Goal: Task Accomplishment & Management: Use online tool/utility

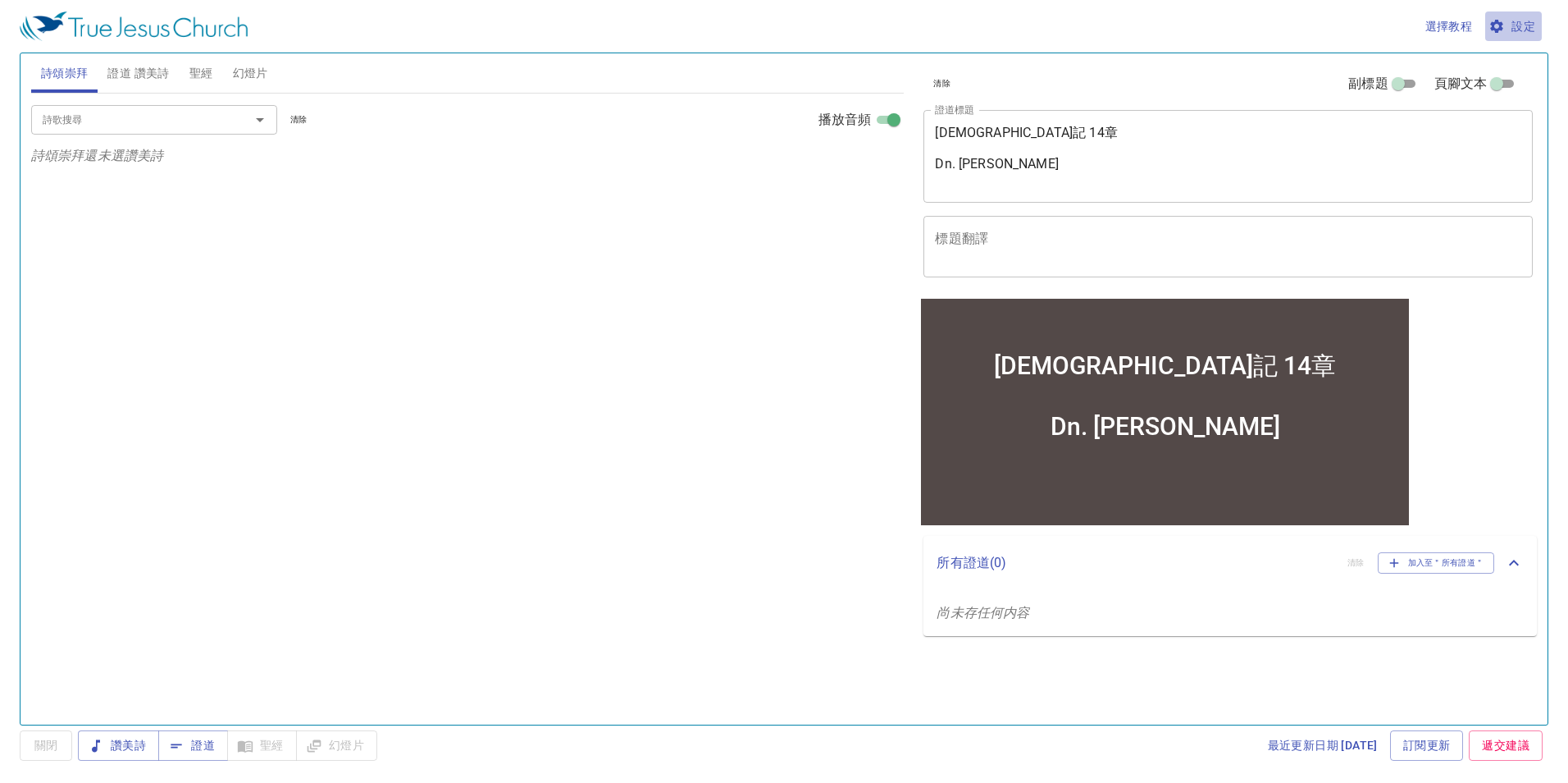
click at [1533, 21] on span "設定" at bounding box center [1514, 27] width 44 height 20
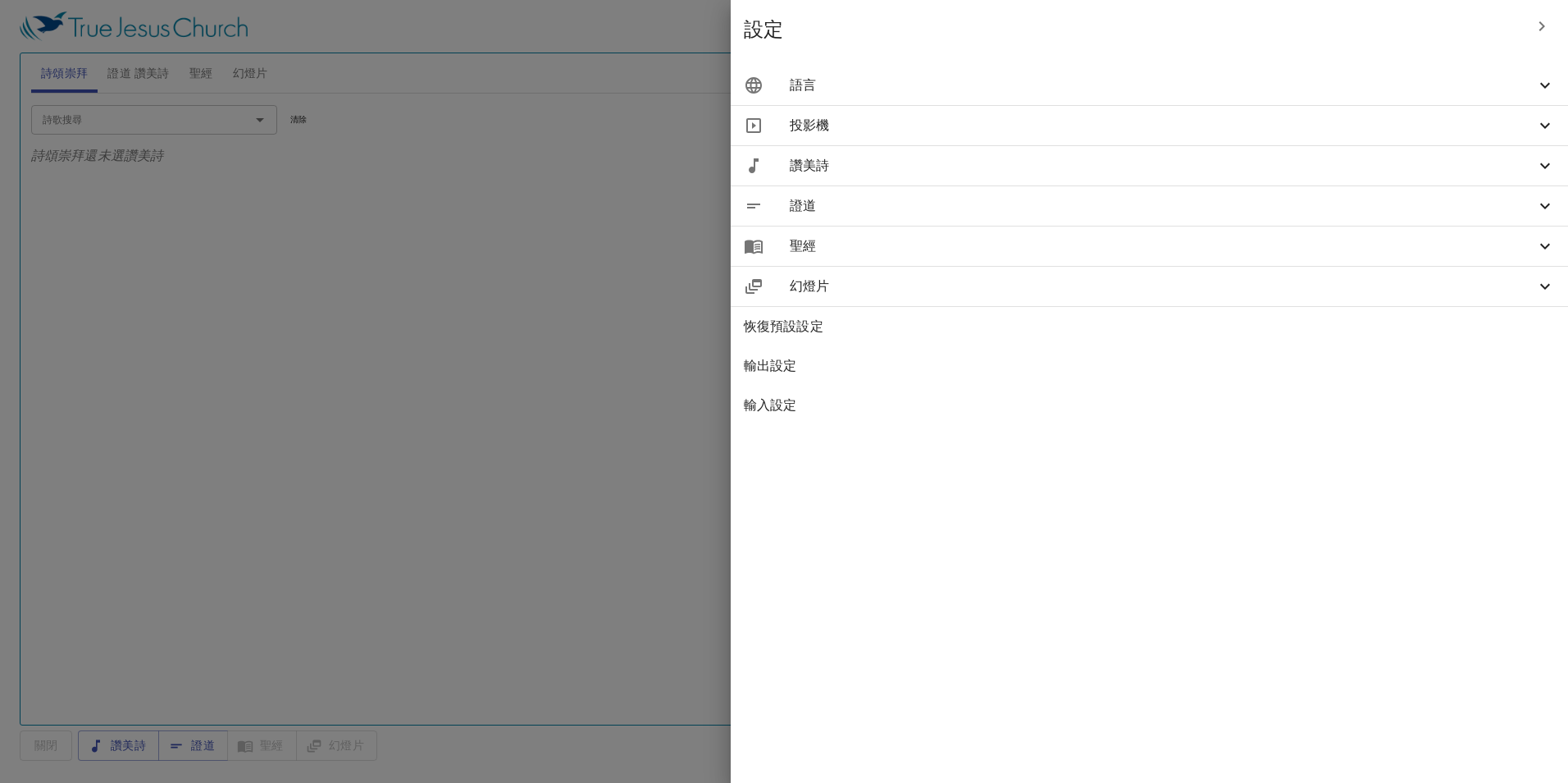
click at [1540, 85] on icon at bounding box center [1545, 85] width 20 height 20
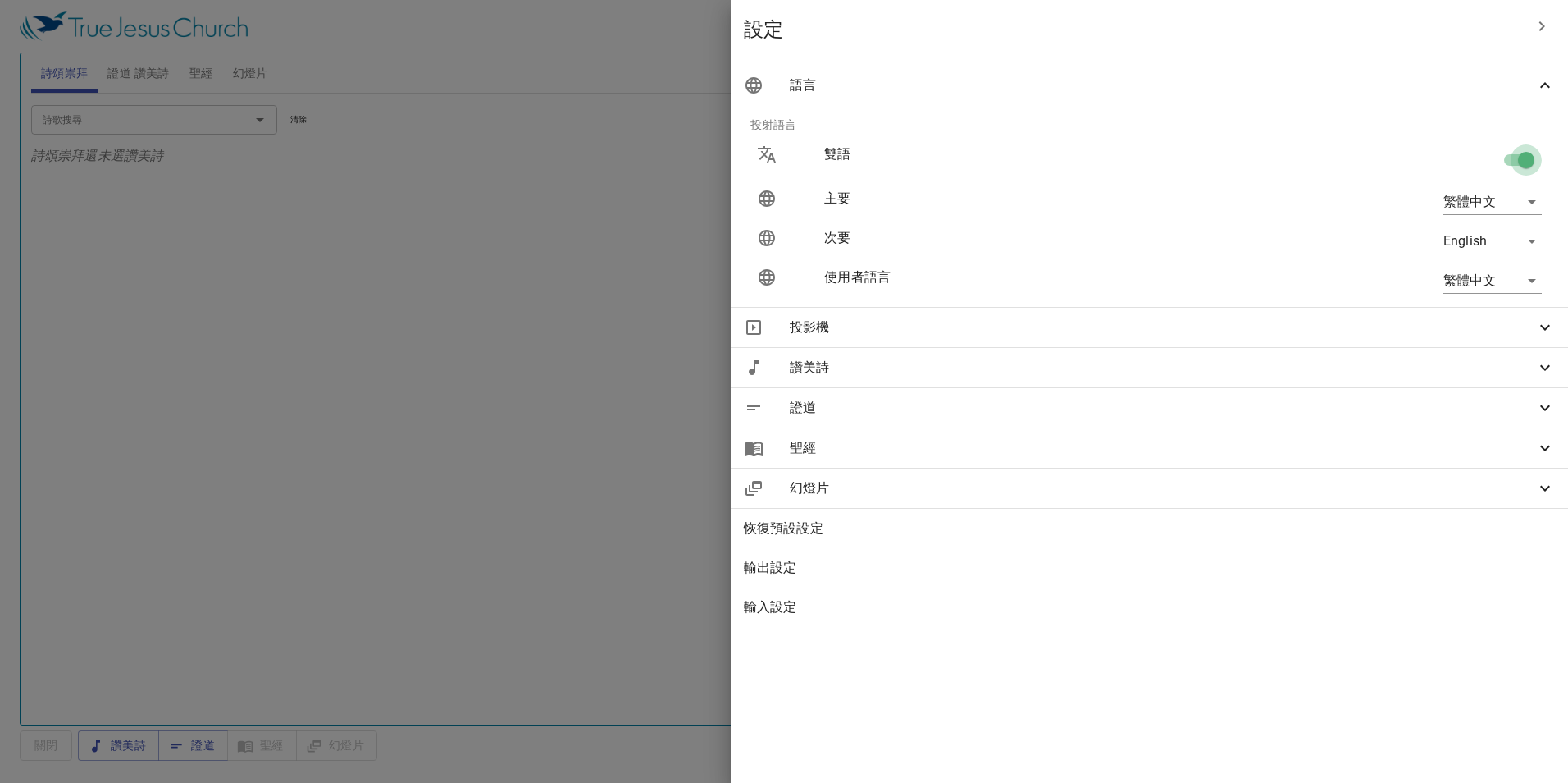
click at [1514, 162] on input "checkbox" at bounding box center [1526, 162] width 94 height 31
checkbox input "false"
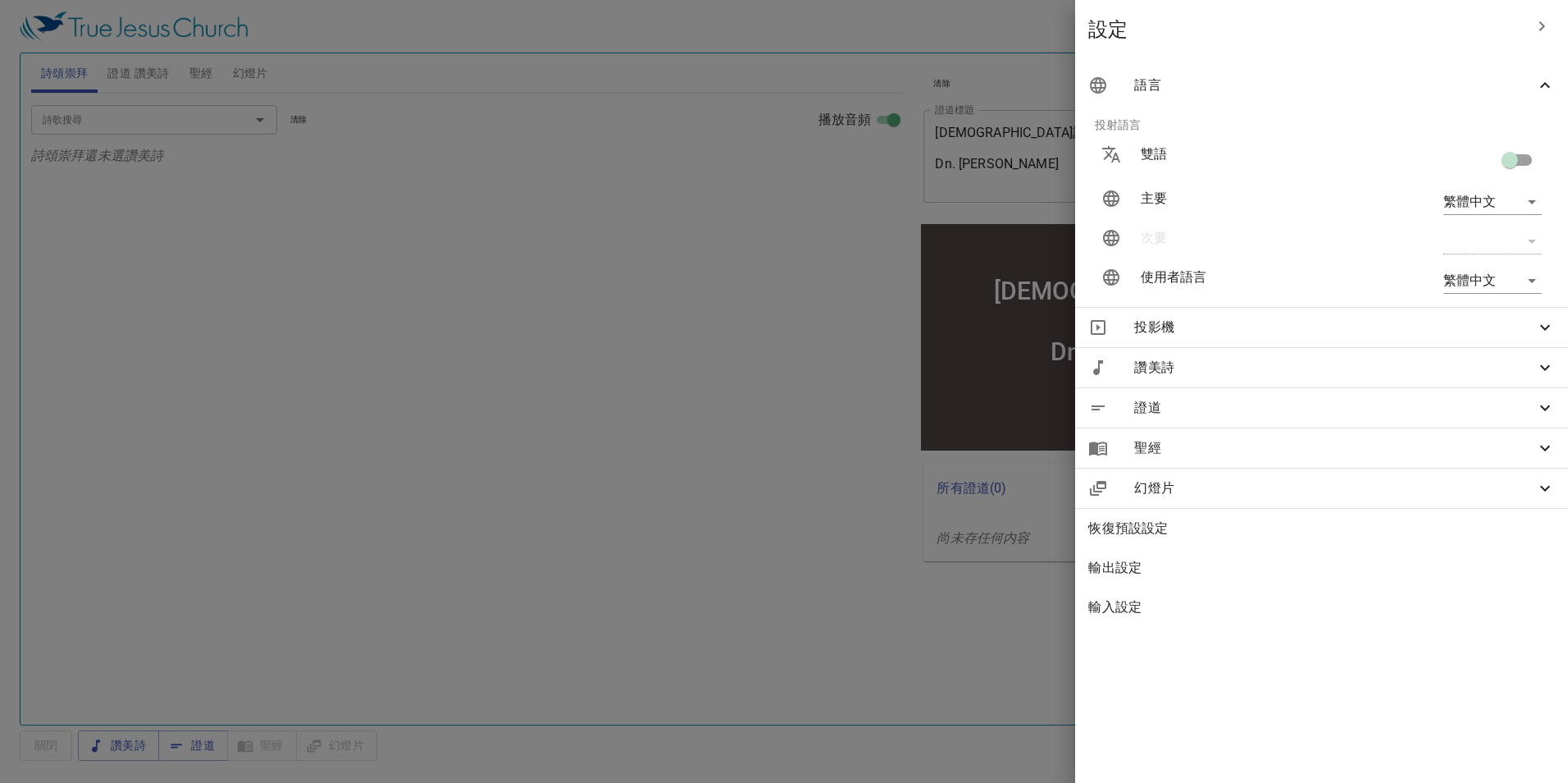
click at [795, 142] on div at bounding box center [784, 391] width 1568 height 783
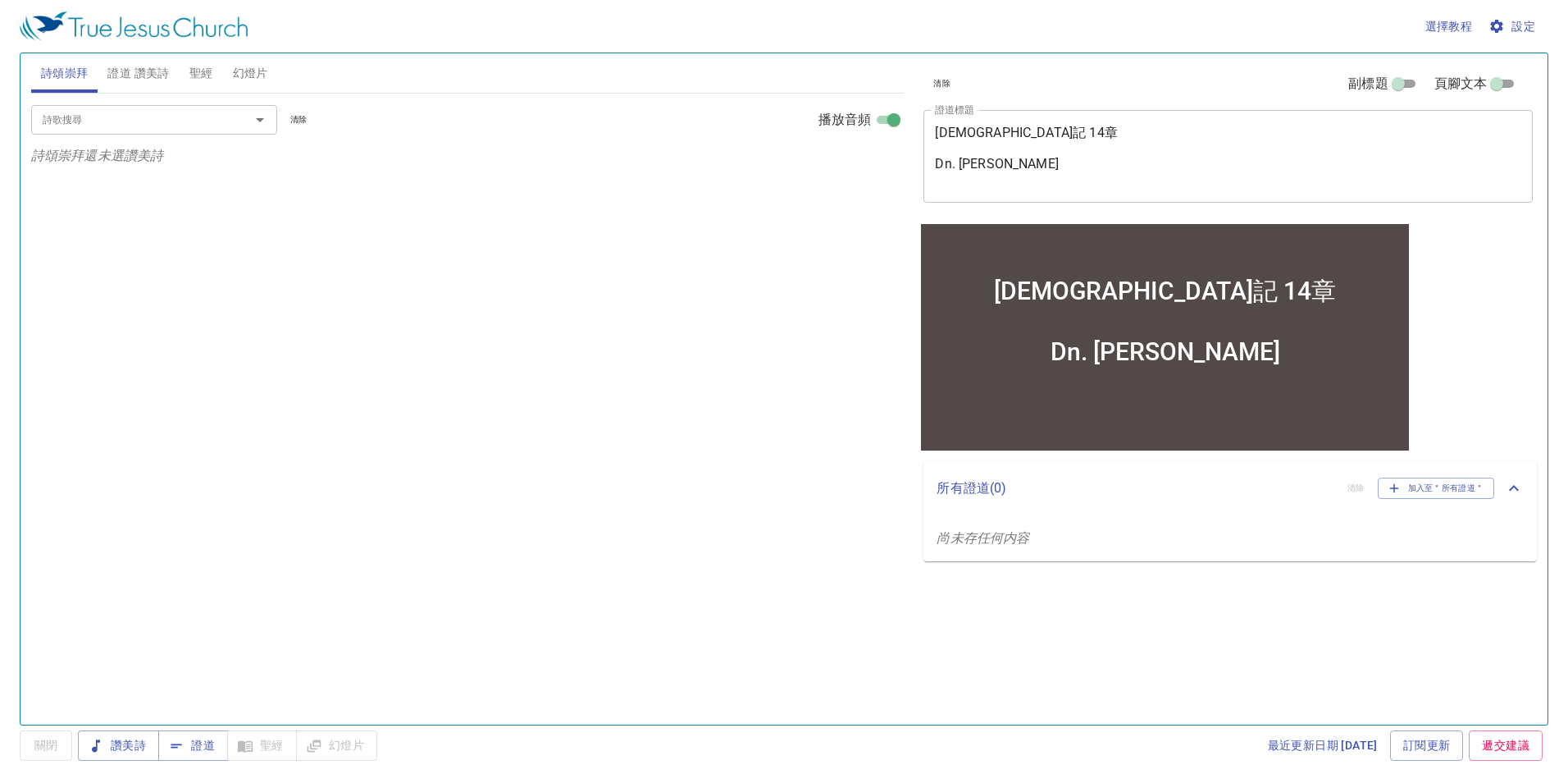
click at [991, 133] on textarea "申命記 14章 Dn. Huang" at bounding box center [1228, 156] width 586 height 62
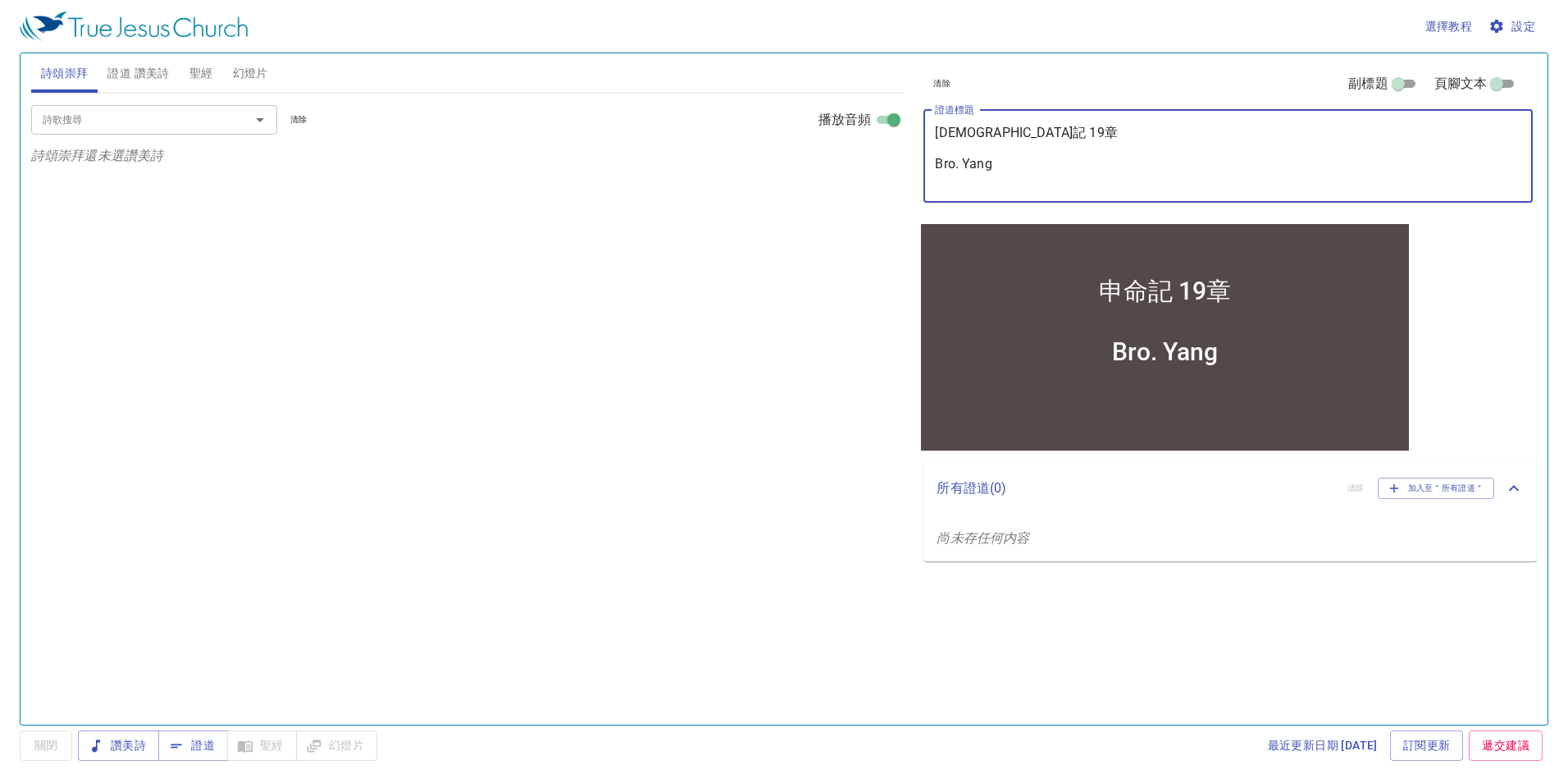
type textarea "[DEMOGRAPHIC_DATA] 19章 Bro. Yang"
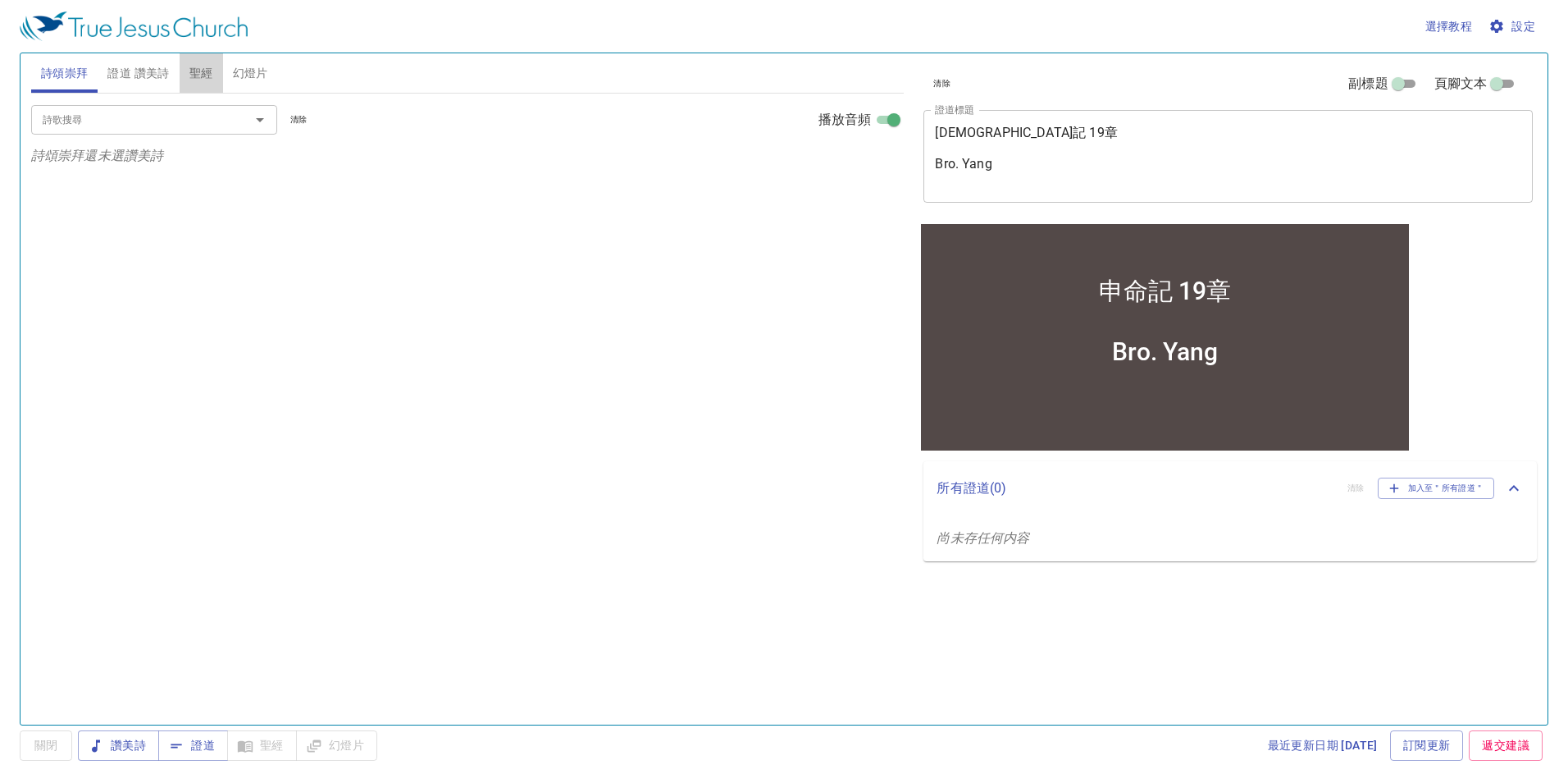
click at [207, 71] on span "聖經" at bounding box center [201, 73] width 23 height 20
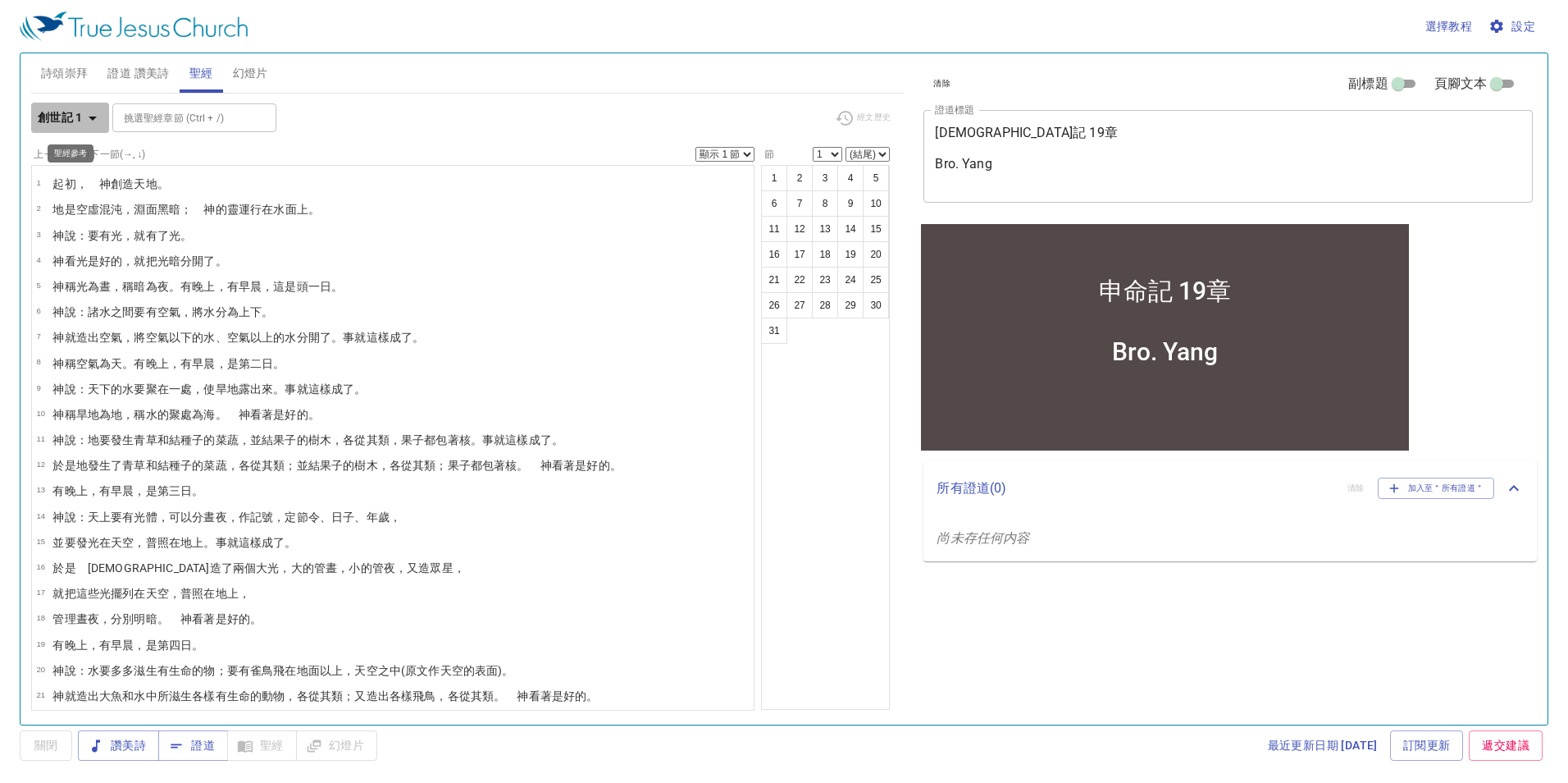
click at [75, 117] on b "創世記 1" at bounding box center [60, 117] width 45 height 20
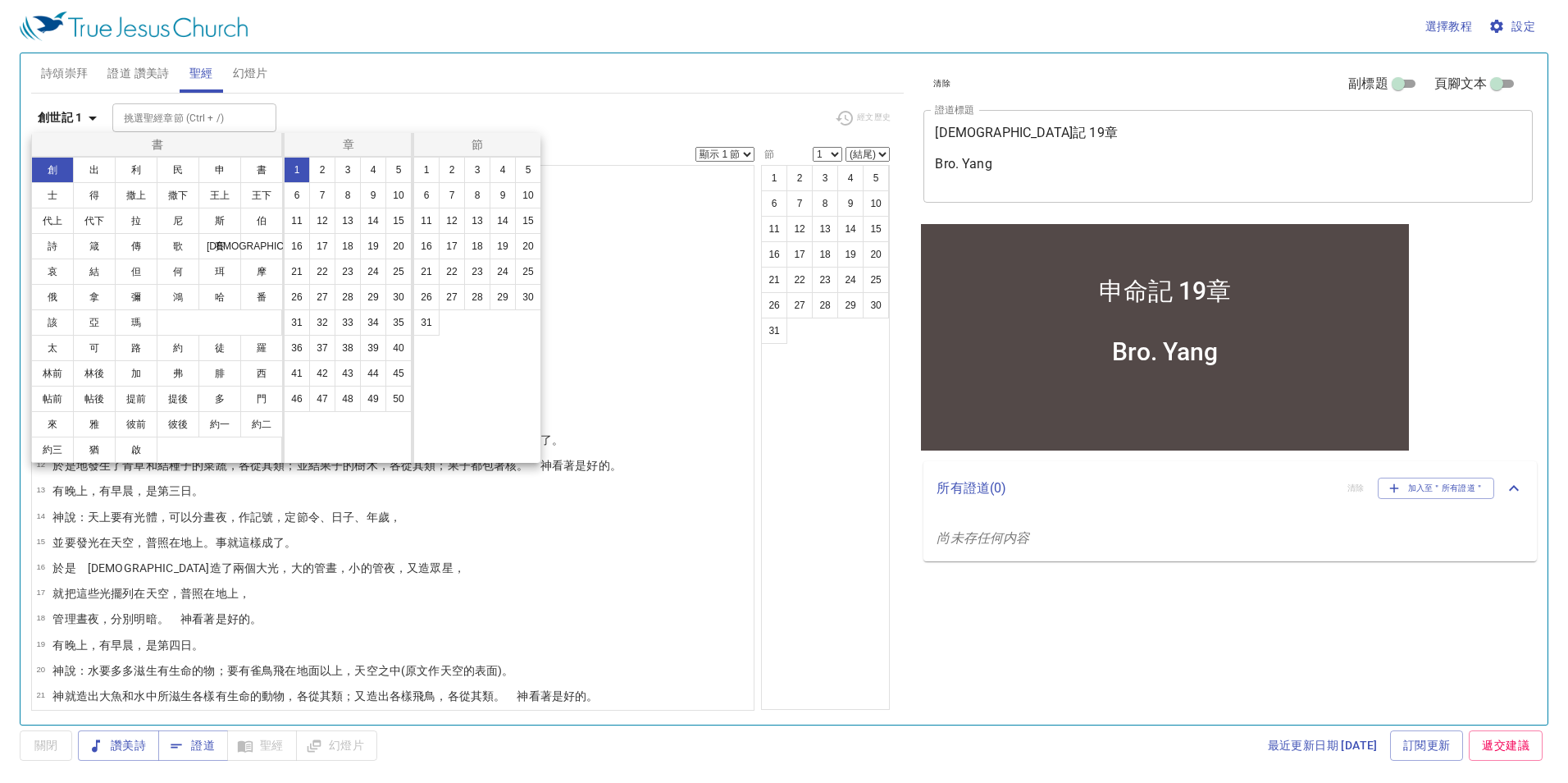
click at [212, 172] on button "申" at bounding box center [219, 169] width 43 height 26
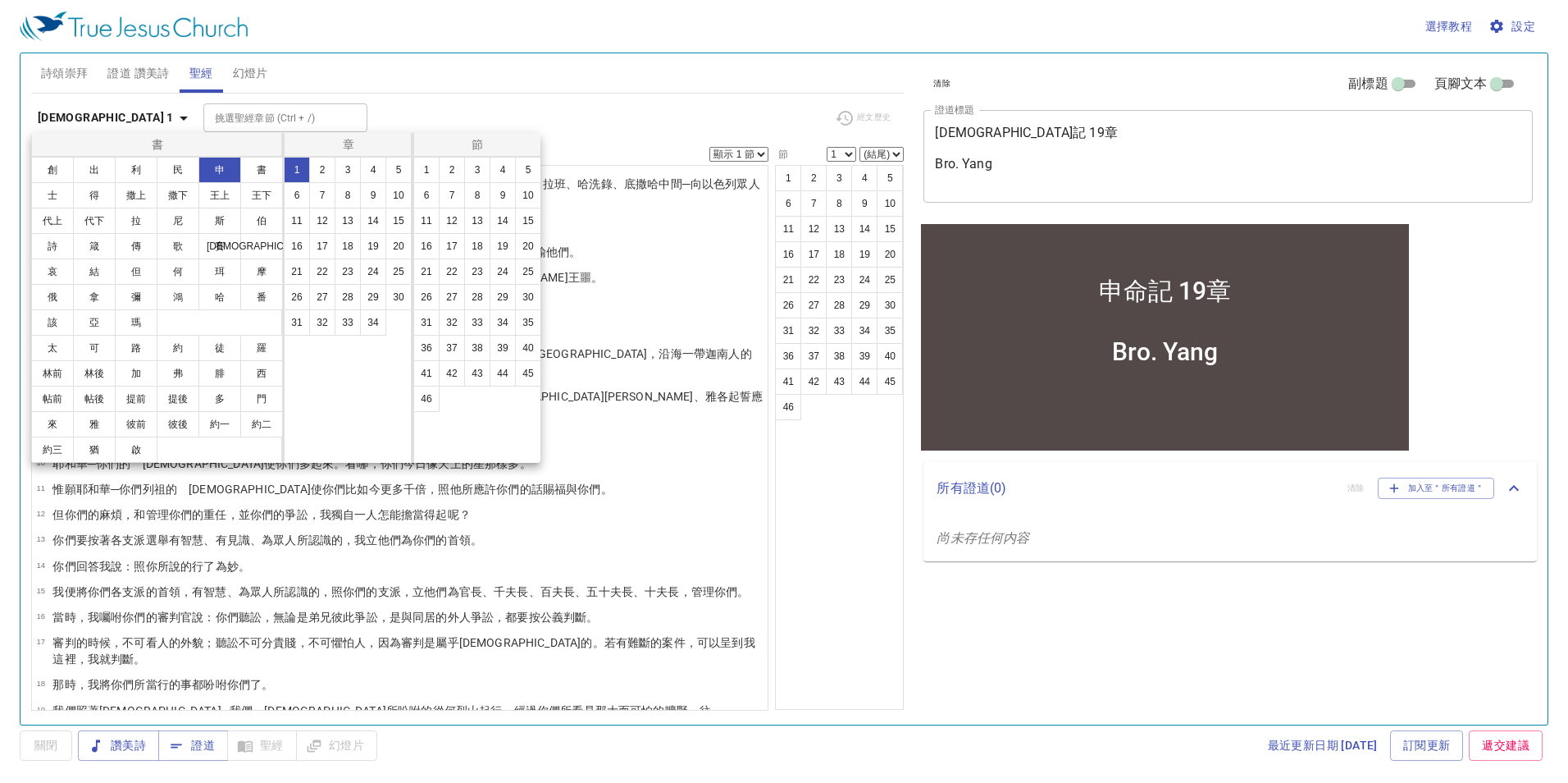
click at [370, 247] on button "19" at bounding box center [373, 245] width 26 height 26
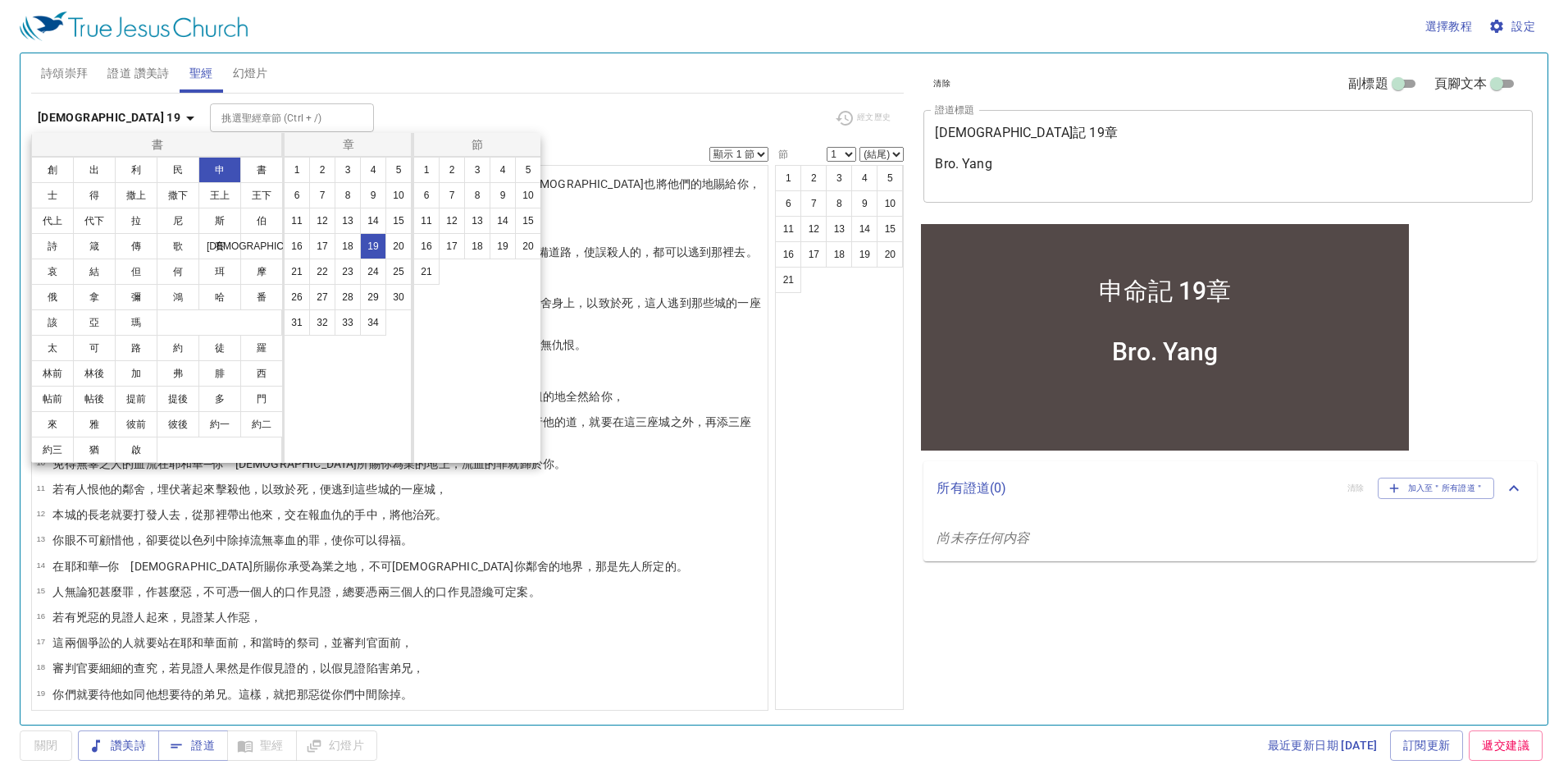
click at [870, 495] on div at bounding box center [784, 391] width 1568 height 783
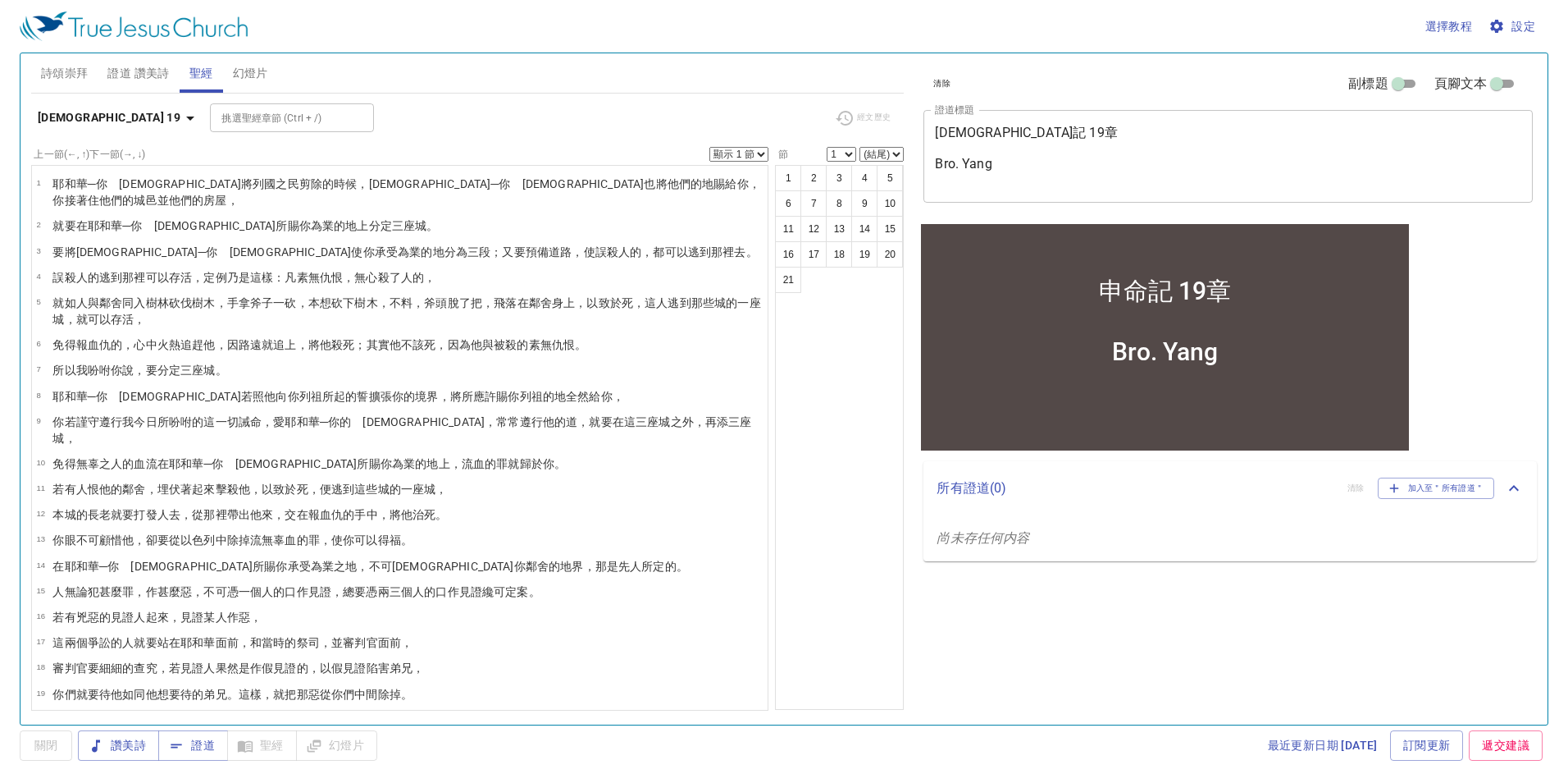
click at [154, 74] on span "證道 讚美詩" at bounding box center [137, 73] width 61 height 20
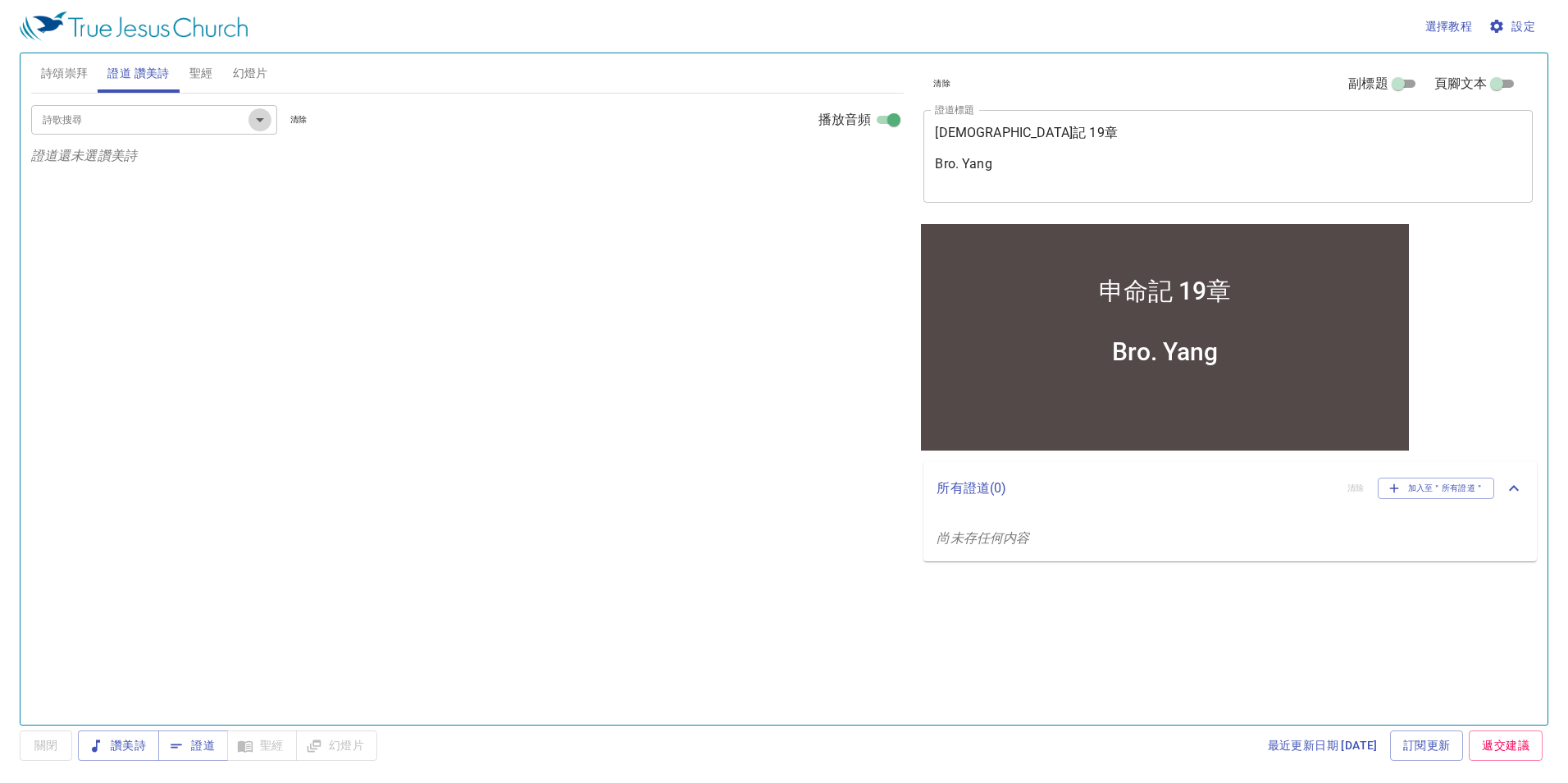
click at [253, 117] on icon "Open" at bounding box center [260, 120] width 20 height 20
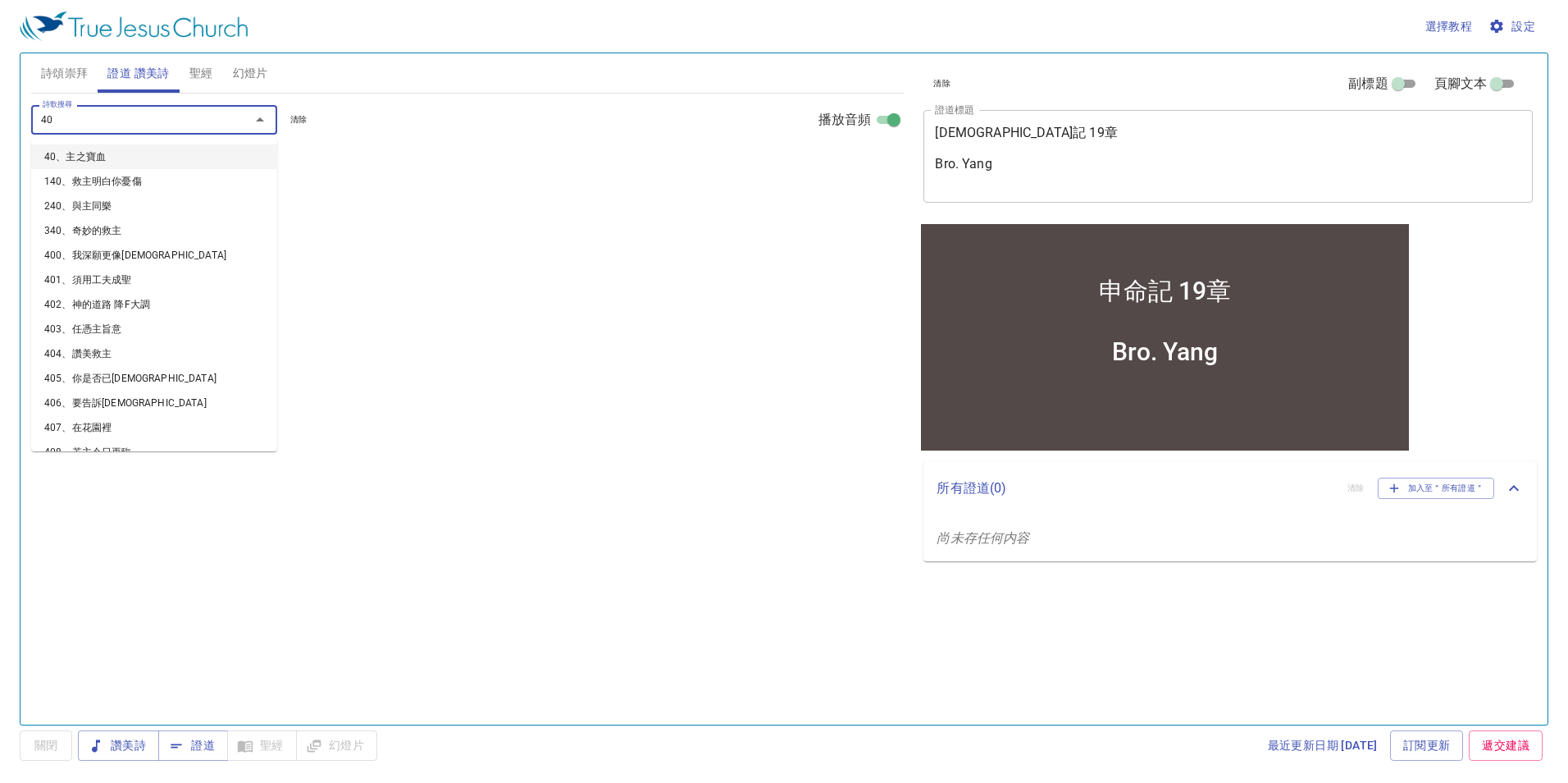
type input "407"
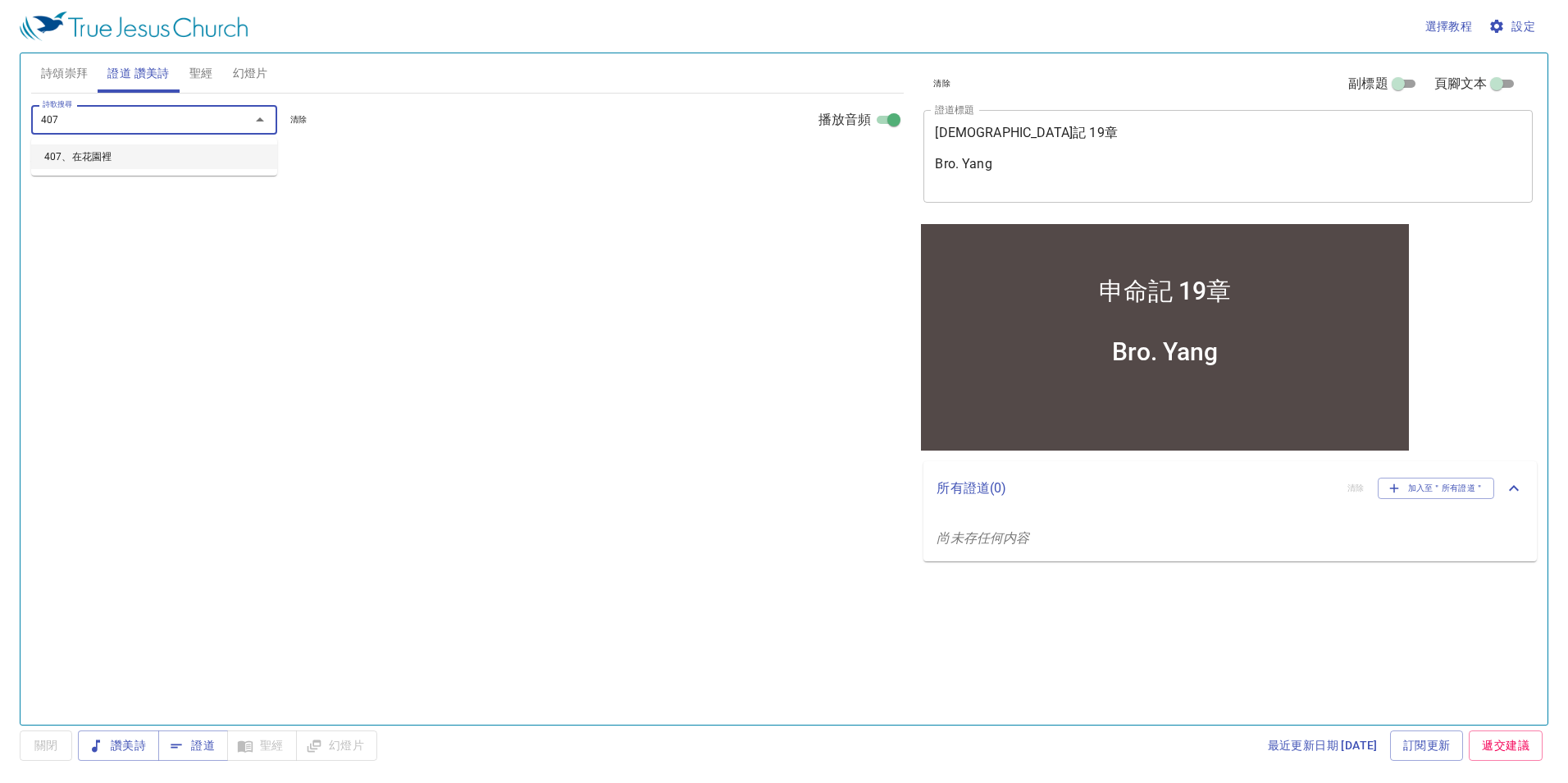
click at [228, 159] on li "407、在花園裡" at bounding box center [154, 156] width 246 height 24
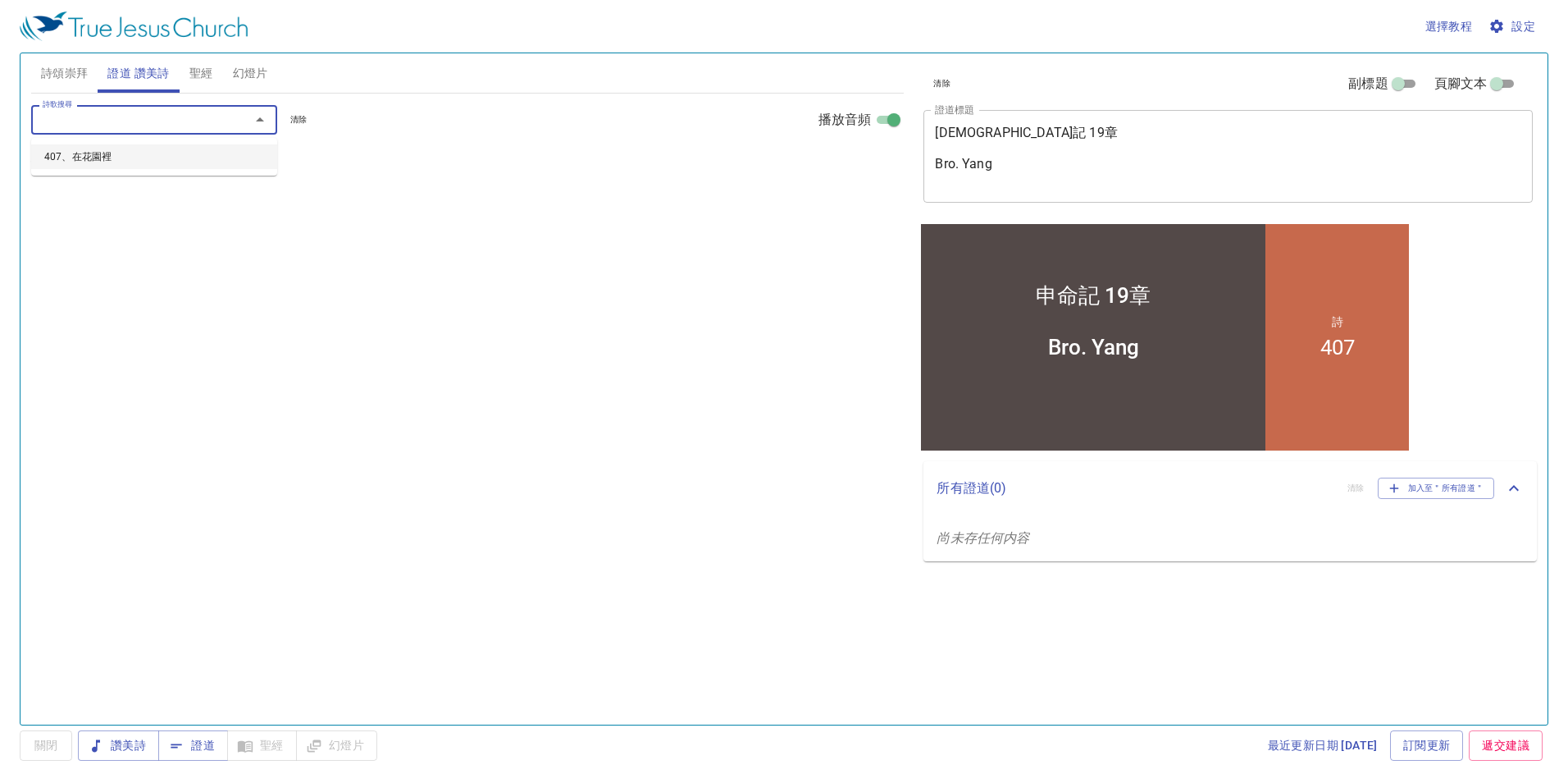
select select "1"
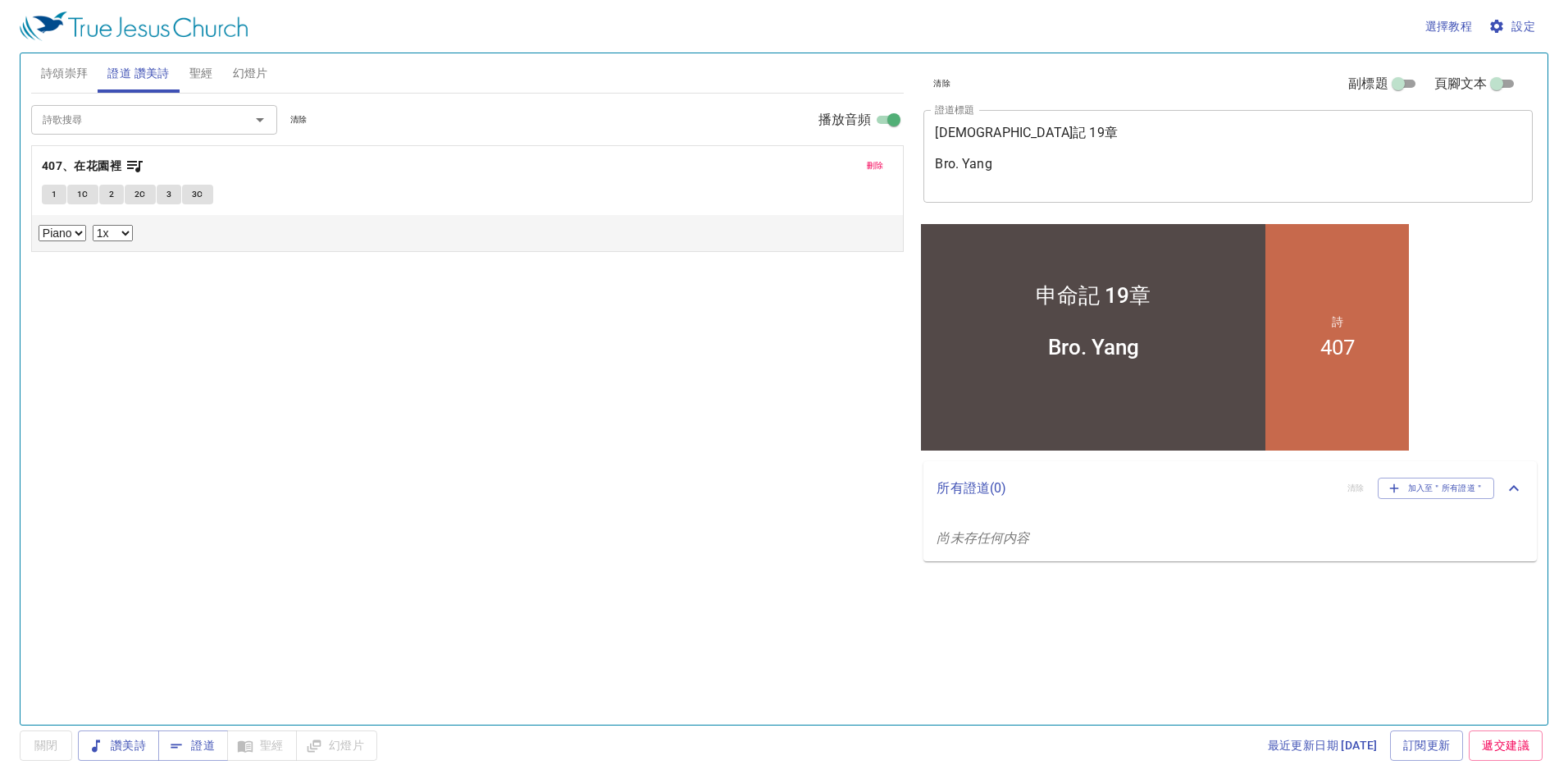
click at [1375, 588] on div "清除 副標題 頁腳文本 證道標題 申命記 19章 Bro. Yang x 證道標題 副標題 x 副標題 頁腳文本 頁腳文本 所有證道 ( 0 ) 清除 加入至…" at bounding box center [1226, 382] width 633 height 671
click at [208, 68] on span "聖經" at bounding box center [201, 73] width 23 height 20
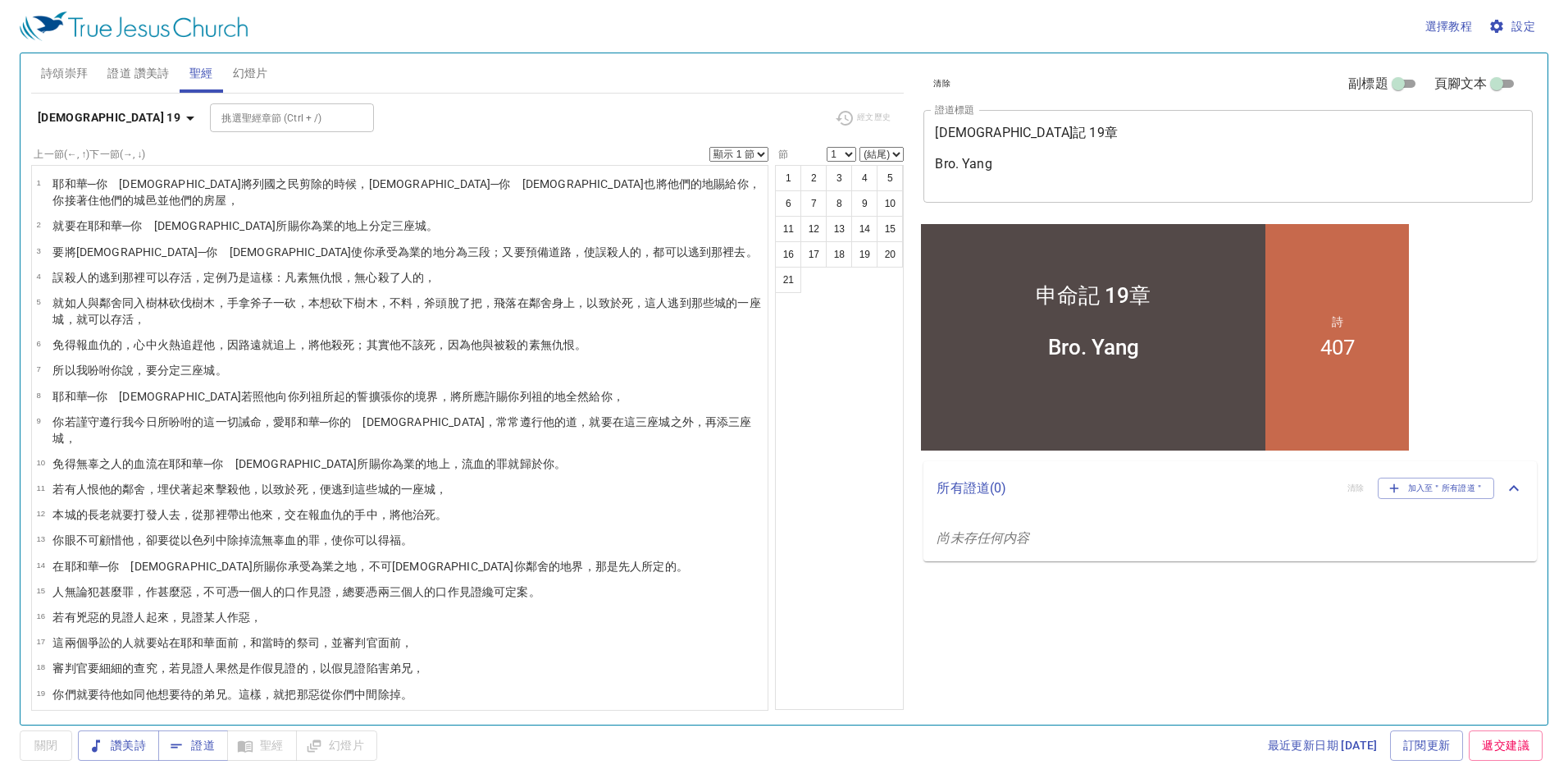
click at [310, 186] on wh3068 "─你　神 也將他們的地 賜給 你，你接著 住 他們的城邑 並他們的房屋 ，" at bounding box center [406, 192] width 707 height 29
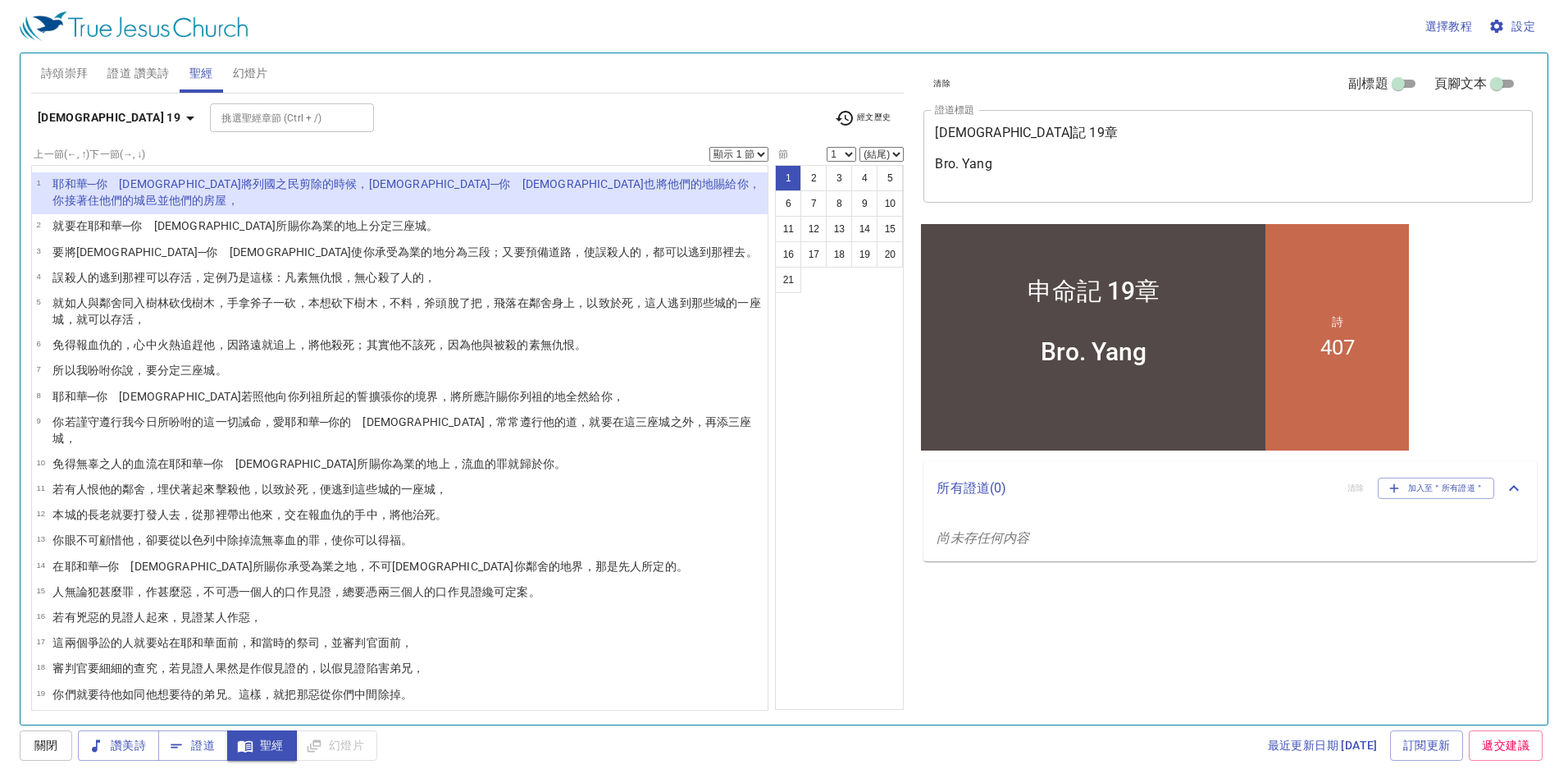
click at [310, 186] on wh3068 "─你　神 也將他們的地 賜給 你，你接著 住 他們的城邑 並他們的房屋 ，" at bounding box center [406, 192] width 707 height 29
click at [832, 509] on div "1 2 3 4 5 6 7 8 9 10 11 12 13 14 15 16 17 18 19 20 21" at bounding box center [840, 437] width 129 height 545
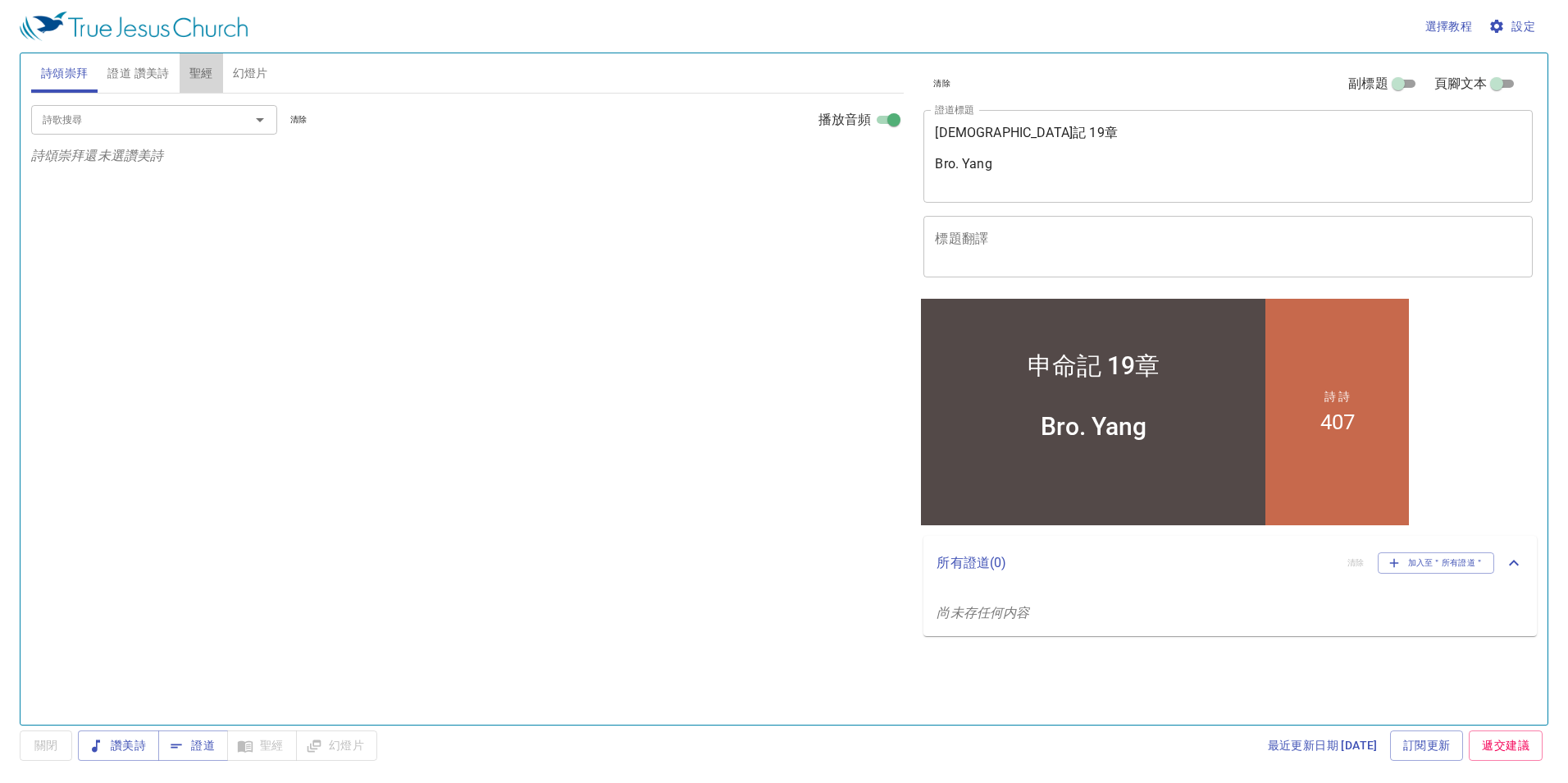
click at [198, 66] on span "聖經" at bounding box center [201, 73] width 23 height 20
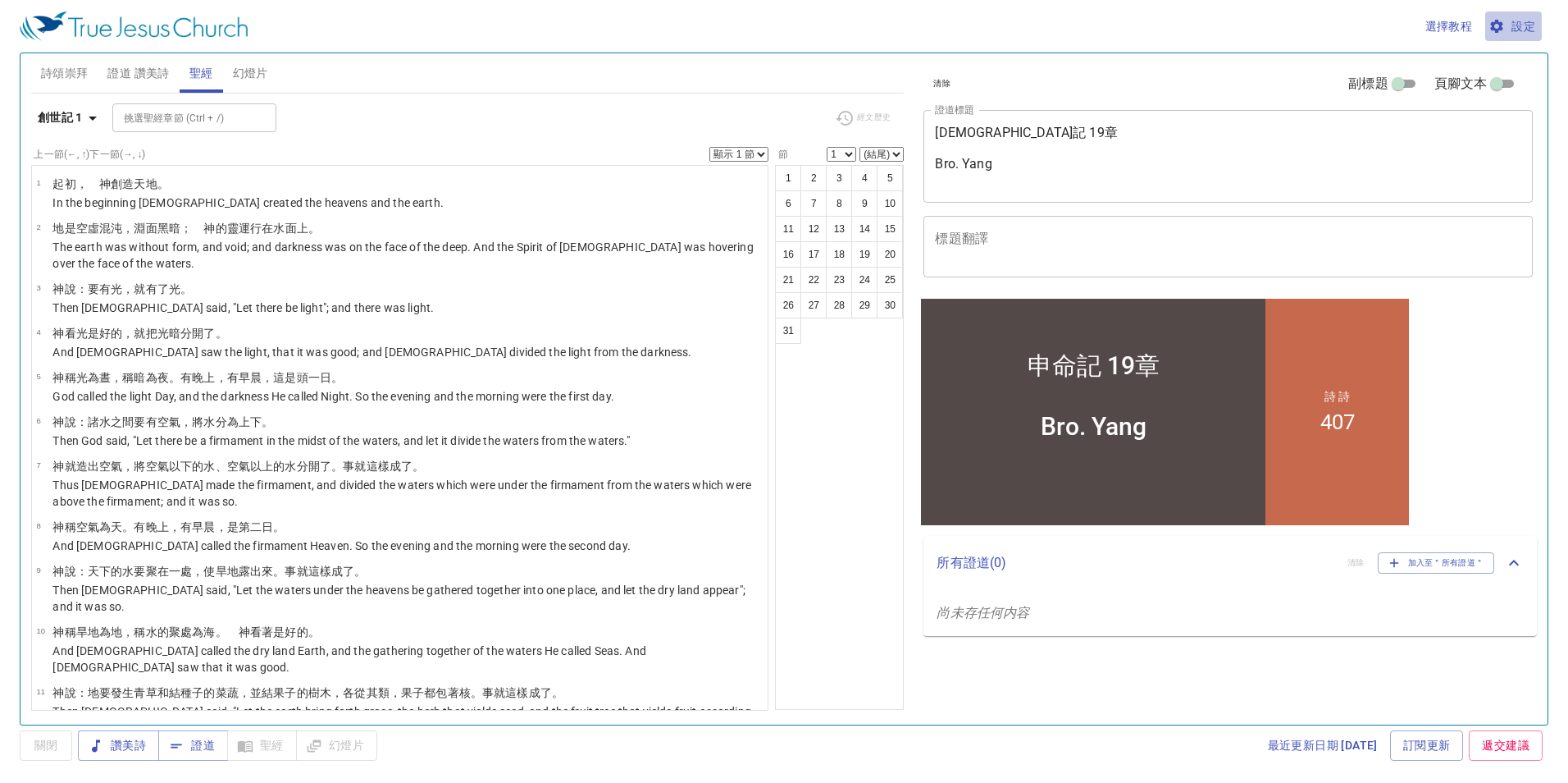
click at [1514, 21] on span "設定" at bounding box center [1514, 27] width 44 height 20
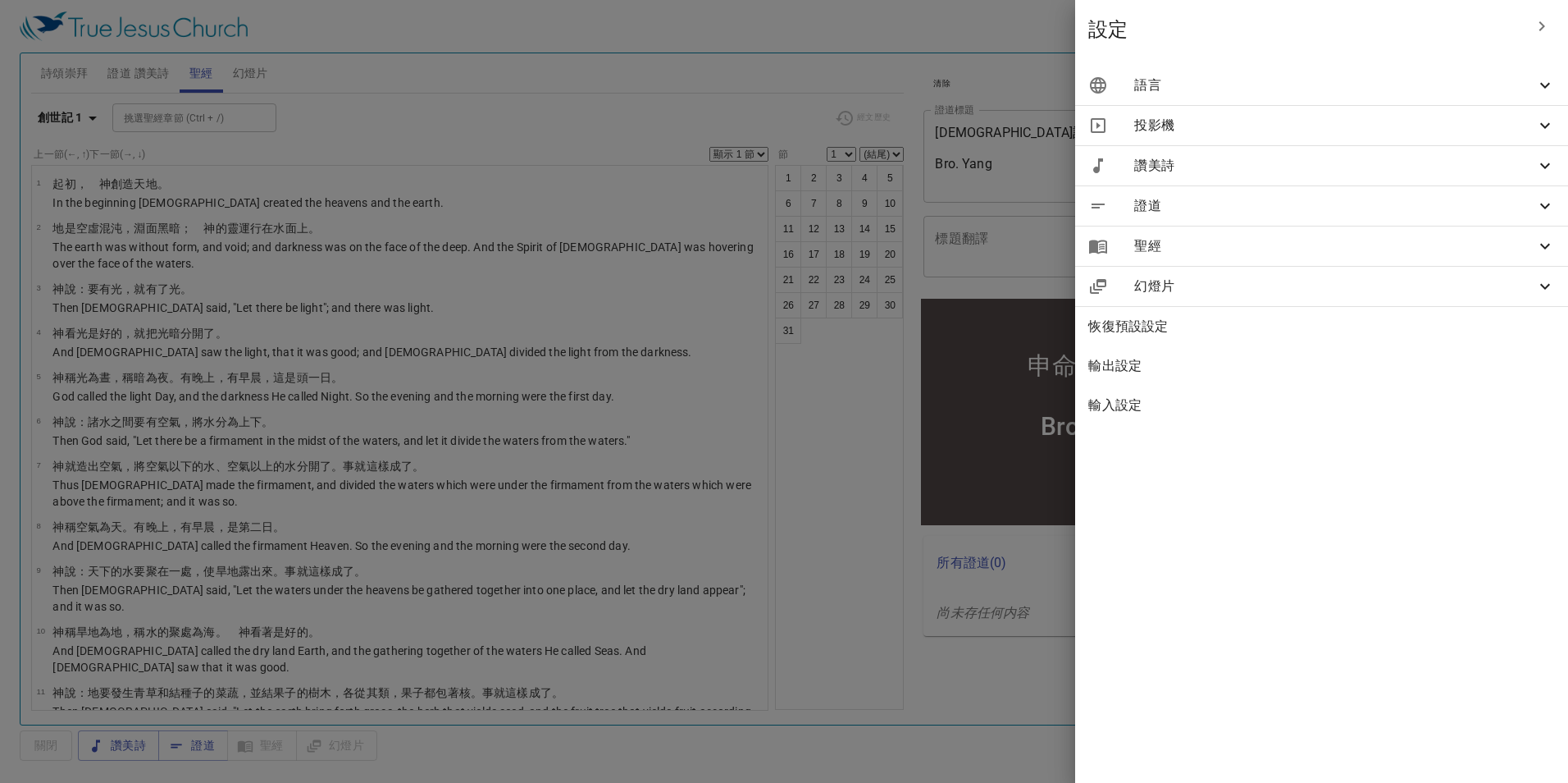
click at [1457, 82] on span "語言" at bounding box center [1334, 85] width 401 height 20
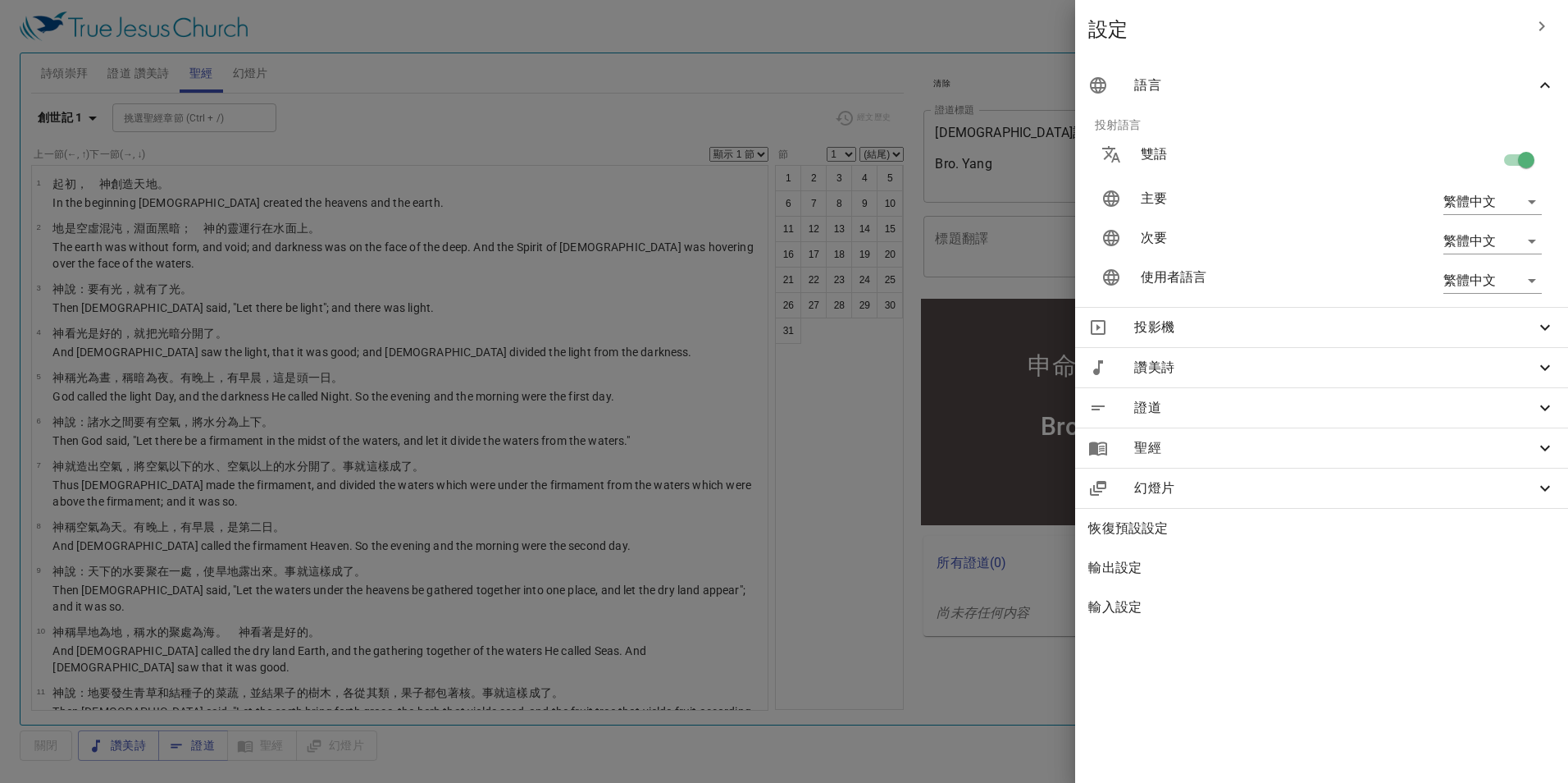
click at [1504, 153] on input "checkbox" at bounding box center [1526, 162] width 94 height 31
checkbox input "false"
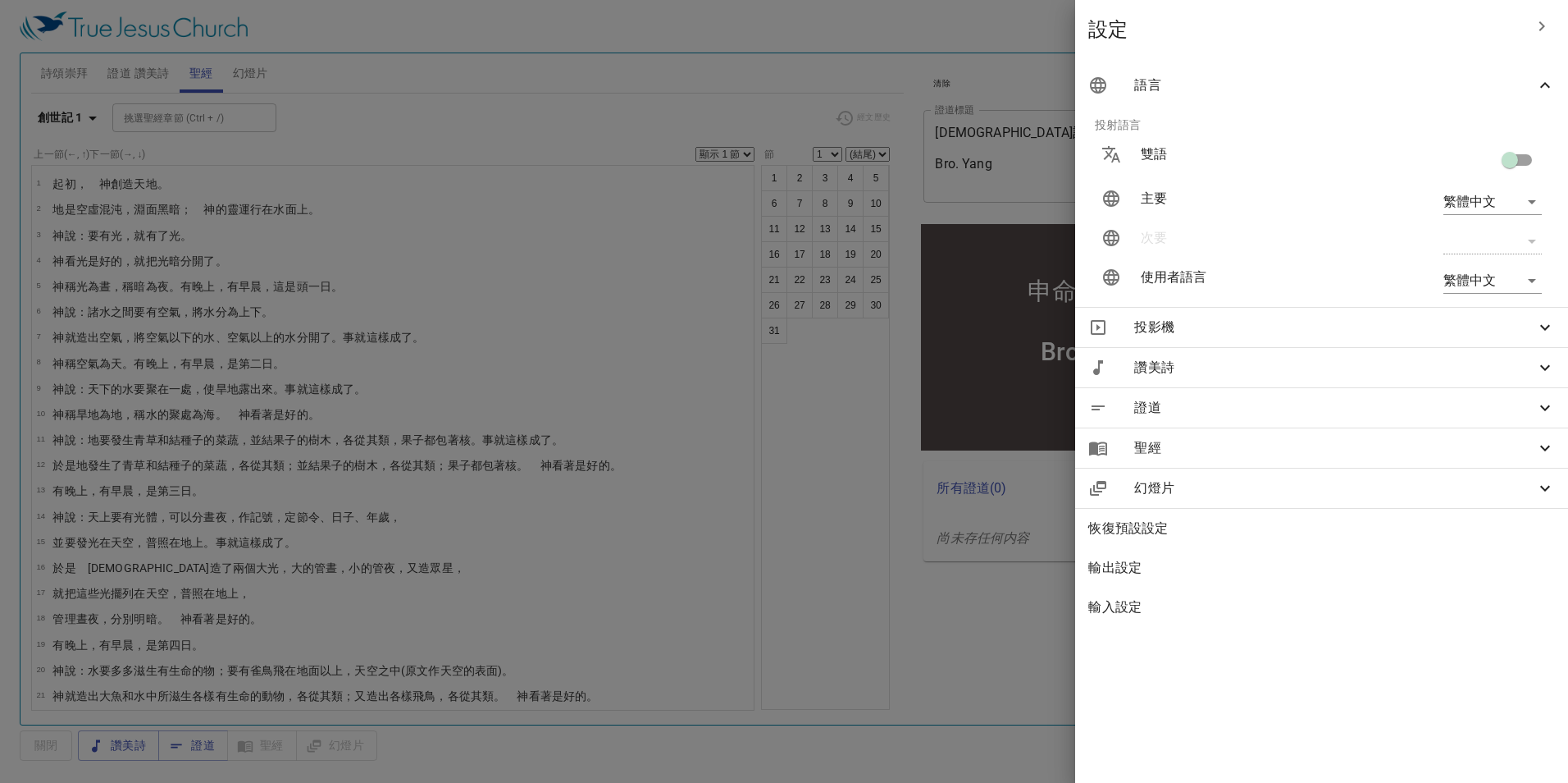
click at [92, 115] on div at bounding box center [784, 391] width 1568 height 783
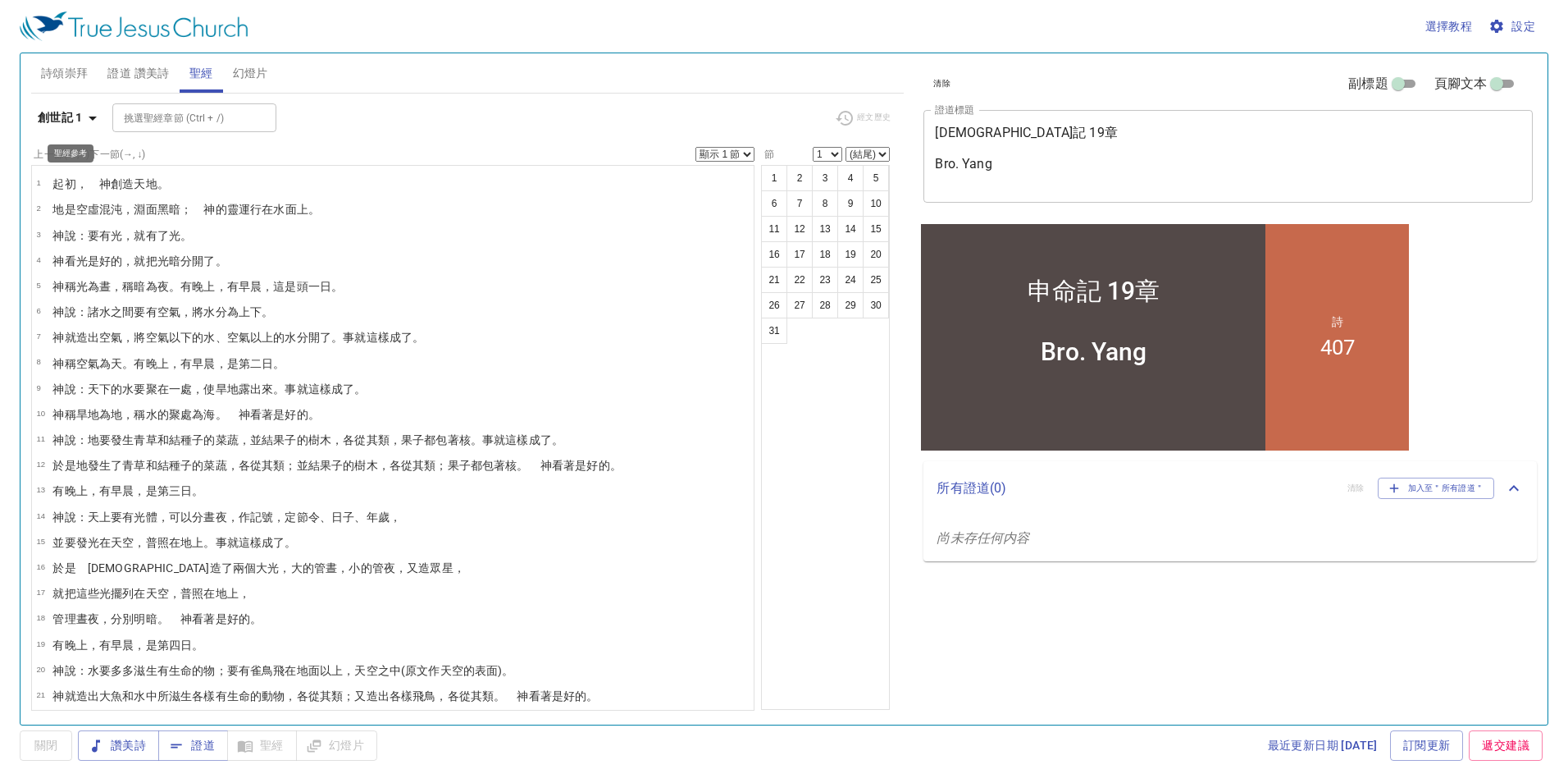
click at [92, 115] on icon "button" at bounding box center [93, 118] width 20 height 20
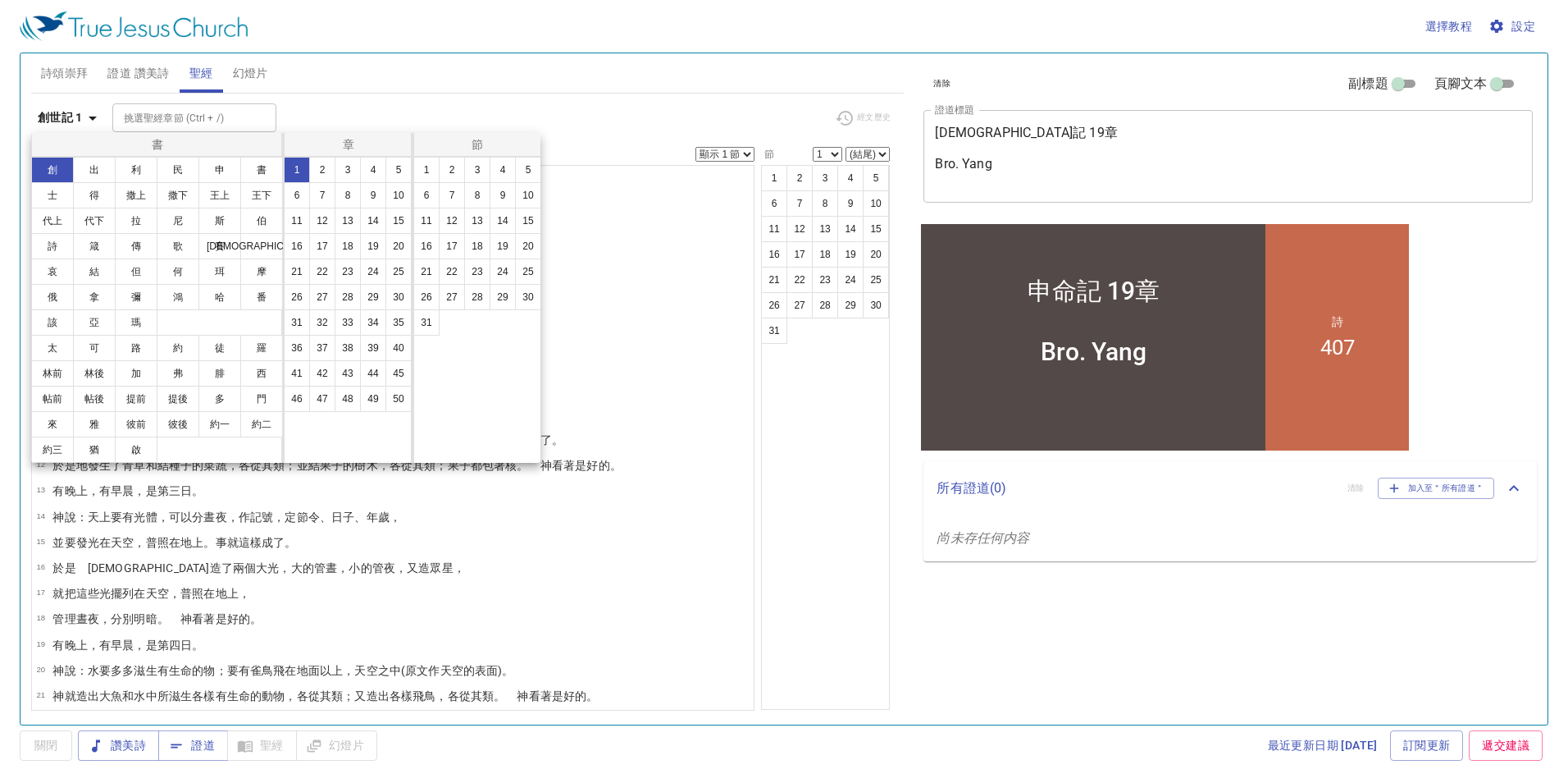
click at [217, 167] on button "申" at bounding box center [219, 169] width 43 height 26
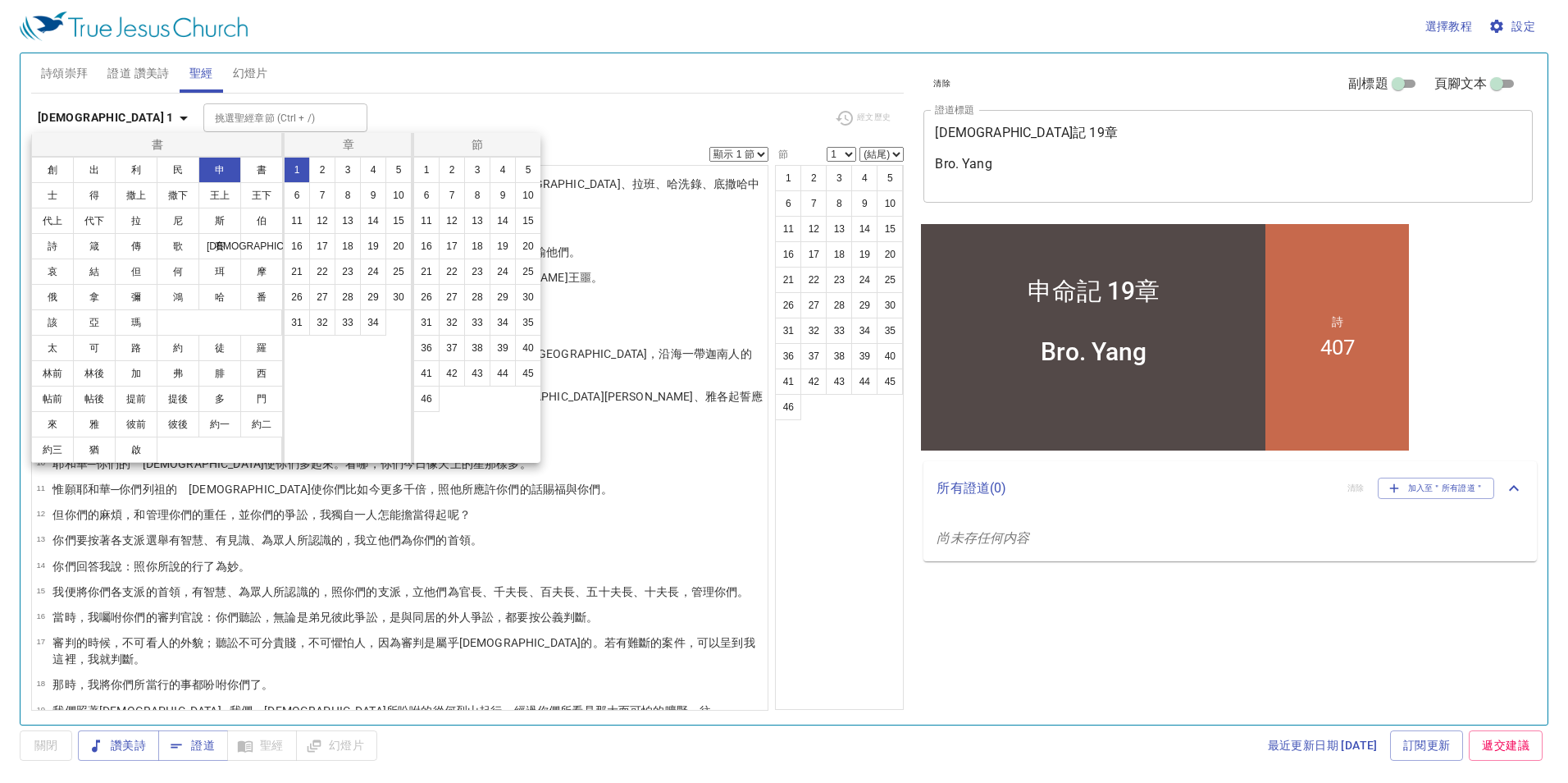
click at [506, 249] on button "19" at bounding box center [502, 245] width 26 height 26
select select "19"
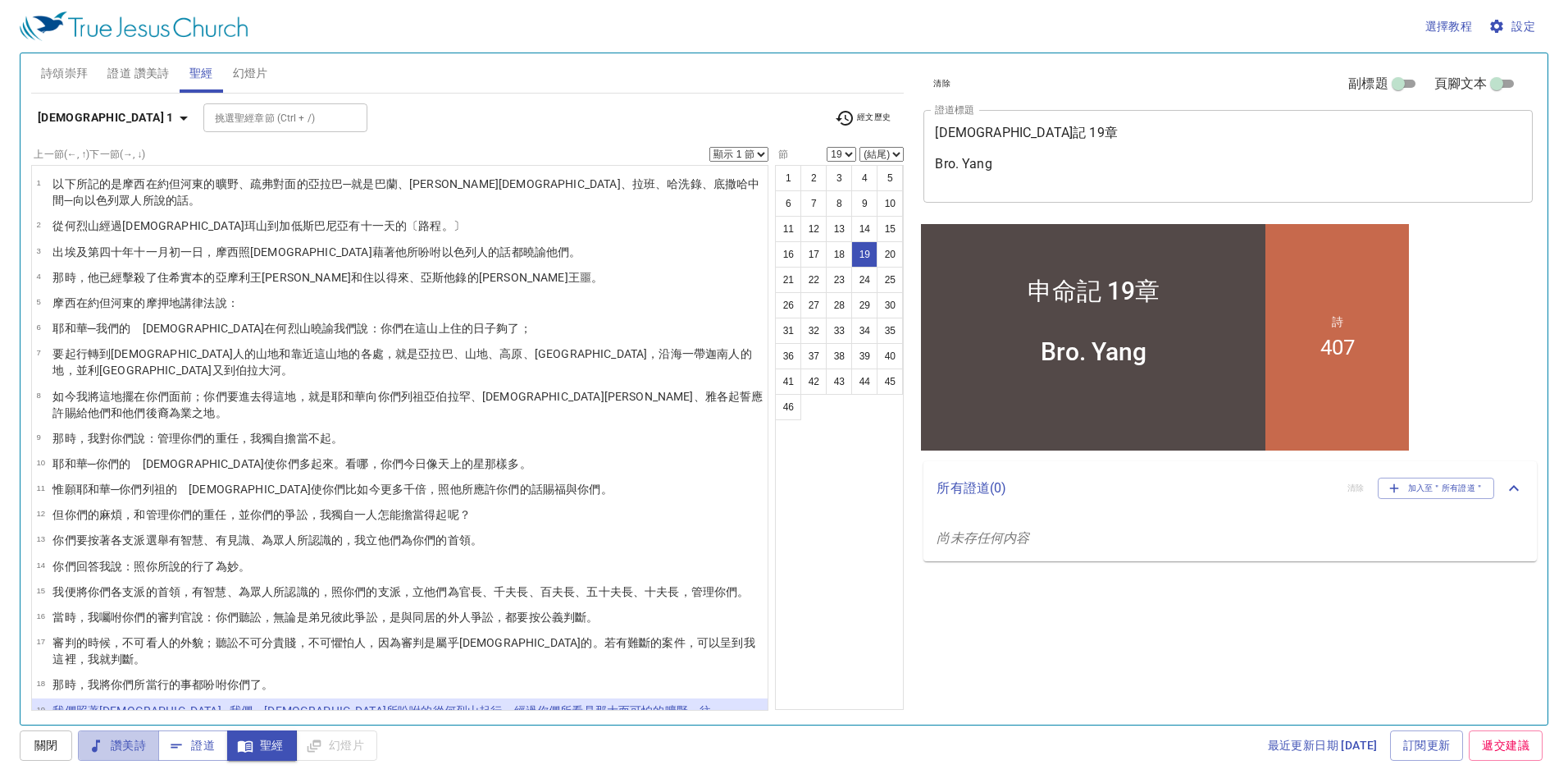
click at [134, 746] on span "讚美詩" at bounding box center [119, 745] width 55 height 20
click at [155, 70] on span "證道 讚美詩" at bounding box center [137, 73] width 61 height 20
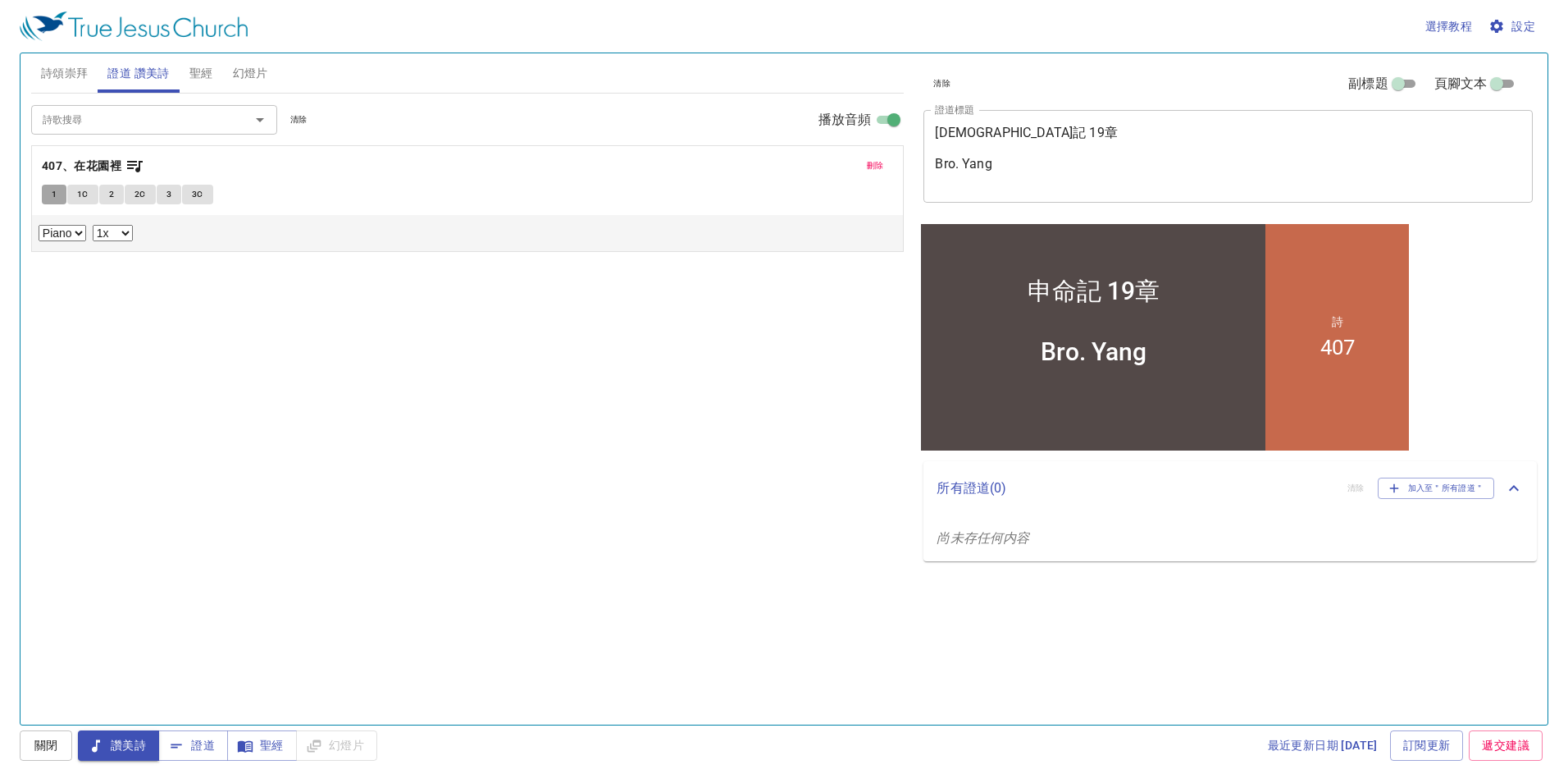
click at [55, 190] on span "1" at bounding box center [54, 194] width 5 height 15
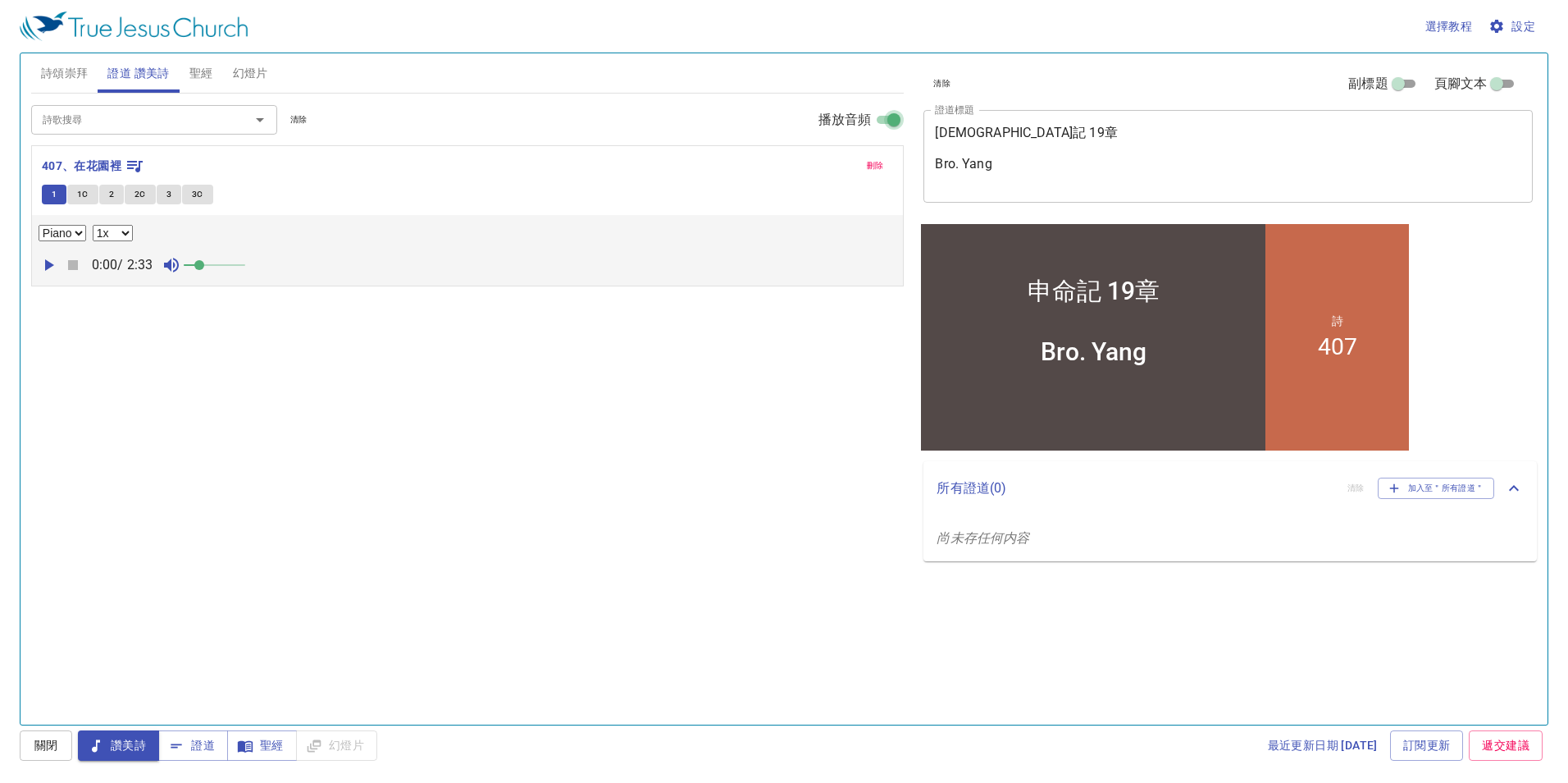
click at [880, 121] on input "播放音頻" at bounding box center [894, 123] width 59 height 20
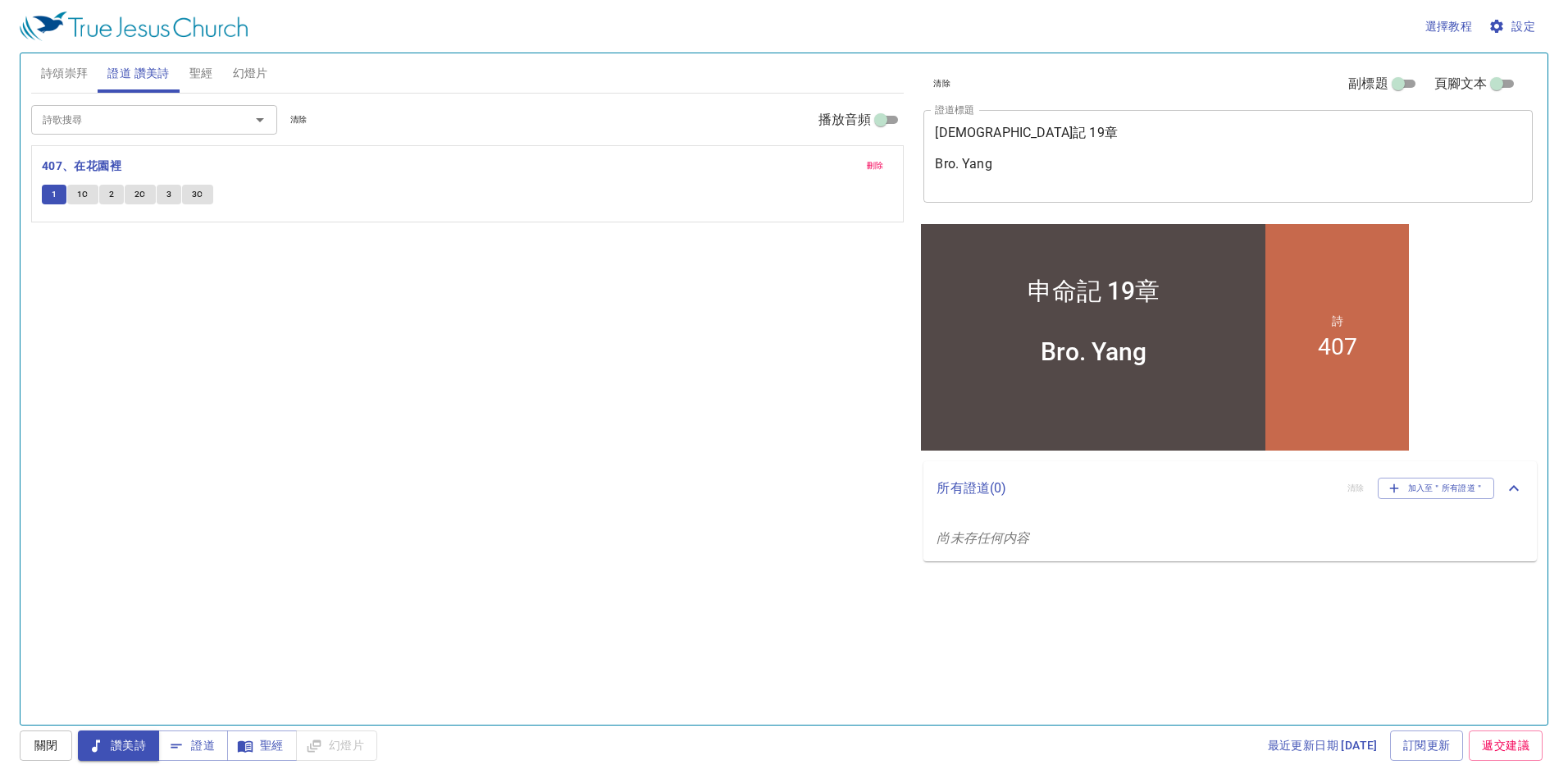
click at [888, 116] on input "播放音頻" at bounding box center [881, 123] width 59 height 20
checkbox input "true"
select select "1"
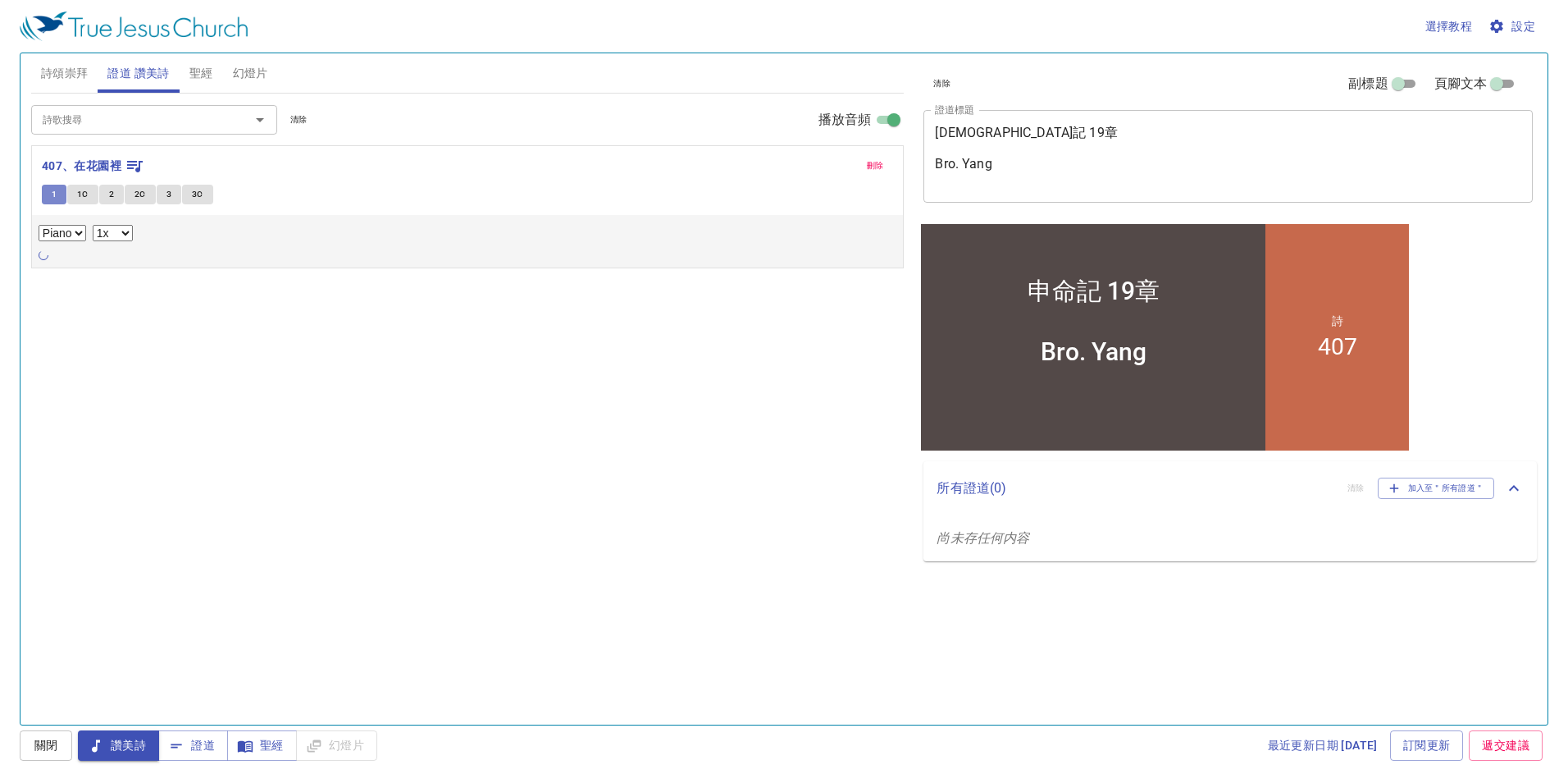
click at [54, 194] on span "1" at bounding box center [54, 194] width 5 height 15
click at [109, 165] on b "407、在花園裡" at bounding box center [81, 166] width 80 height 20
click at [73, 235] on select "Piano" at bounding box center [62, 233] width 48 height 17
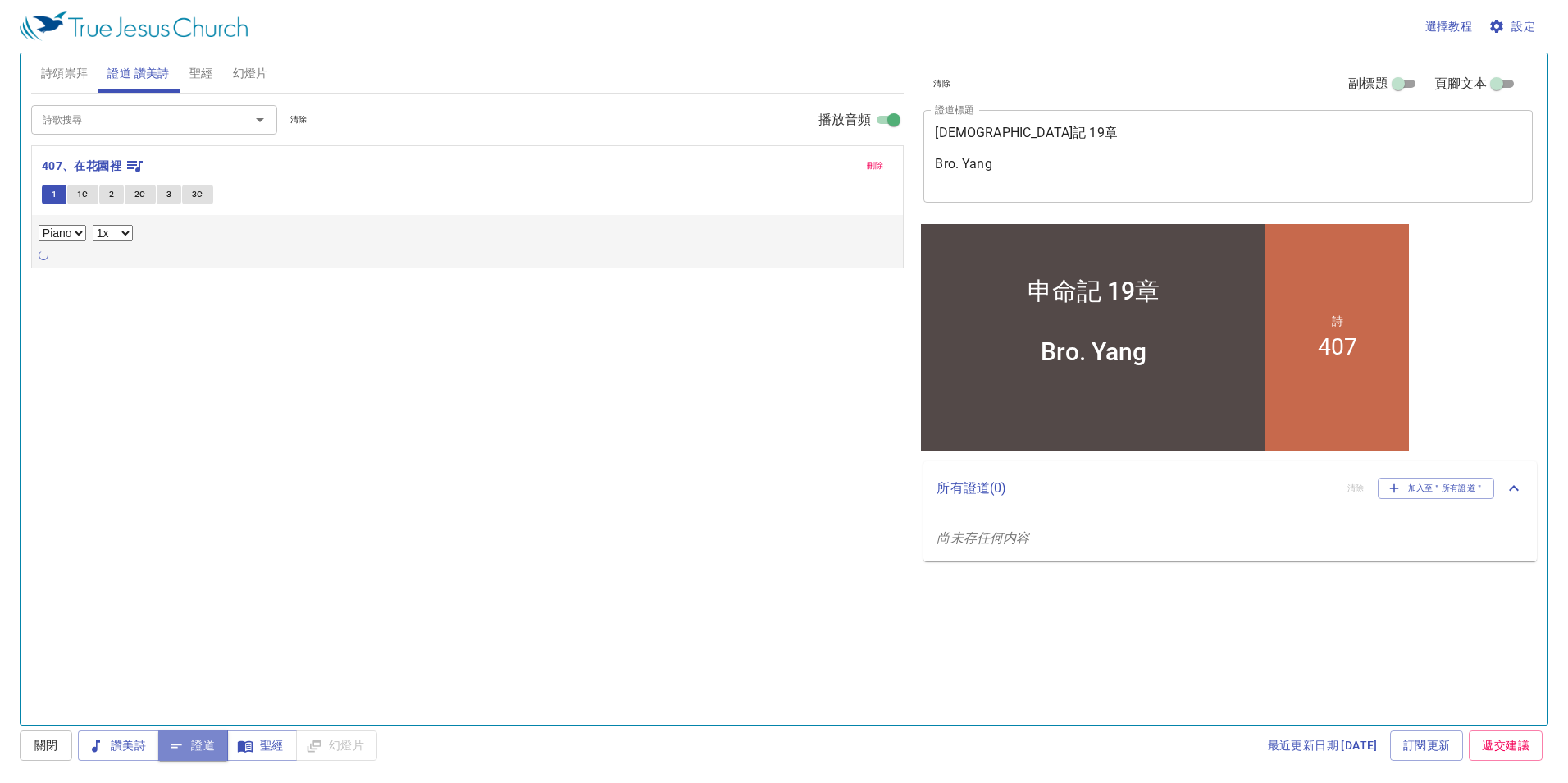
click at [198, 754] on span "證道" at bounding box center [193, 745] width 44 height 20
click at [202, 74] on span "聖經" at bounding box center [201, 73] width 23 height 20
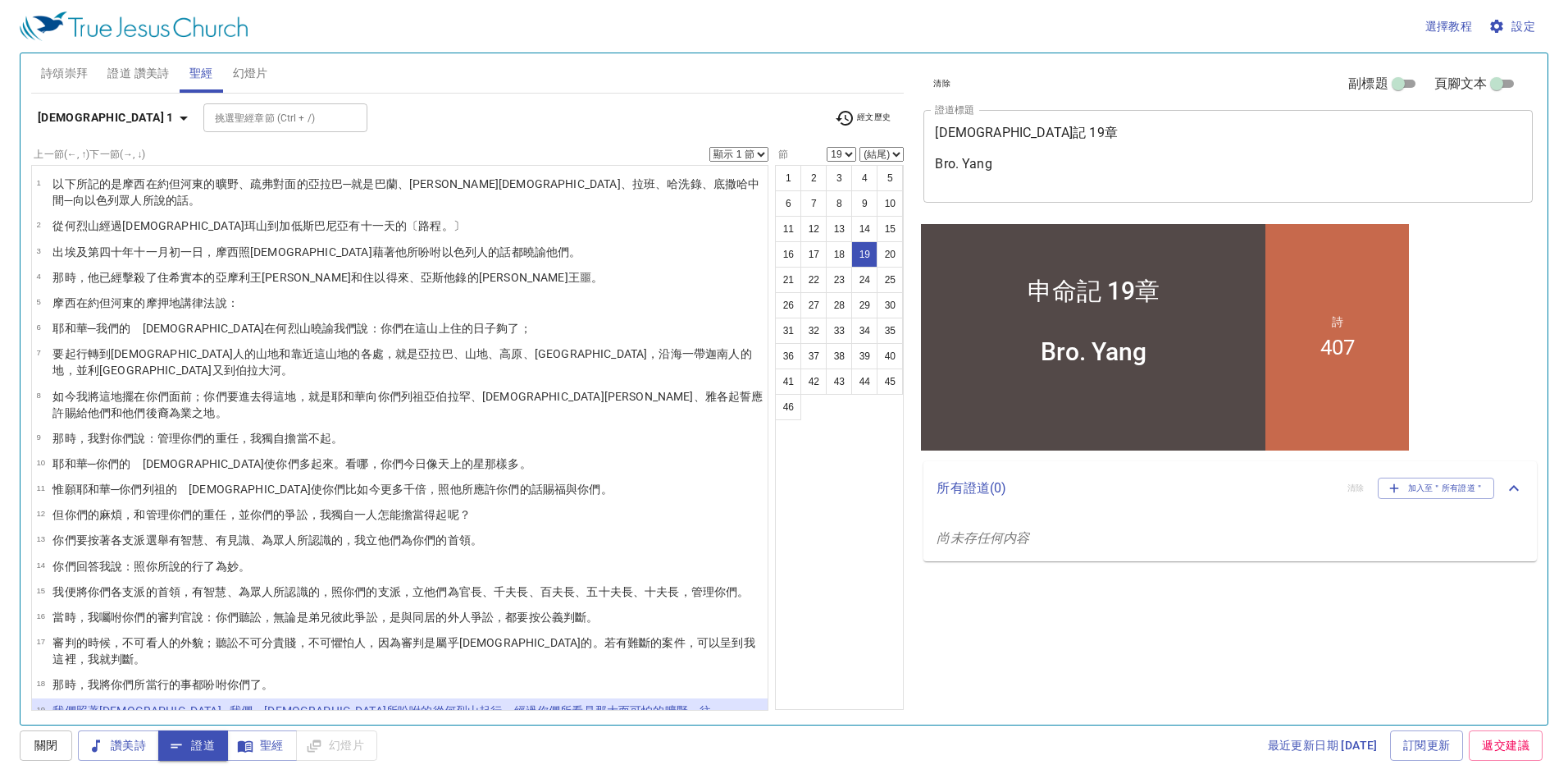
click at [218, 186] on wh5676 "的曠野 、疏弗 對面 的亞拉巴 ─就是巴蘭 、陀弗 、拉班 、哈洗錄 、底撒哈 中間─向以色列 眾人所說 的話 。" at bounding box center [406, 192] width 707 height 29
select select "1"
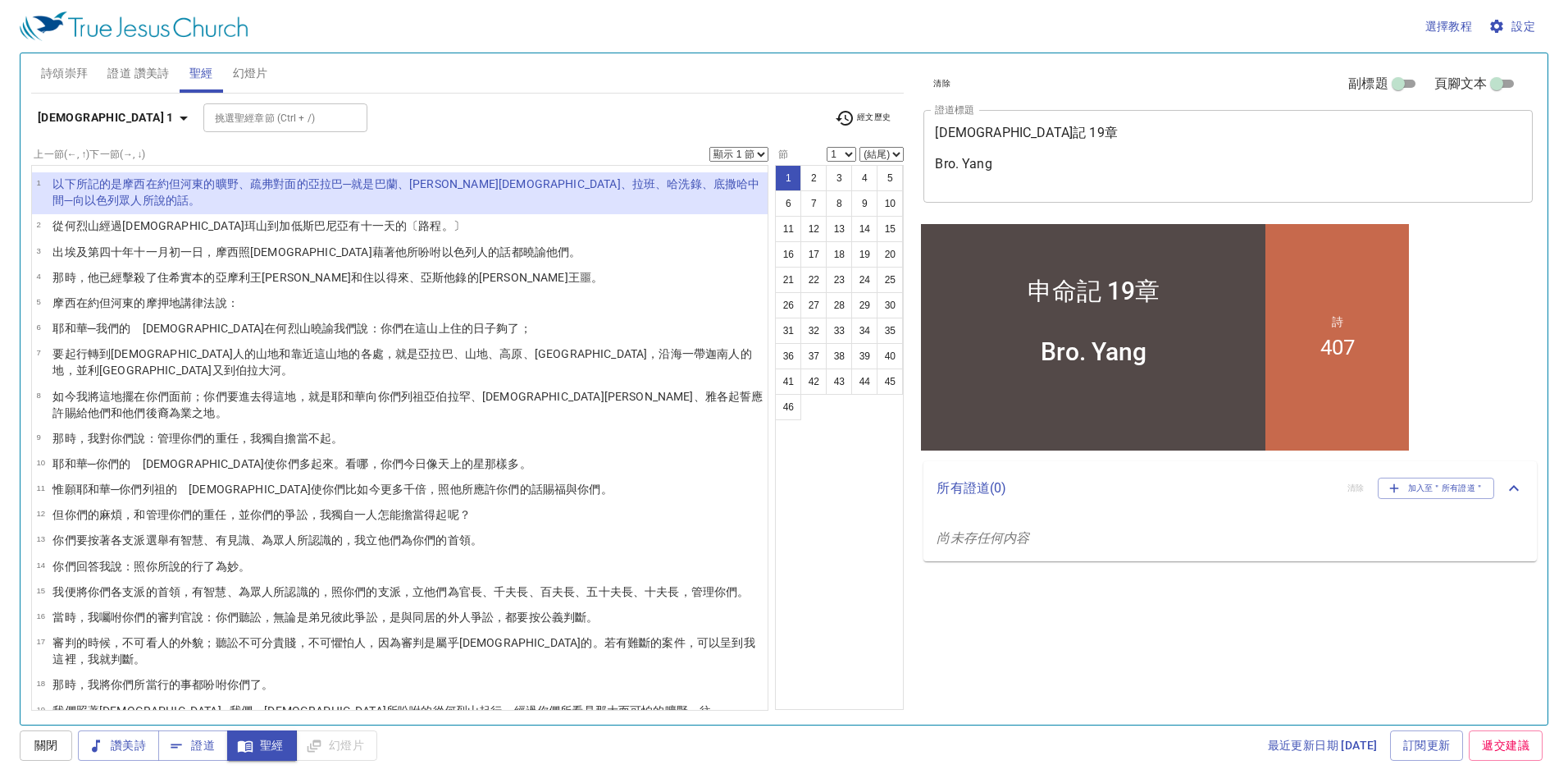
click at [218, 186] on wh5676 "的曠野 、疏弗 對面 的亞拉巴 ─就是巴蘭 、陀弗 、拉班 、哈洗錄 、底撒哈 中間─向以色列 眾人所說 的話 。" at bounding box center [406, 192] width 707 height 29
click at [199, 749] on span "證道" at bounding box center [193, 745] width 44 height 20
click at [129, 747] on span "讚美詩" at bounding box center [119, 745] width 55 height 20
click at [147, 70] on span "證道 讚美詩" at bounding box center [137, 73] width 61 height 20
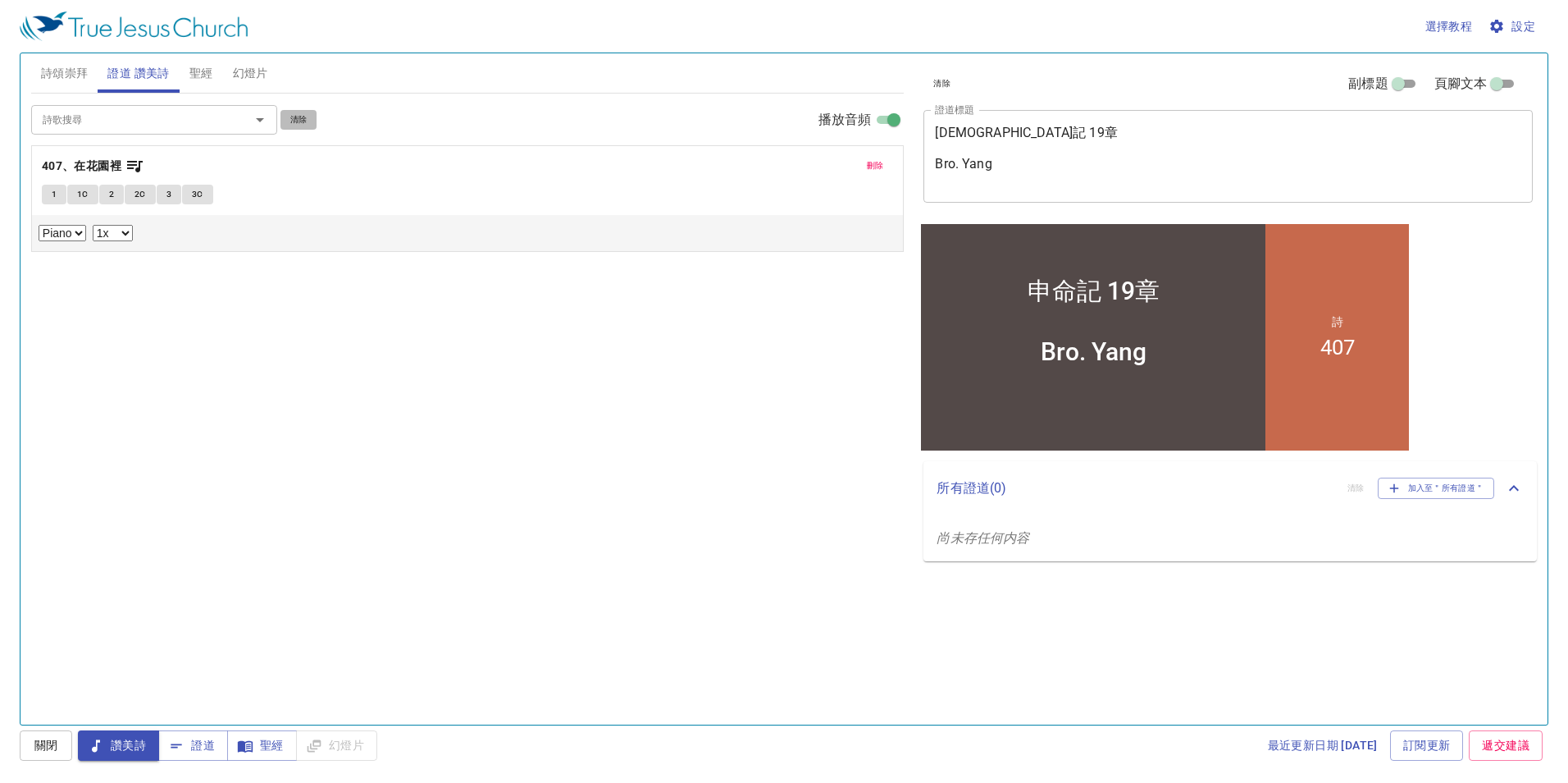
click at [303, 121] on span "清除" at bounding box center [299, 120] width 18 height 15
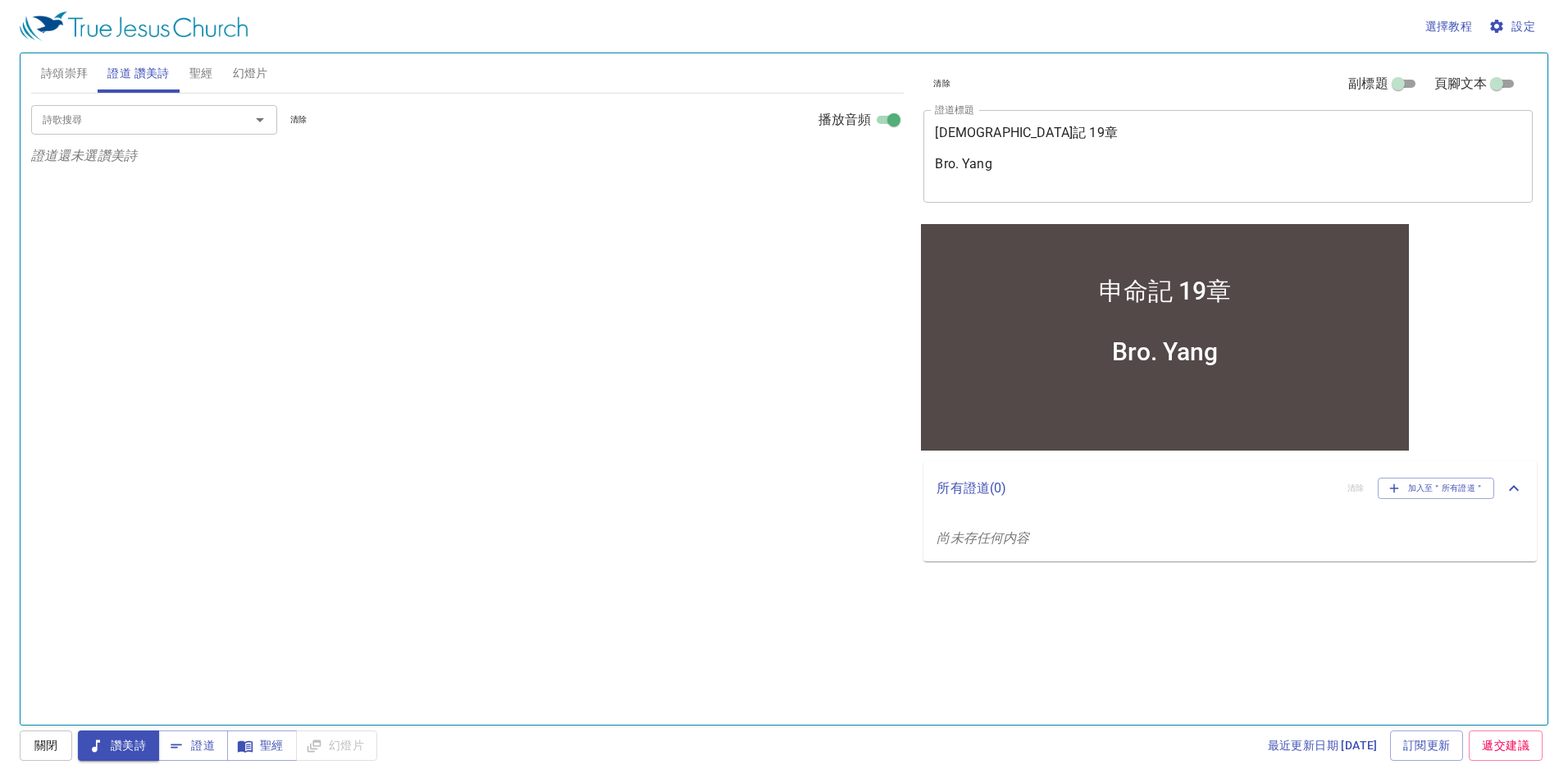
click at [224, 130] on div "詩歌搜尋" at bounding box center [154, 119] width 246 height 28
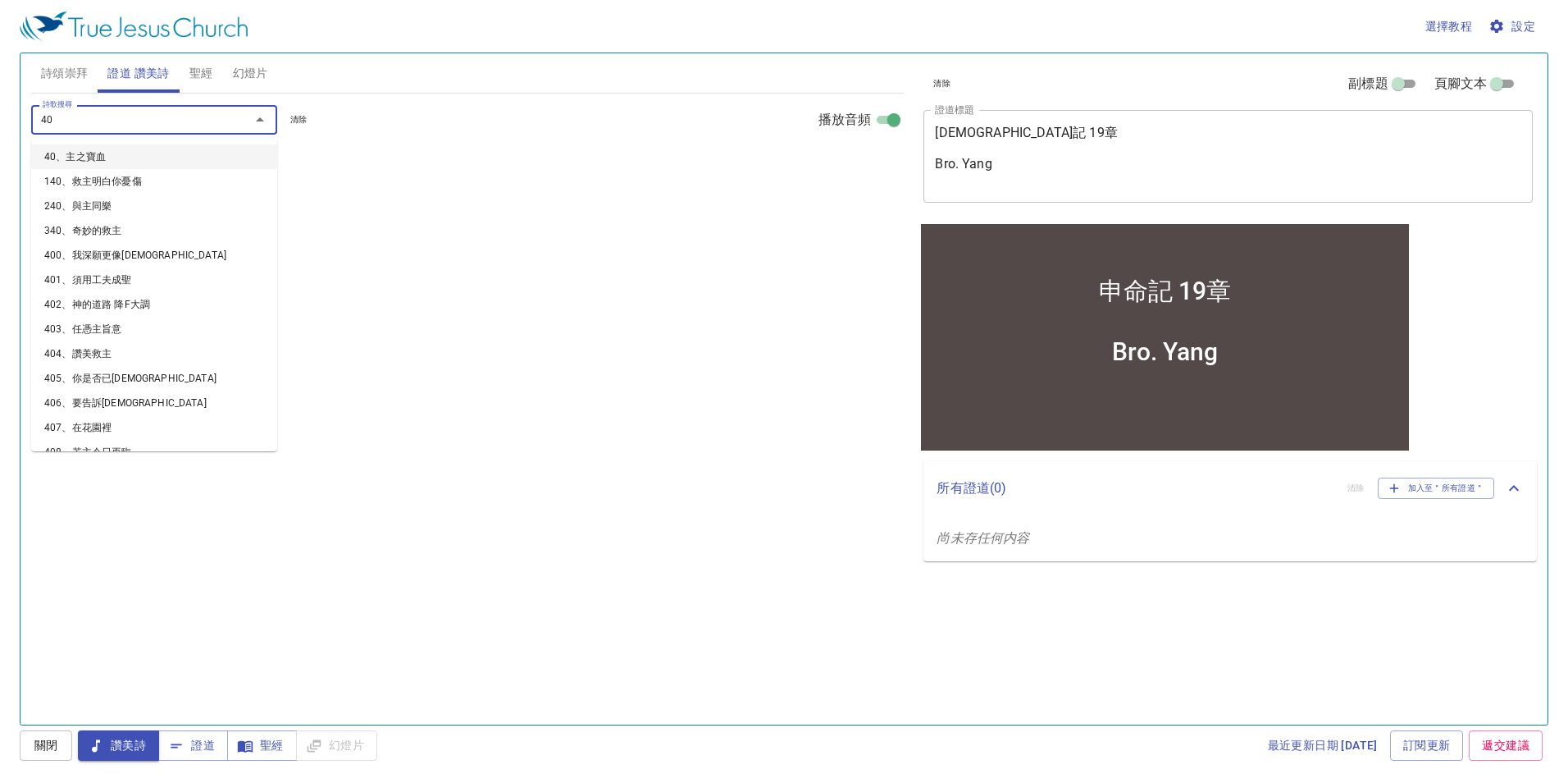
type input "407"
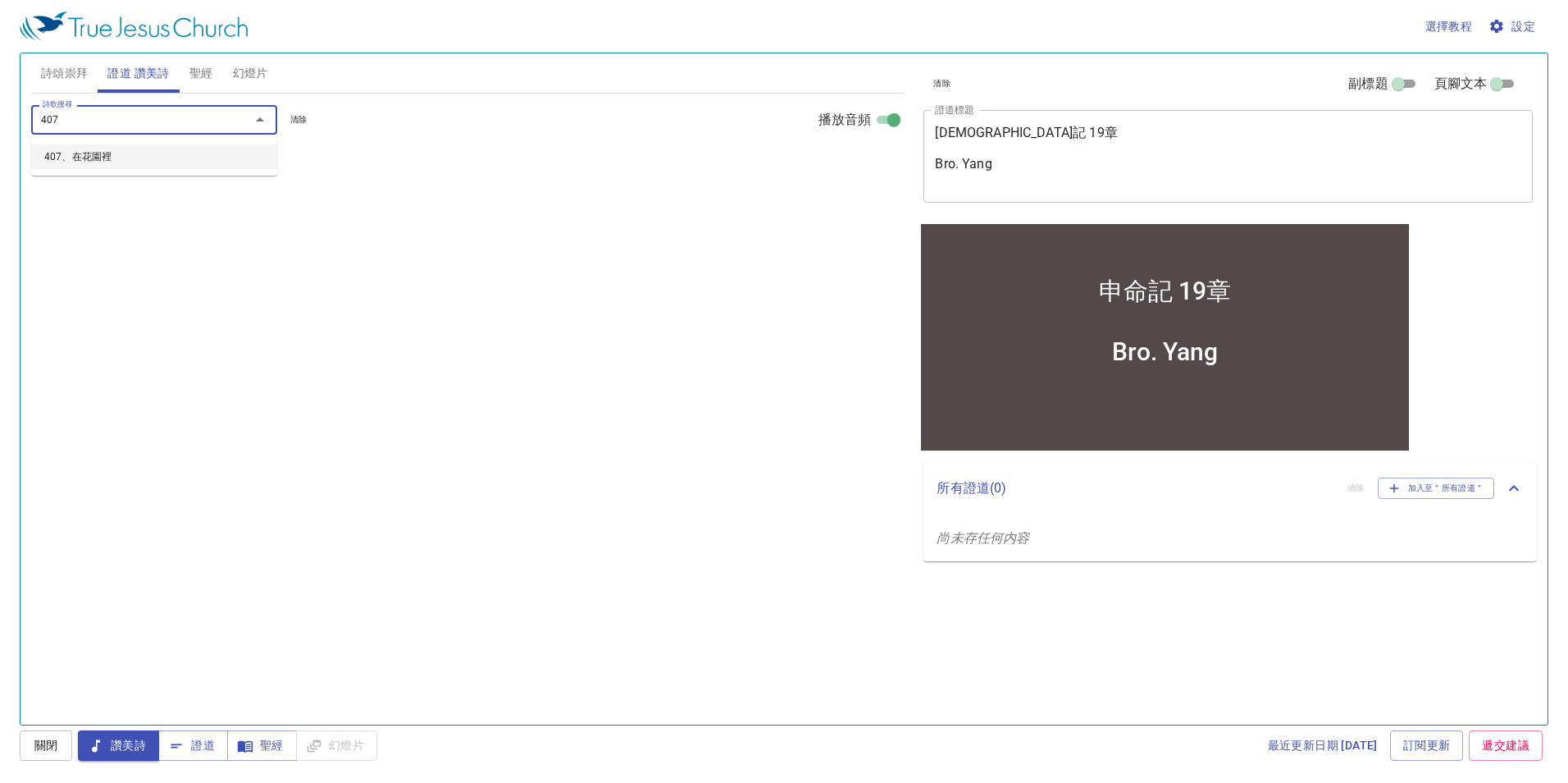
click at [197, 163] on li "407、在花園裡" at bounding box center [154, 156] width 246 height 24
select select "1"
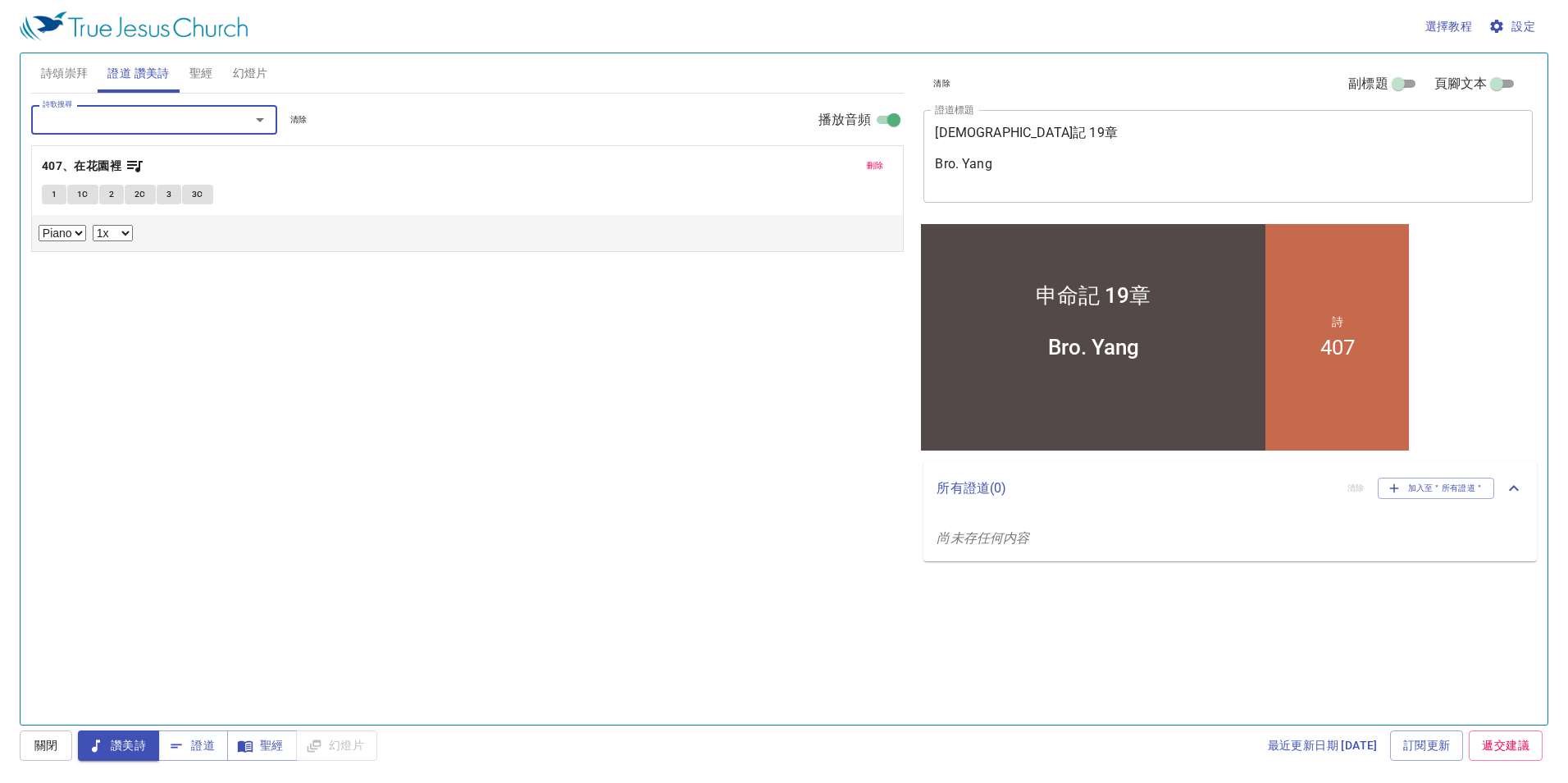
click at [50, 197] on button "1" at bounding box center [54, 194] width 24 height 20
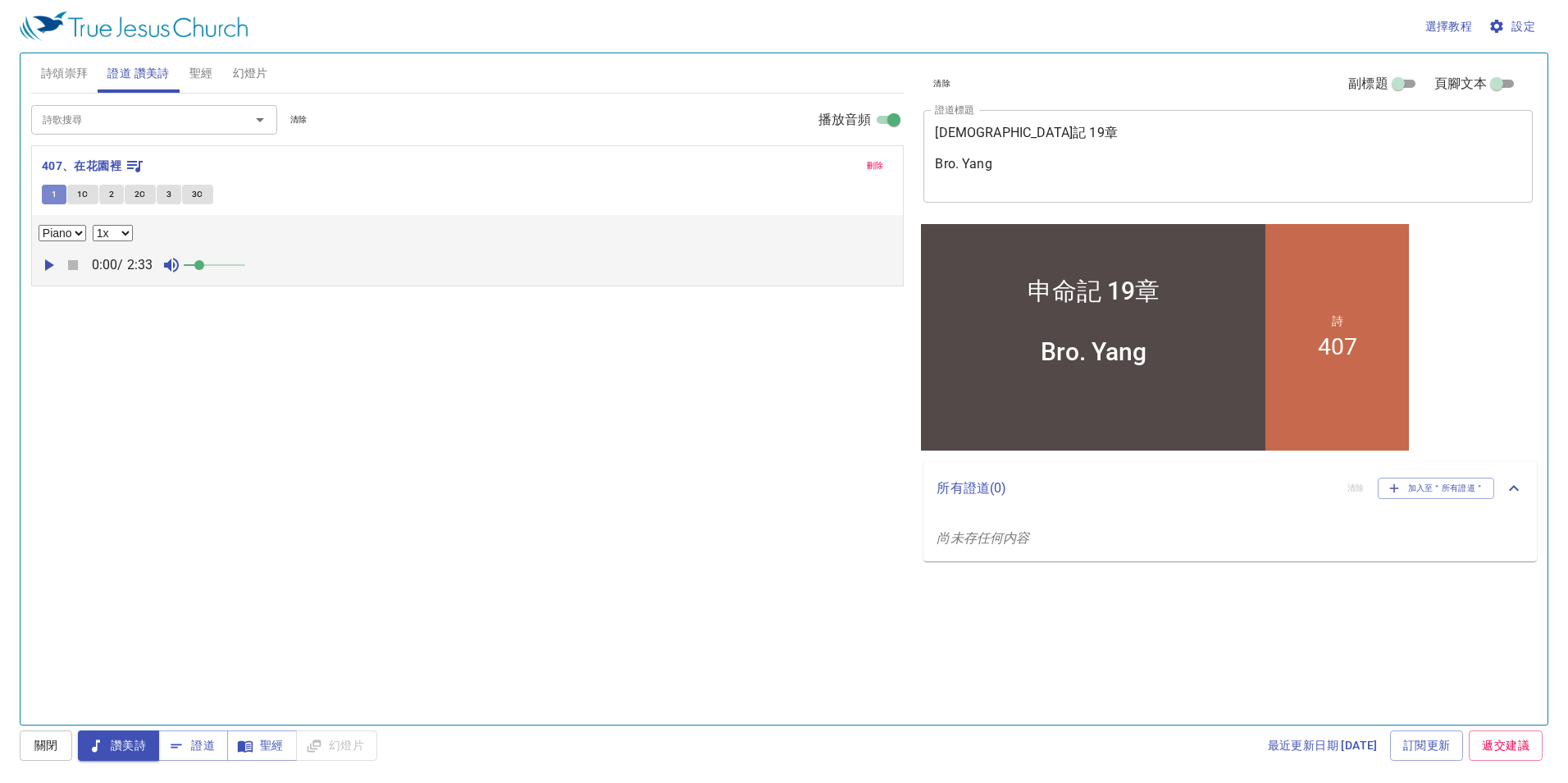
click at [50, 197] on button "1" at bounding box center [54, 194] width 24 height 20
click at [49, 265] on icon "button" at bounding box center [49, 265] width 9 height 12
drag, startPoint x: 205, startPoint y: 265, endPoint x: 223, endPoint y: 265, distance: 18.0
click at [223, 265] on span at bounding box center [221, 265] width 10 height 10
click at [80, 194] on span "1C" at bounding box center [83, 194] width 12 height 15
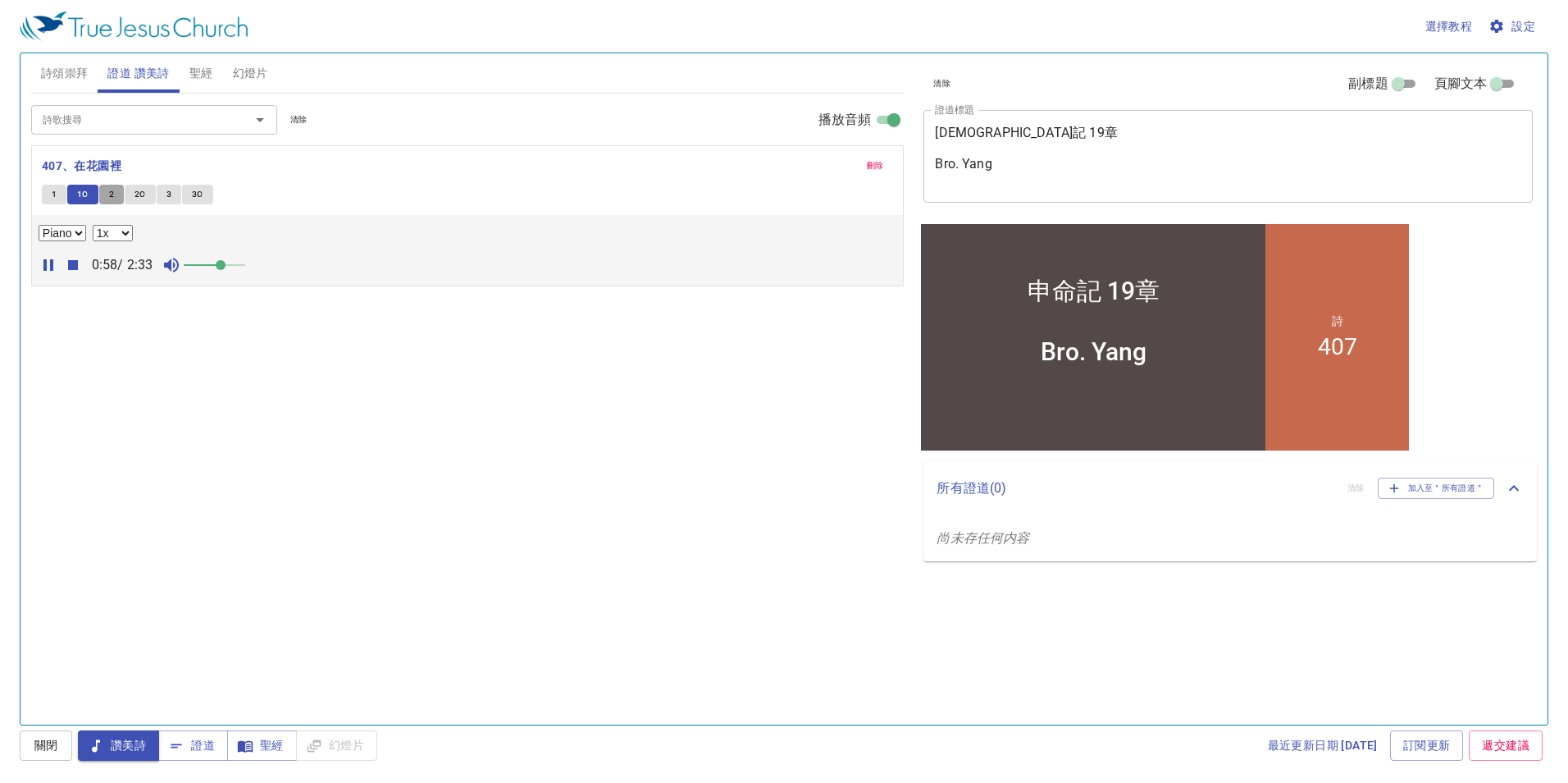
click at [111, 197] on span "2" at bounding box center [111, 194] width 5 height 15
click at [133, 192] on button "2C" at bounding box center [140, 194] width 31 height 20
click at [269, 746] on span "聖經" at bounding box center [262, 745] width 44 height 20
click at [190, 750] on span "證道" at bounding box center [193, 745] width 44 height 20
click at [51, 270] on icon "button" at bounding box center [49, 265] width 20 height 20
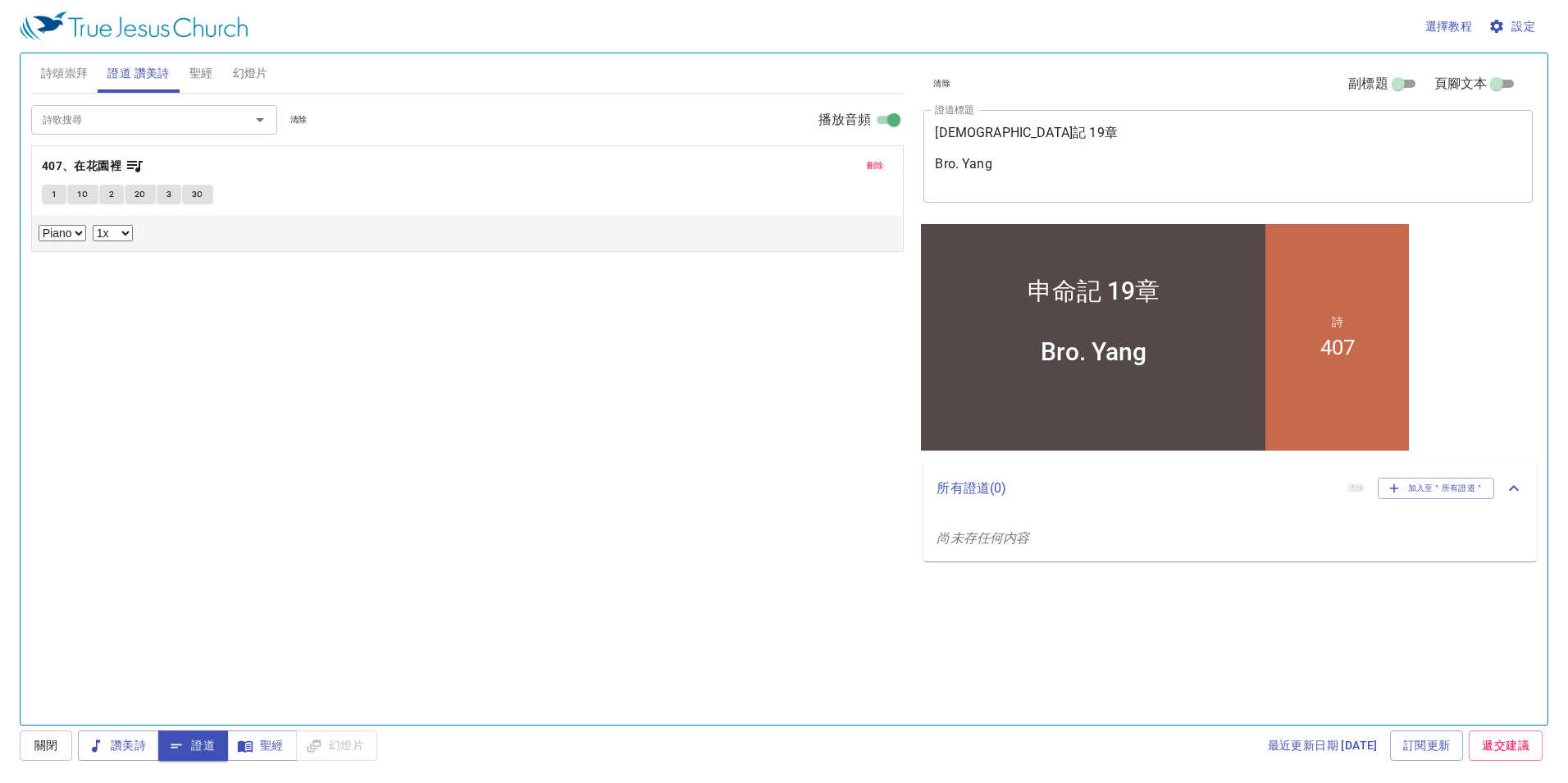
click at [62, 196] on button "1" at bounding box center [54, 194] width 24 height 20
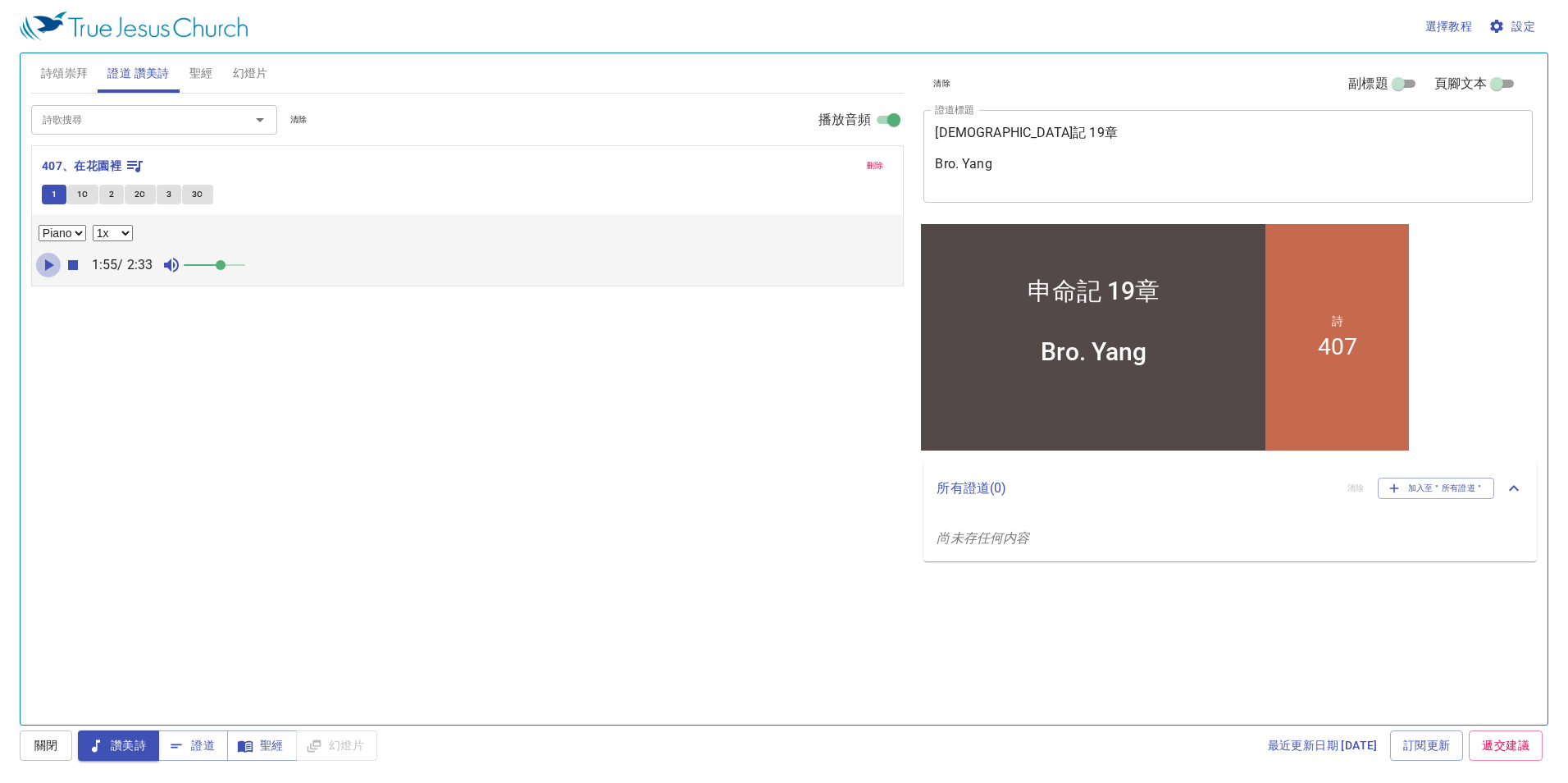
click at [50, 270] on icon "button" at bounding box center [49, 265] width 20 height 20
click at [142, 195] on span "2C" at bounding box center [141, 194] width 12 height 15
click at [43, 266] on icon "button" at bounding box center [49, 265] width 20 height 20
click at [868, 165] on span "刪除" at bounding box center [876, 166] width 18 height 15
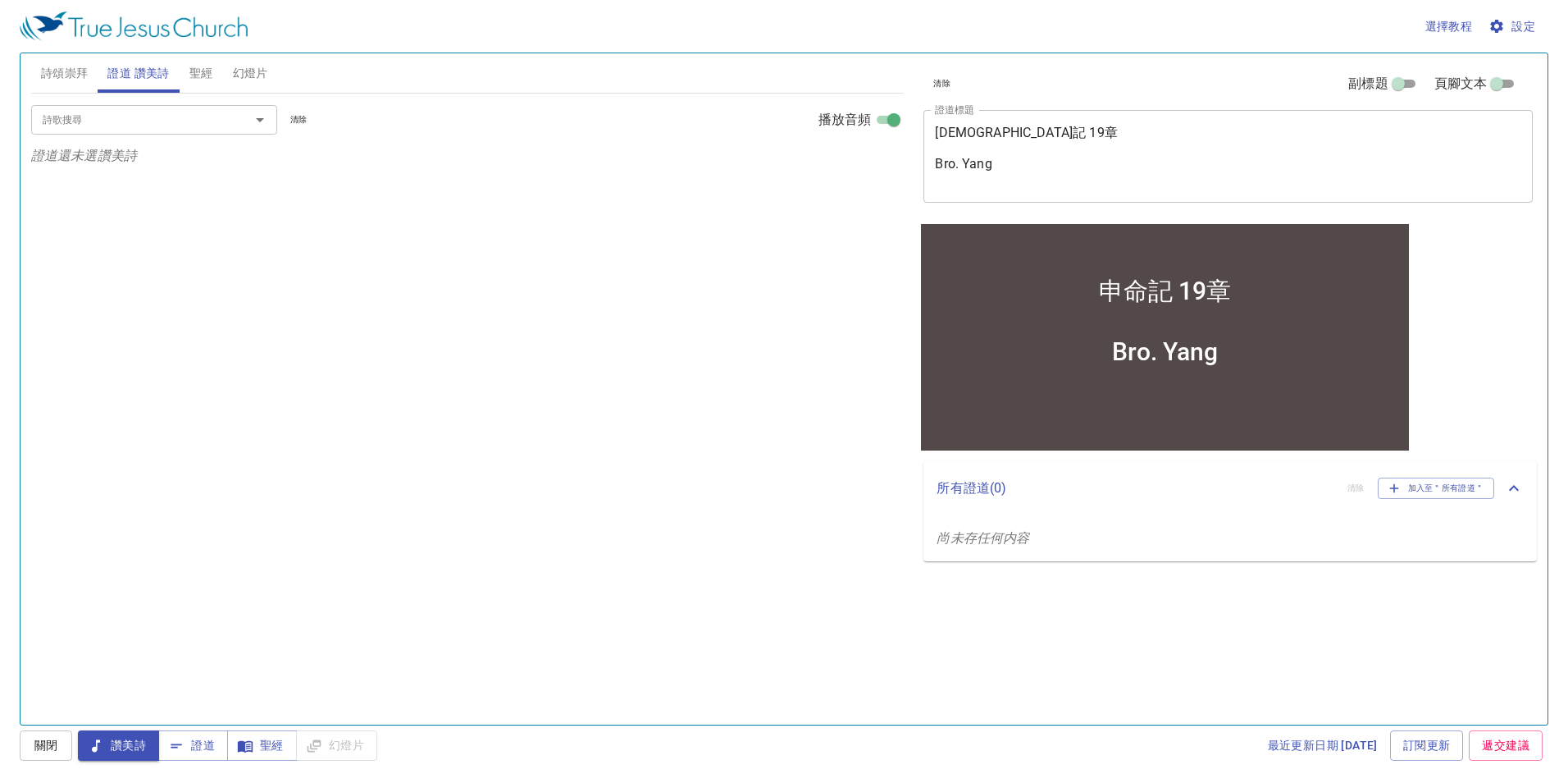
click at [255, 113] on icon "Open" at bounding box center [260, 120] width 20 height 20
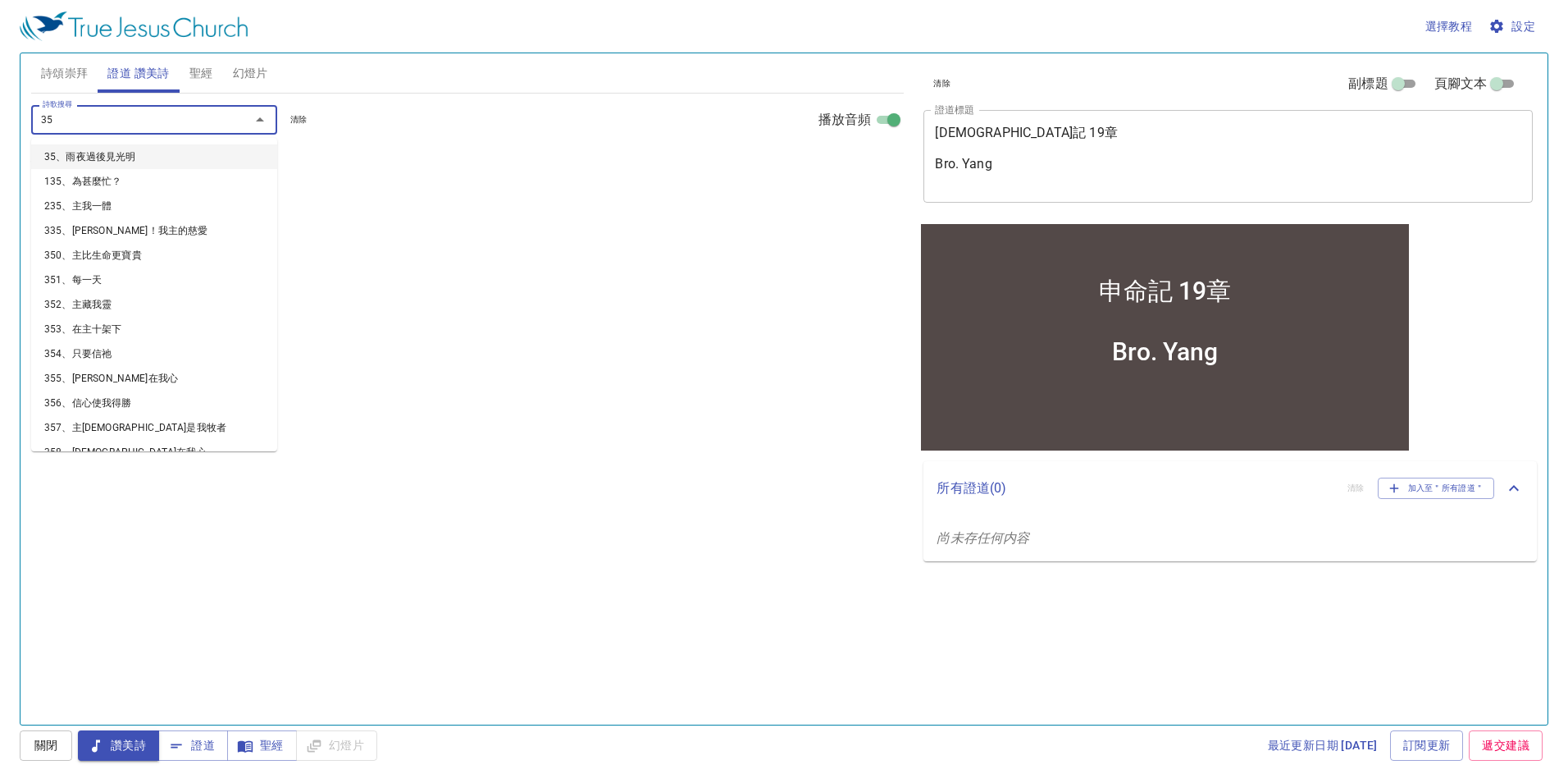
type input "3"
type input "238"
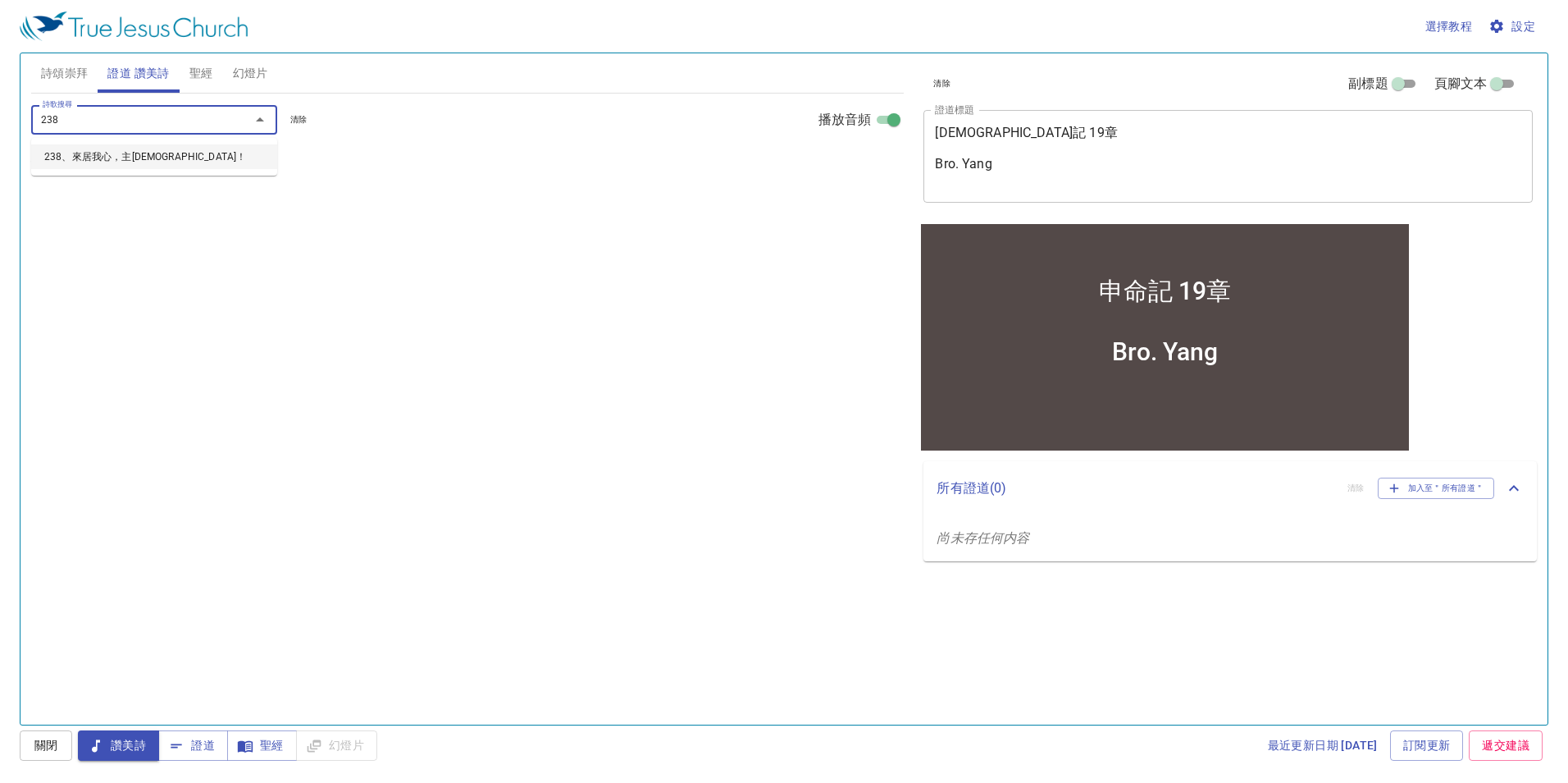
click at [144, 153] on li "238、來居我心，主耶穌！" at bounding box center [154, 156] width 246 height 24
select select "1"
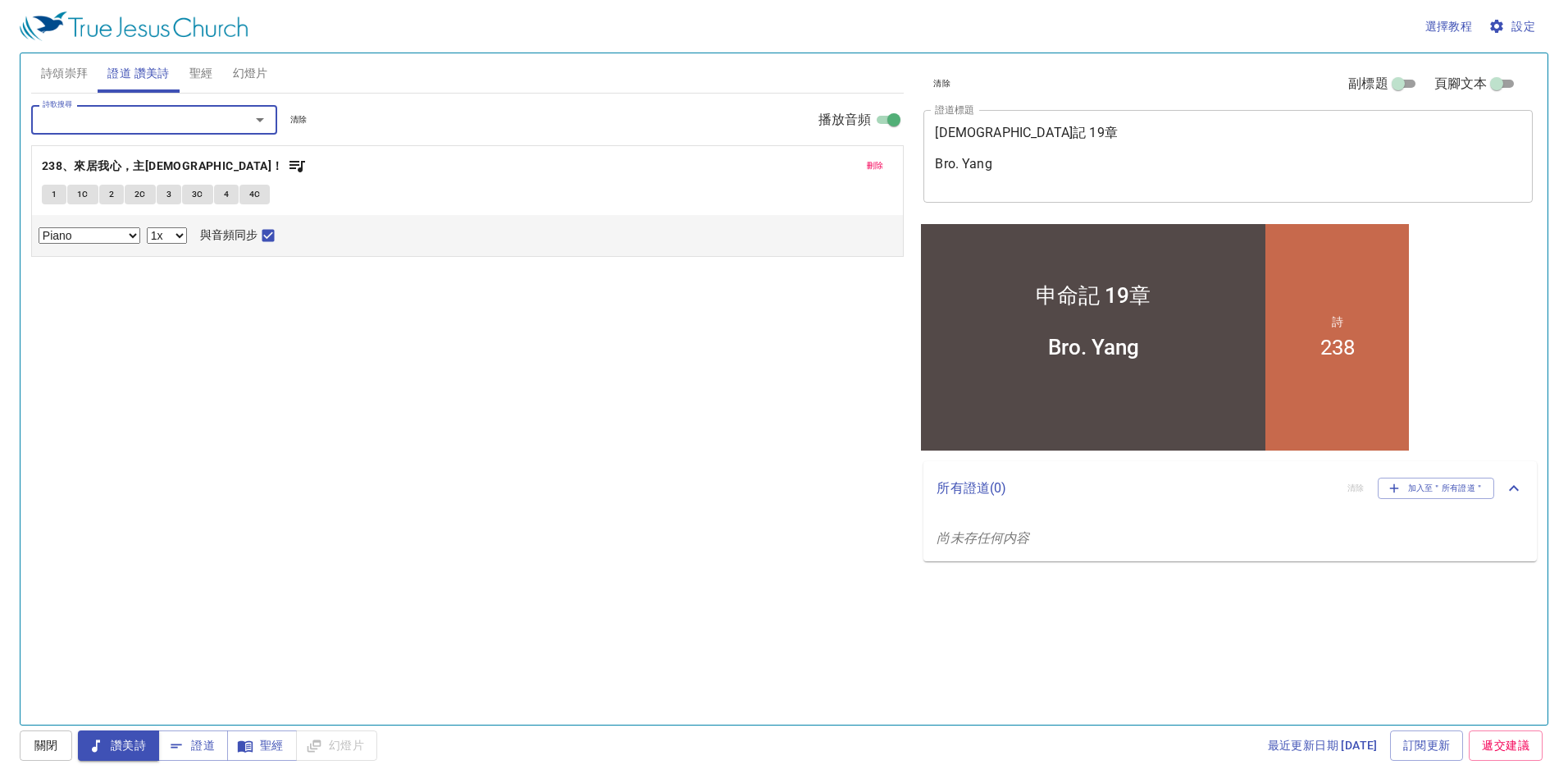
click at [167, 190] on span "3" at bounding box center [169, 194] width 5 height 15
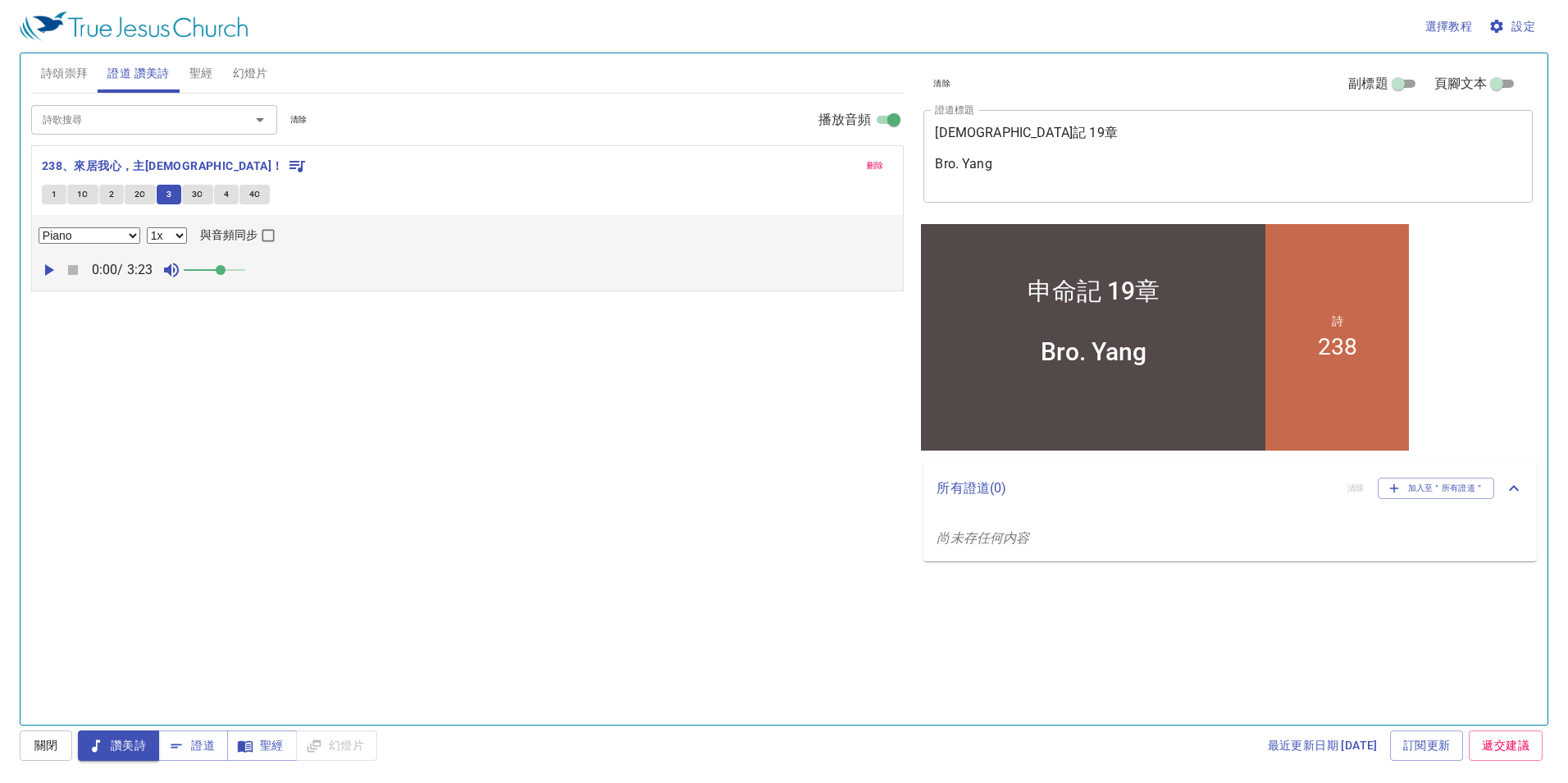
click at [50, 196] on button "1" at bounding box center [54, 194] width 24 height 20
click at [47, 268] on icon "button" at bounding box center [49, 270] width 9 height 12
drag, startPoint x: 224, startPoint y: 267, endPoint x: 250, endPoint y: 267, distance: 26.0
click at [250, 267] on span at bounding box center [245, 270] width 10 height 10
click at [267, 237] on input "與音頻同步" at bounding box center [268, 238] width 21 height 21
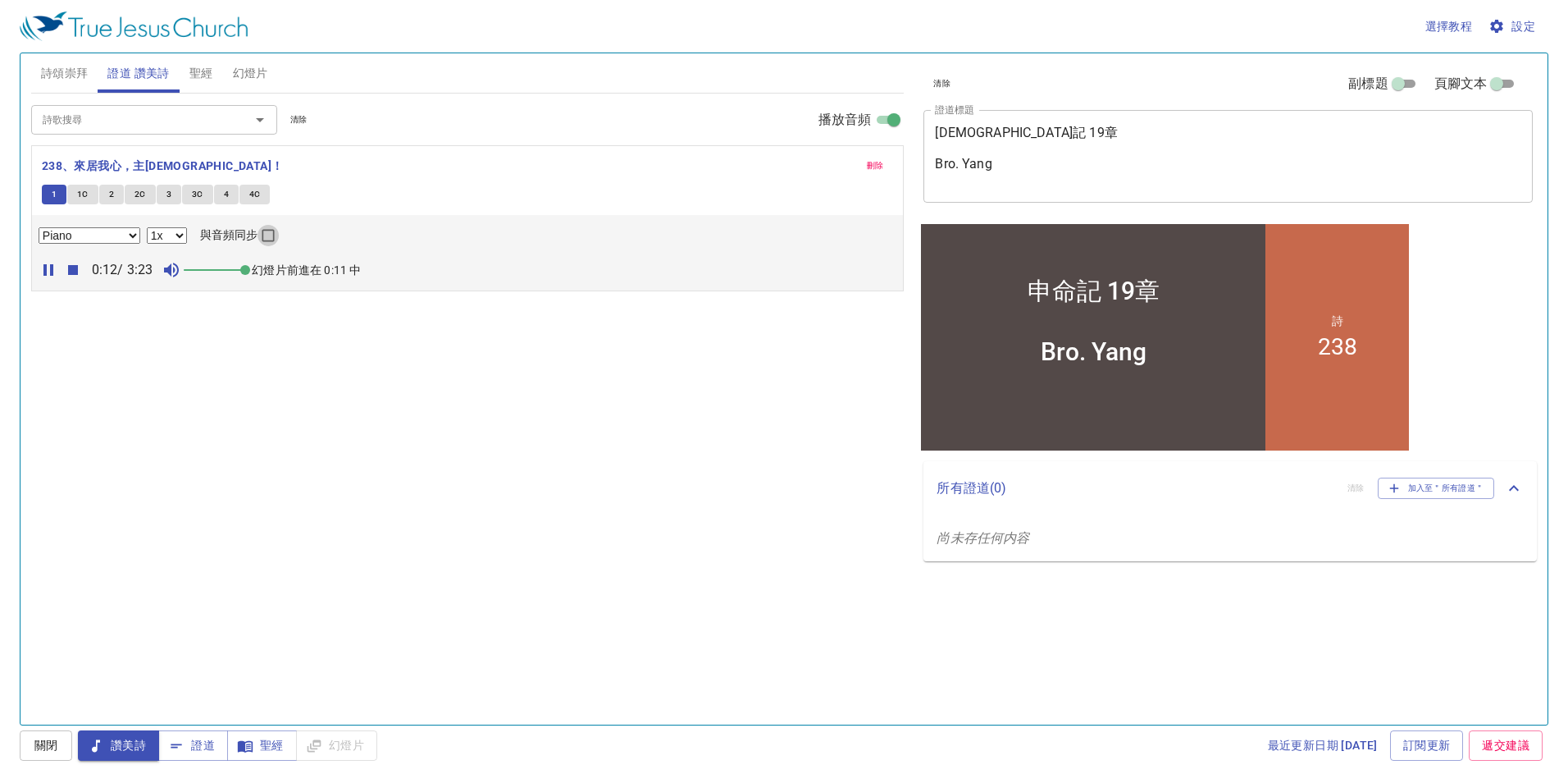
checkbox input "true"
click at [46, 267] on icon "button" at bounding box center [49, 270] width 10 height 12
click at [872, 165] on span "刪除" at bounding box center [876, 166] width 18 height 15
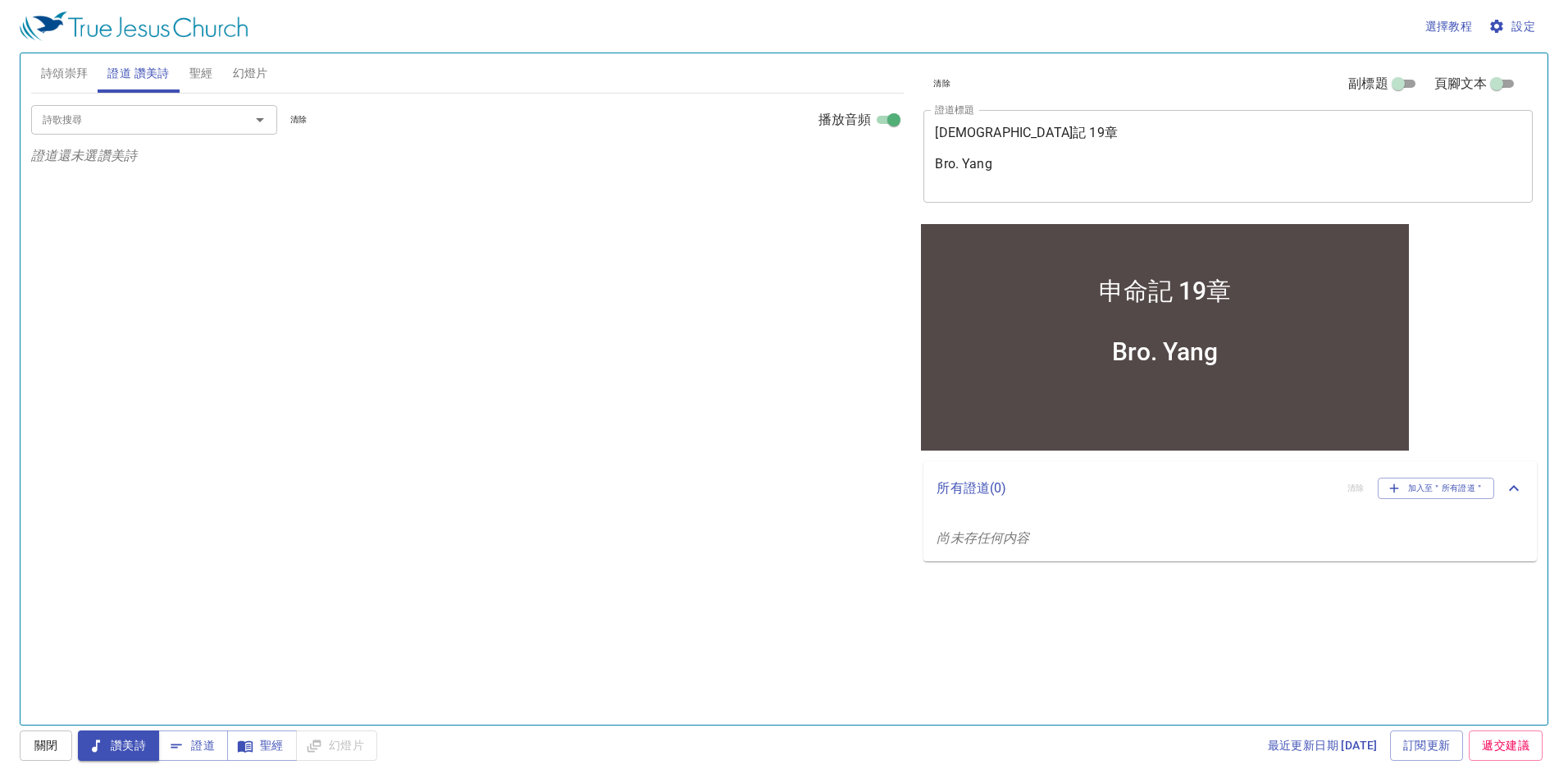
click at [190, 747] on span "證道" at bounding box center [193, 745] width 44 height 20
click at [200, 74] on span "聖經" at bounding box center [201, 73] width 23 height 20
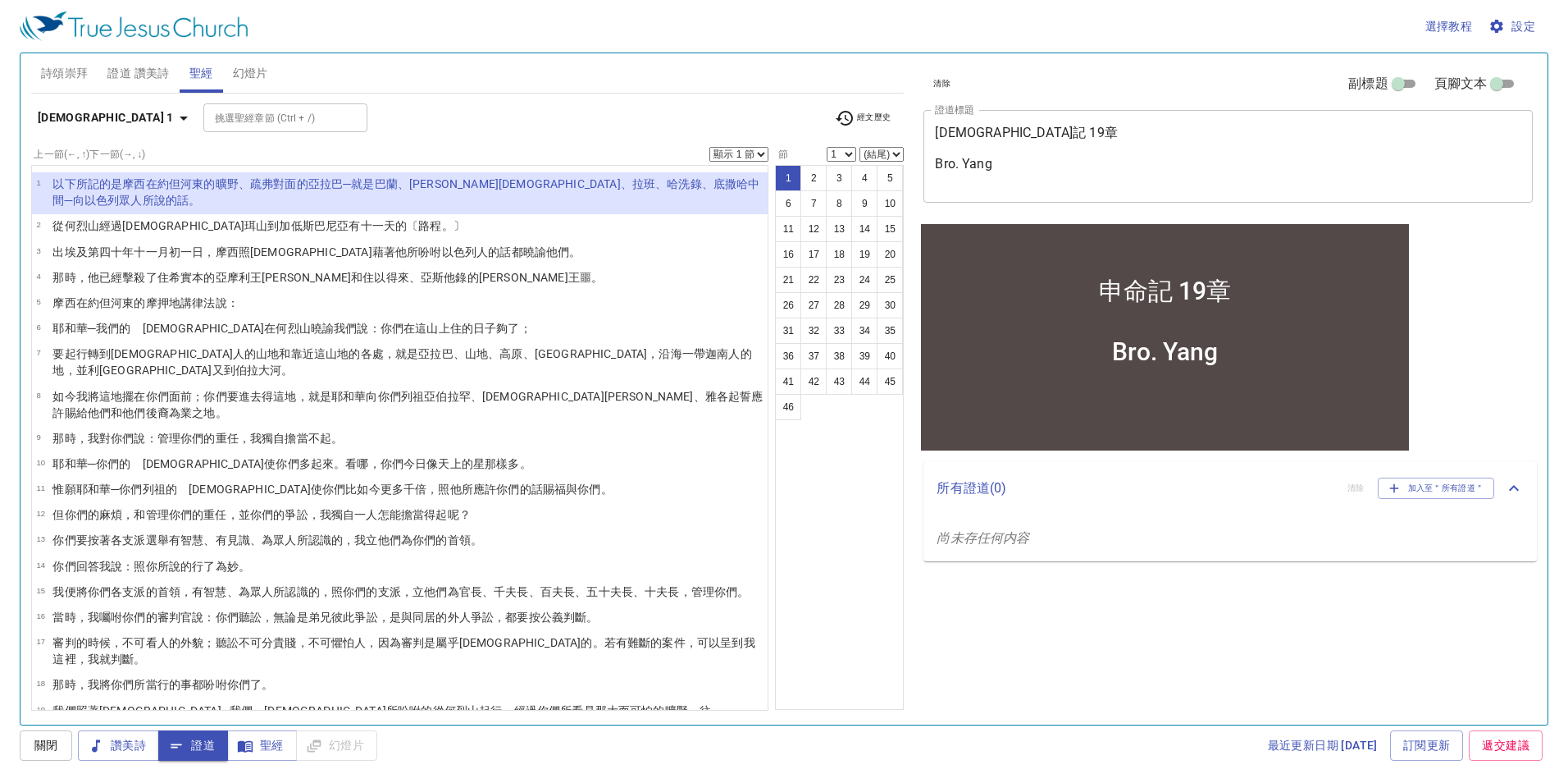
click at [272, 744] on span "聖經" at bounding box center [262, 745] width 44 height 20
click at [746, 157] on select "顯示 1 節 顯示 2 節 顯示 3 節 顯示 4 節 顯示 5 節" at bounding box center [738, 154] width 59 height 15
click at [709, 147] on select "顯示 1 節 顯示 2 節 顯示 3 節 顯示 4 節 顯示 5 節" at bounding box center [738, 154] width 59 height 15
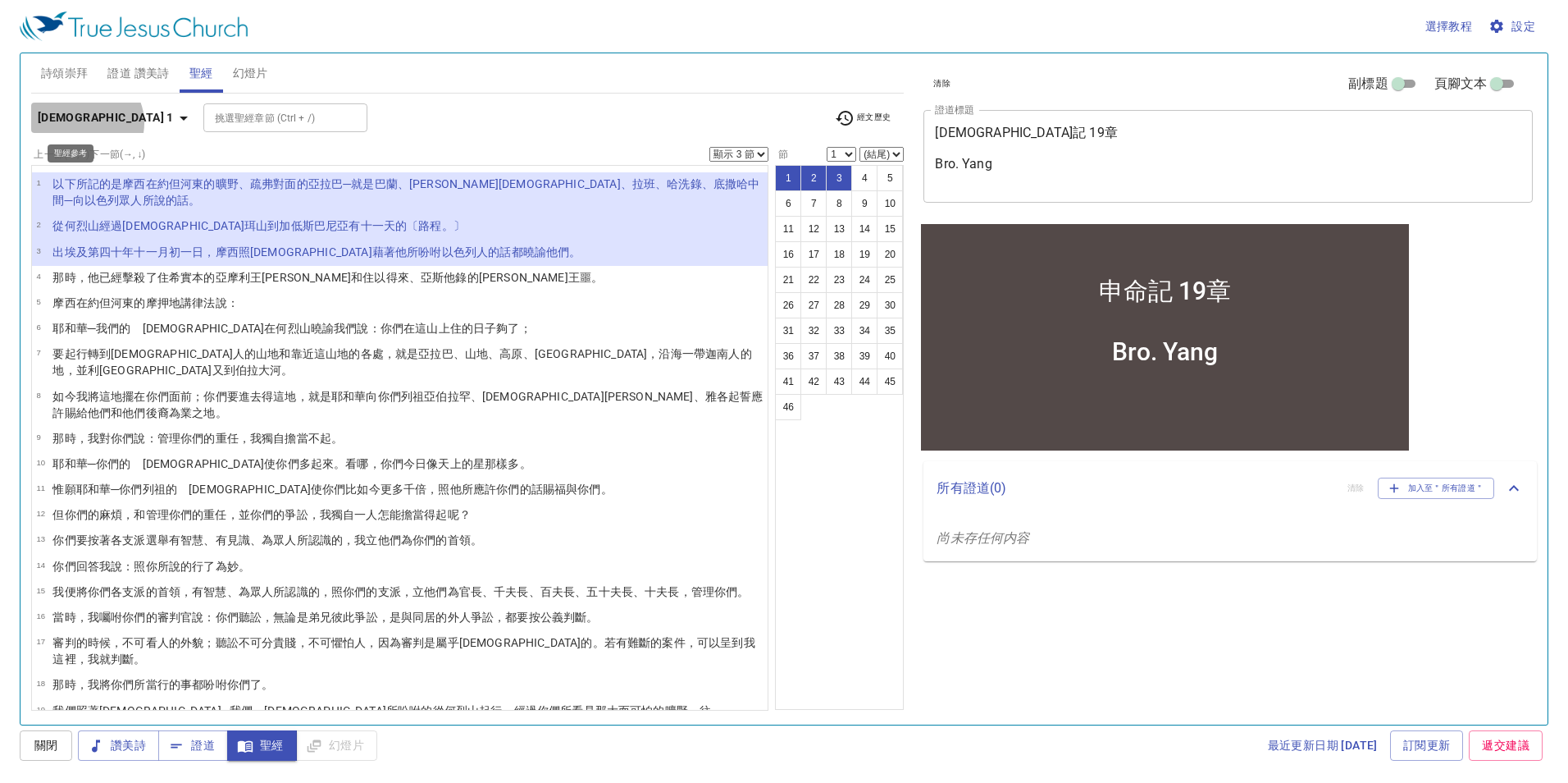
click at [174, 123] on icon "button" at bounding box center [184, 118] width 20 height 20
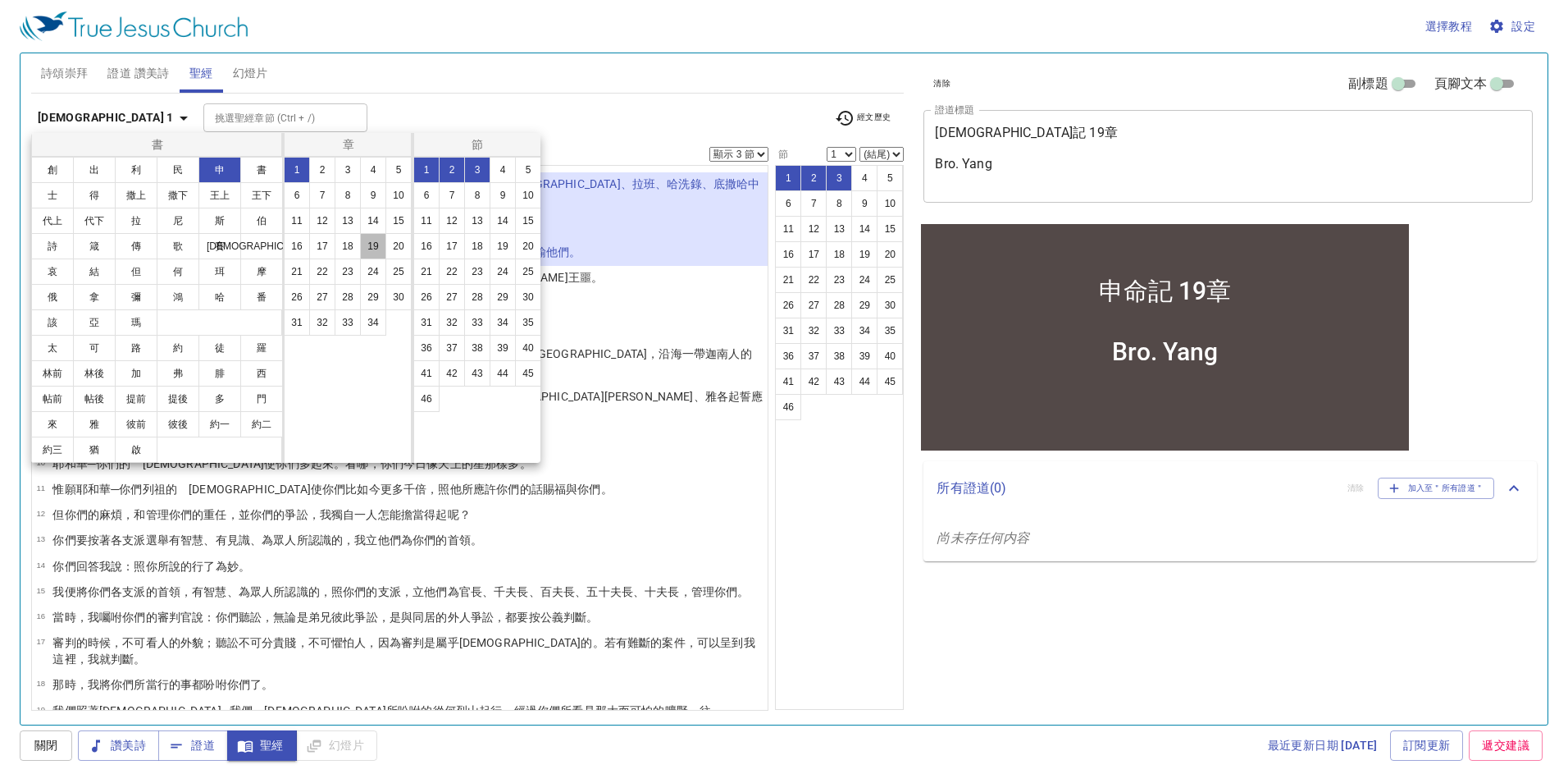
click at [365, 247] on button "19" at bounding box center [373, 245] width 26 height 26
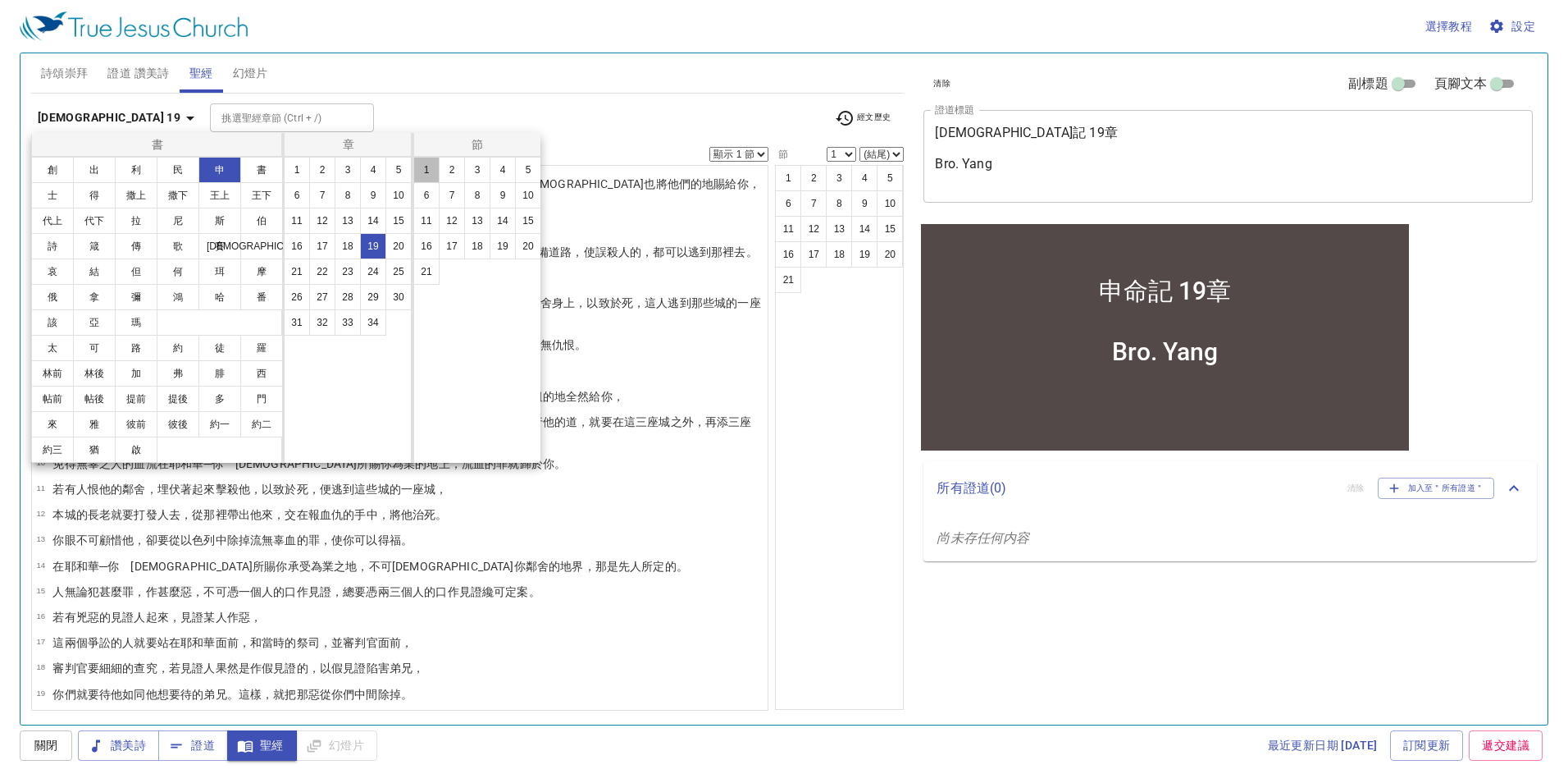
click at [427, 169] on button "1" at bounding box center [426, 169] width 26 height 26
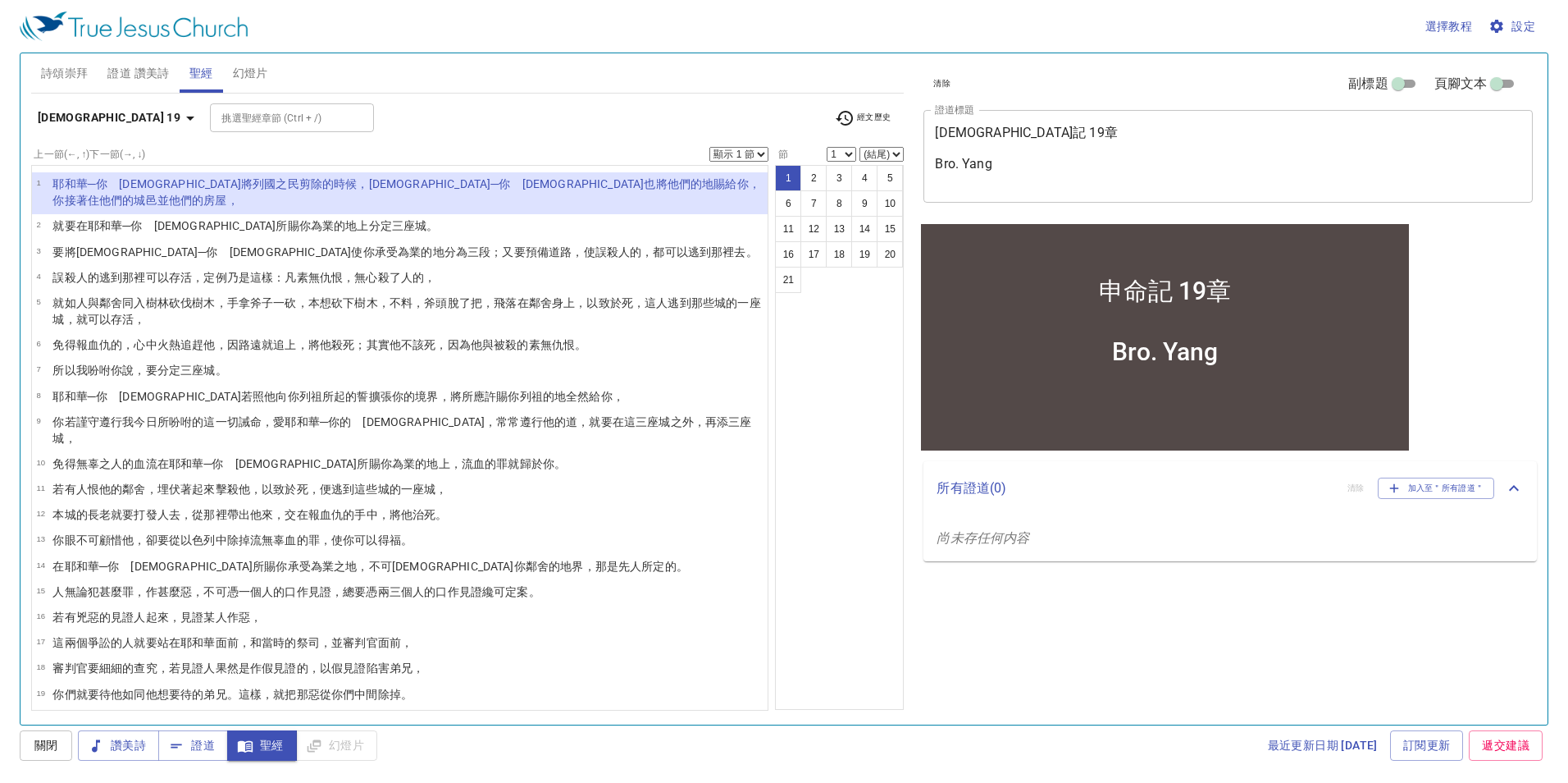
click at [727, 152] on select "顯示 1 節 顯示 2 節 顯示 3 節 顯示 4 節 顯示 5 節" at bounding box center [738, 154] width 59 height 15
select select "3"
click at [709, 147] on select "顯示 1 節 顯示 2 節 顯示 3 節 顯示 4 節 顯示 5 節" at bounding box center [738, 154] width 59 height 15
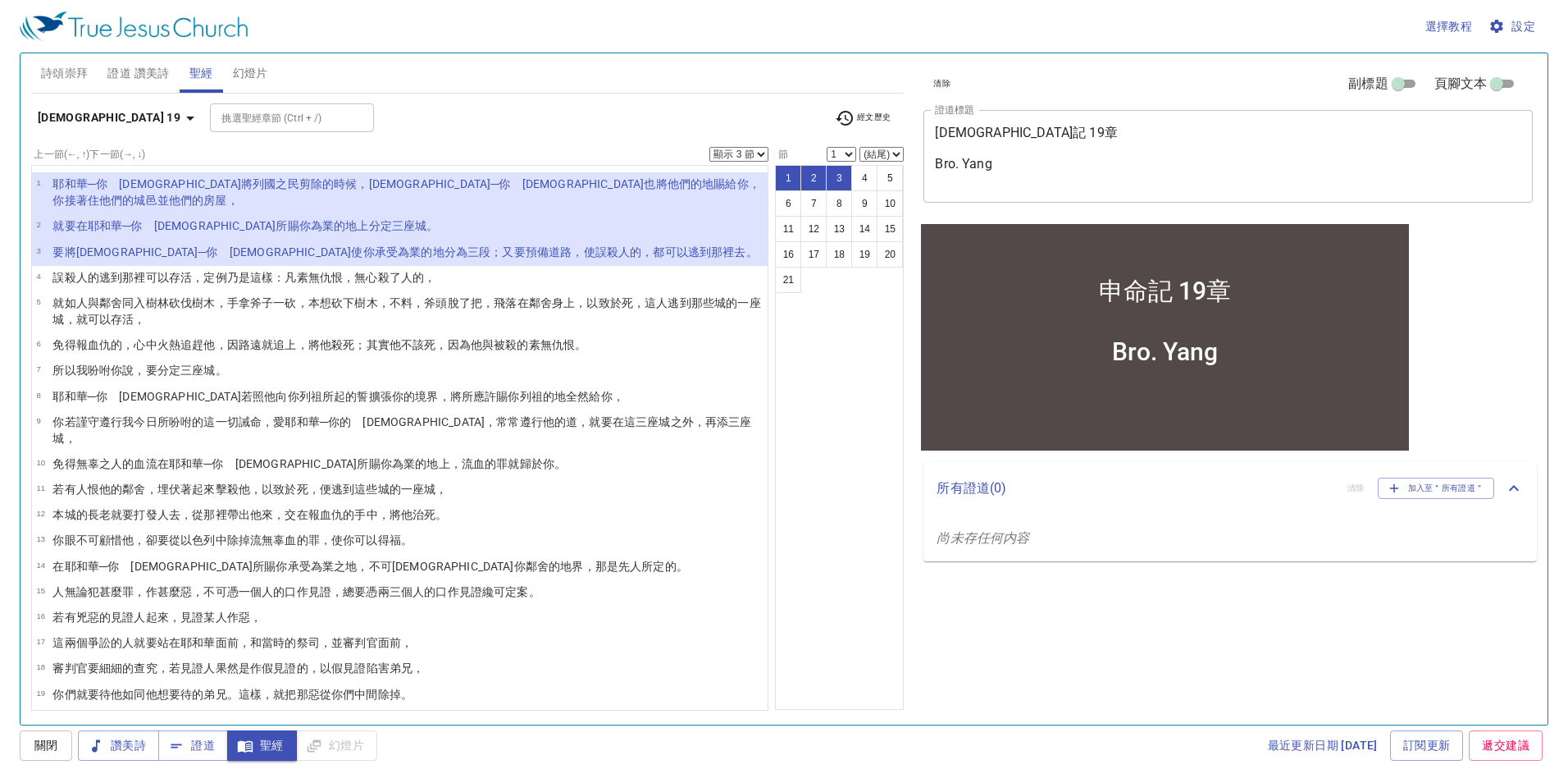
click at [857, 176] on button "4" at bounding box center [864, 178] width 26 height 26
select select "4"
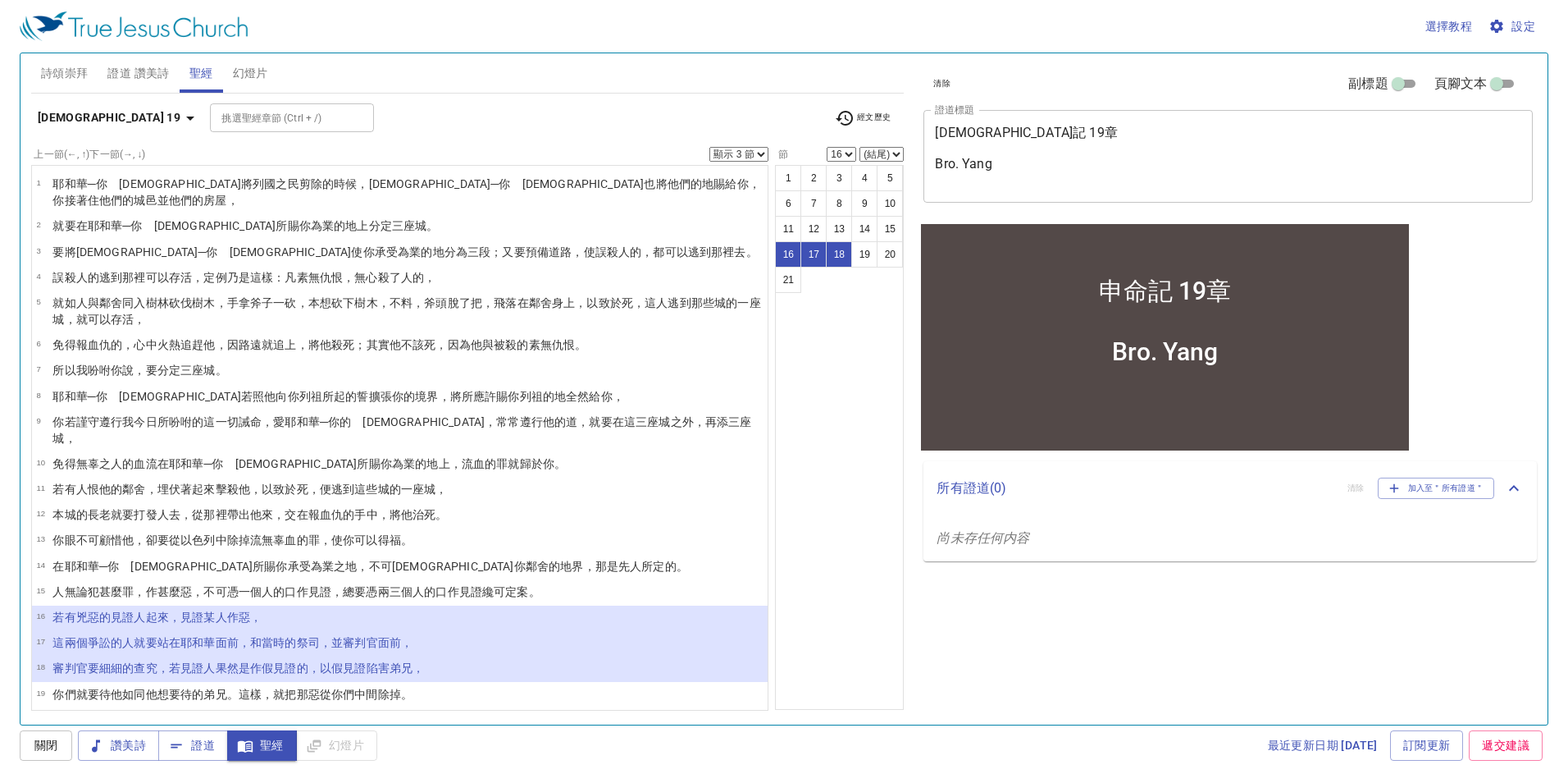
select select "19"
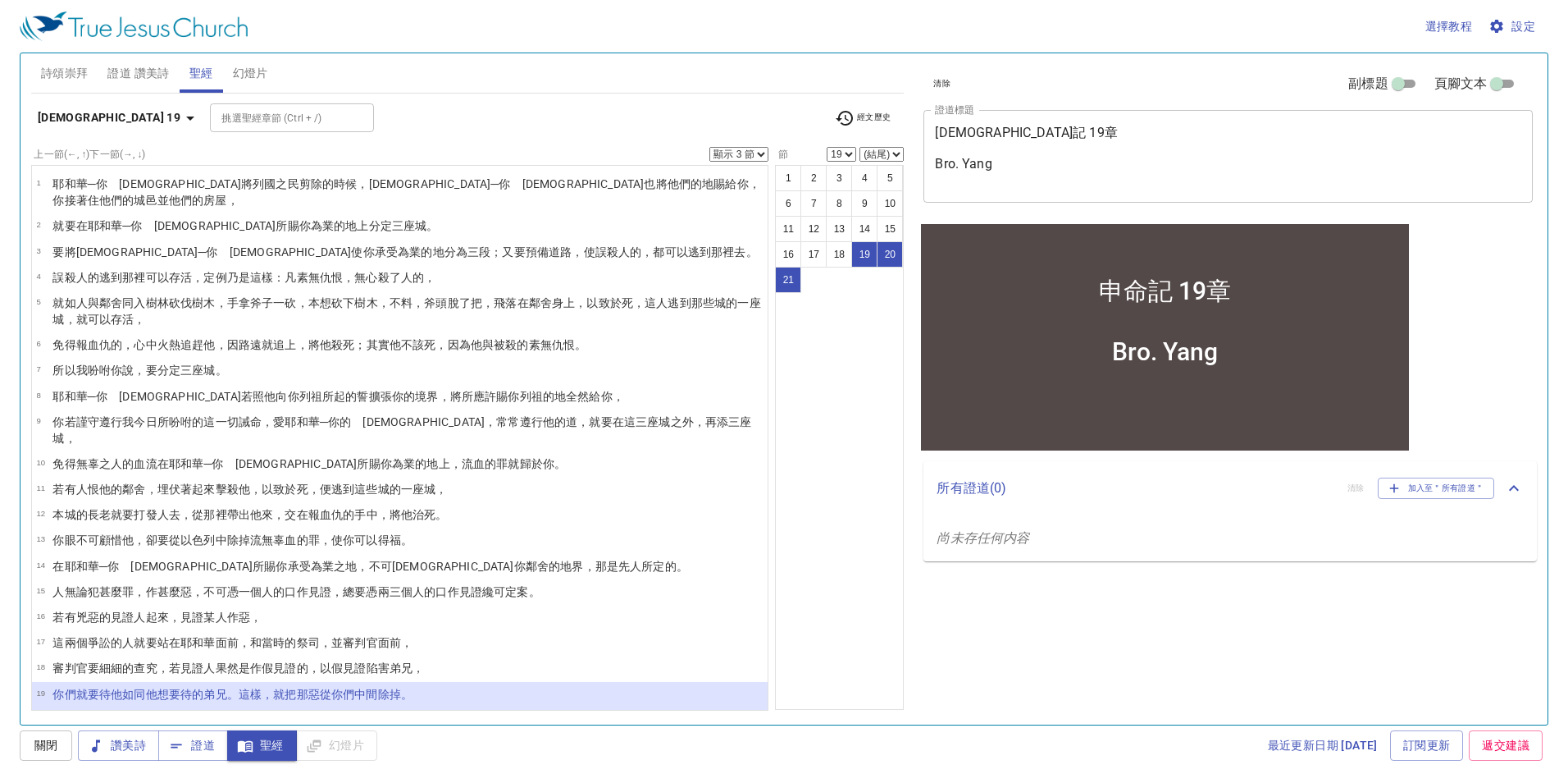
click at [747, 156] on select "顯示 1 節 顯示 2 節 顯示 3 節 顯示 4 節 顯示 5 節" at bounding box center [738, 154] width 59 height 15
select select "1"
click at [709, 147] on select "顯示 1 節 顯示 2 節 顯示 3 節 顯示 4 節 顯示 5 節" at bounding box center [738, 154] width 59 height 15
click at [782, 178] on button "1" at bounding box center [788, 178] width 26 height 26
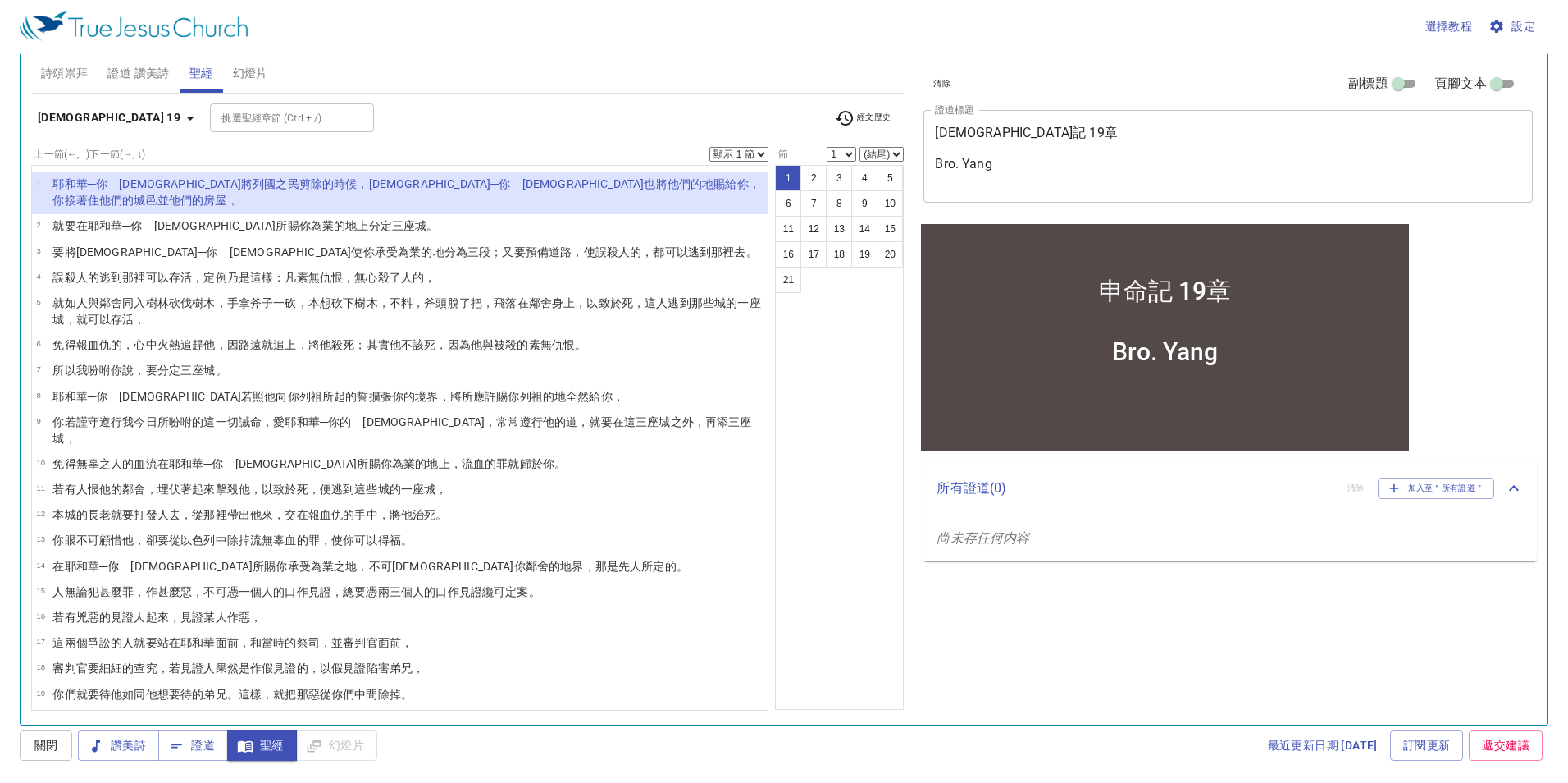
click at [844, 185] on button "3" at bounding box center [839, 178] width 26 height 26
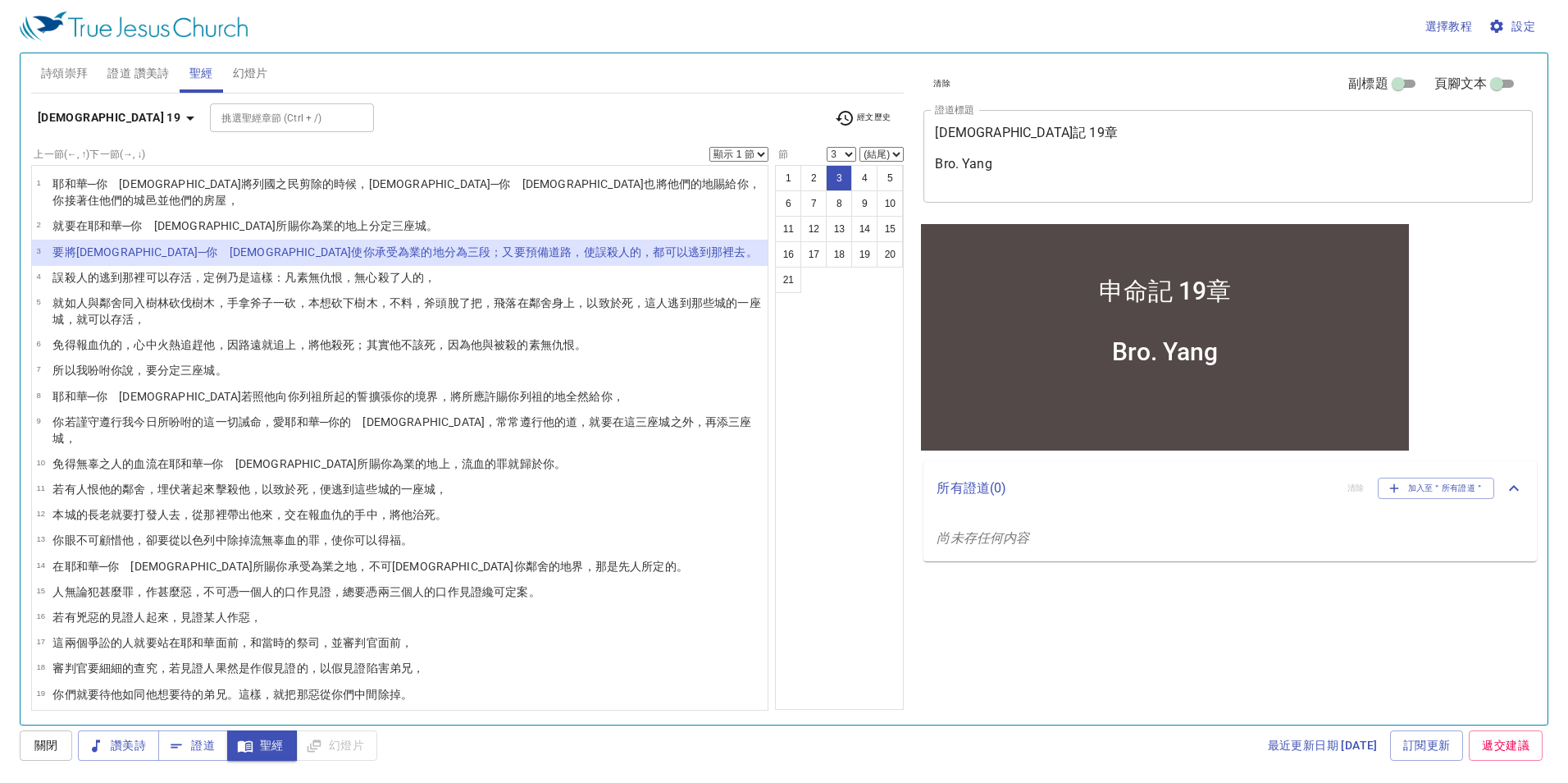
click at [409, 270] on wh5221 "人 的，" at bounding box center [418, 277] width 34 height 13
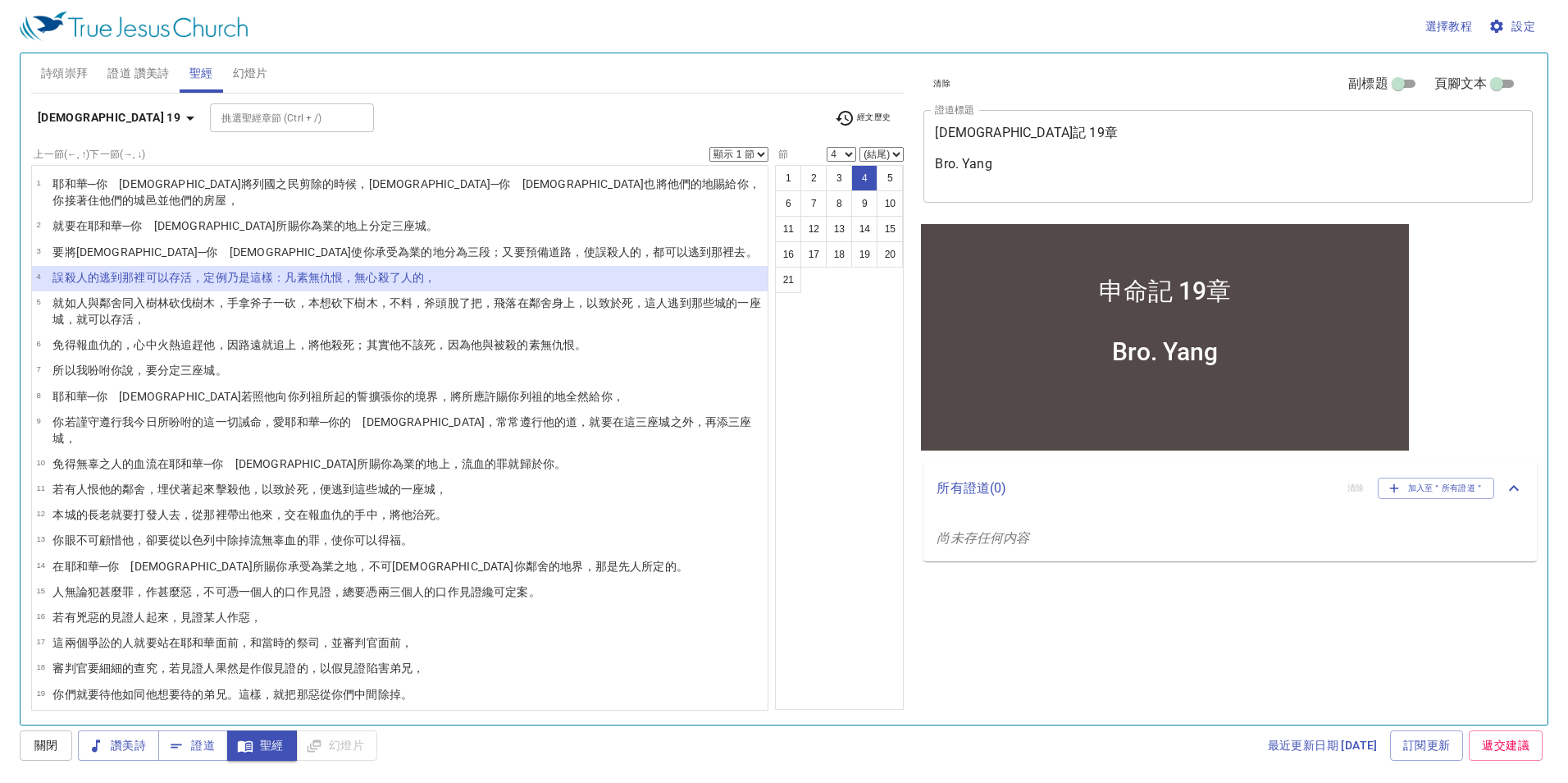
click at [563, 338] on wh8032 "仇恨 。" at bounding box center [568, 345] width 34 height 13
select select "6"
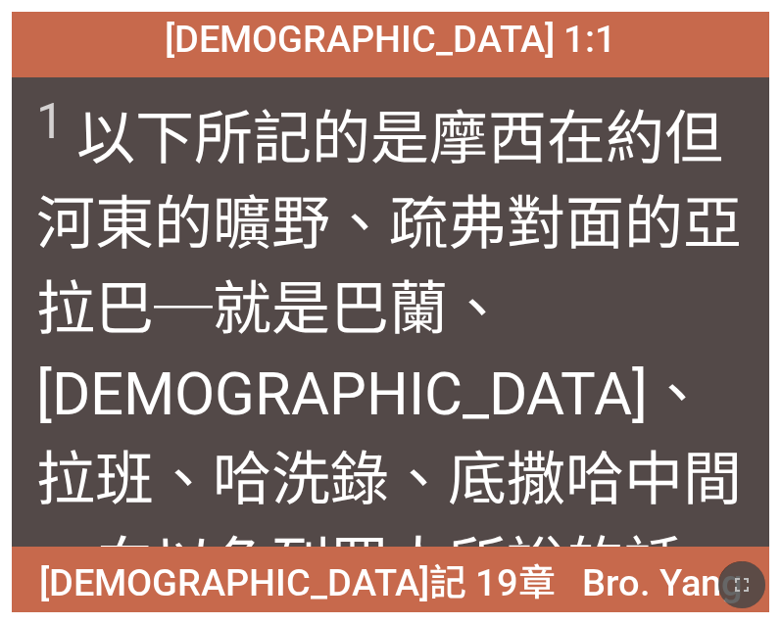
click at [731, 582] on icon "button" at bounding box center [742, 585] width 24 height 24
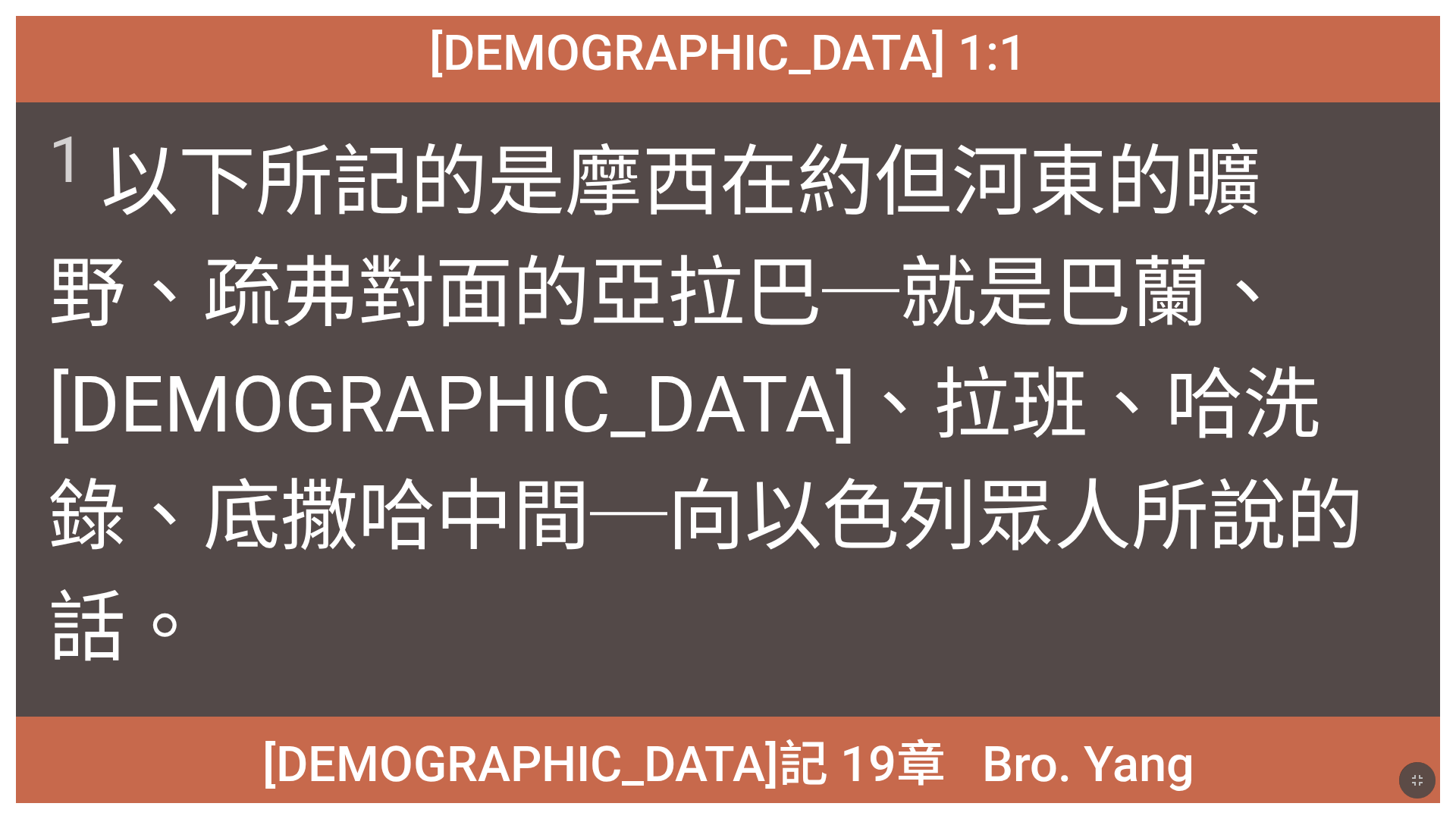
click at [604, 482] on button "button" at bounding box center [1417, 780] width 36 height 36
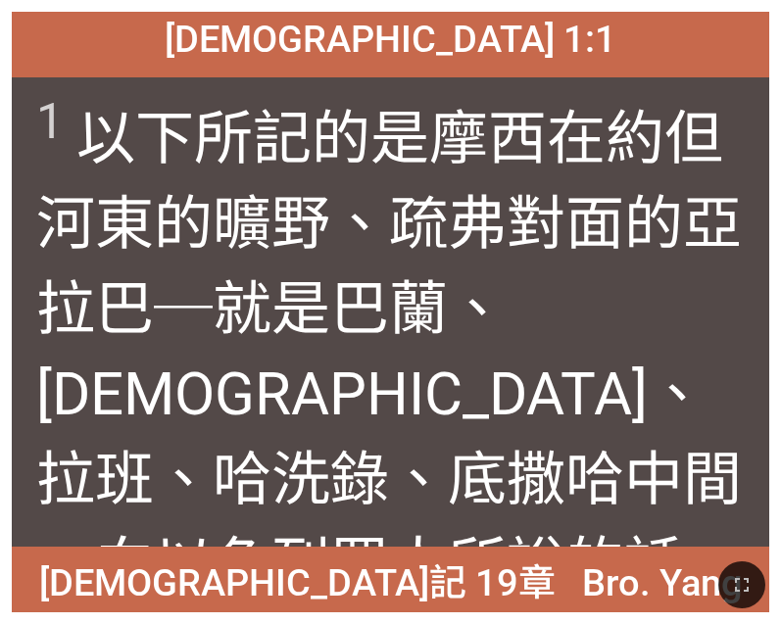
click at [731, 597] on icon "button" at bounding box center [742, 585] width 24 height 24
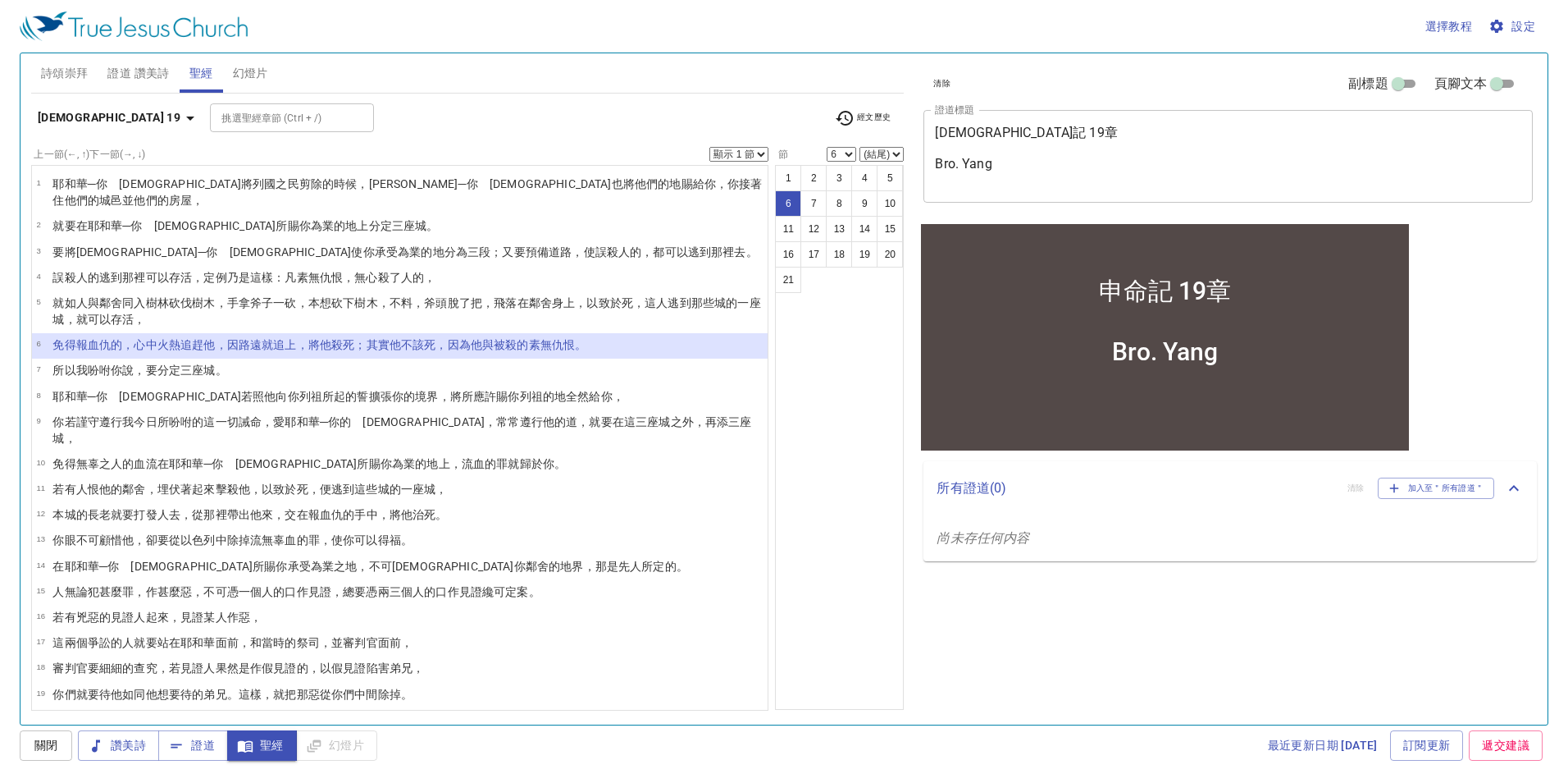
click at [736, 76] on div "詩頌崇拜 證道 讚美詩 聖經 幻燈片" at bounding box center [467, 73] width 873 height 39
click at [181, 111] on icon "button" at bounding box center [191, 118] width 20 height 20
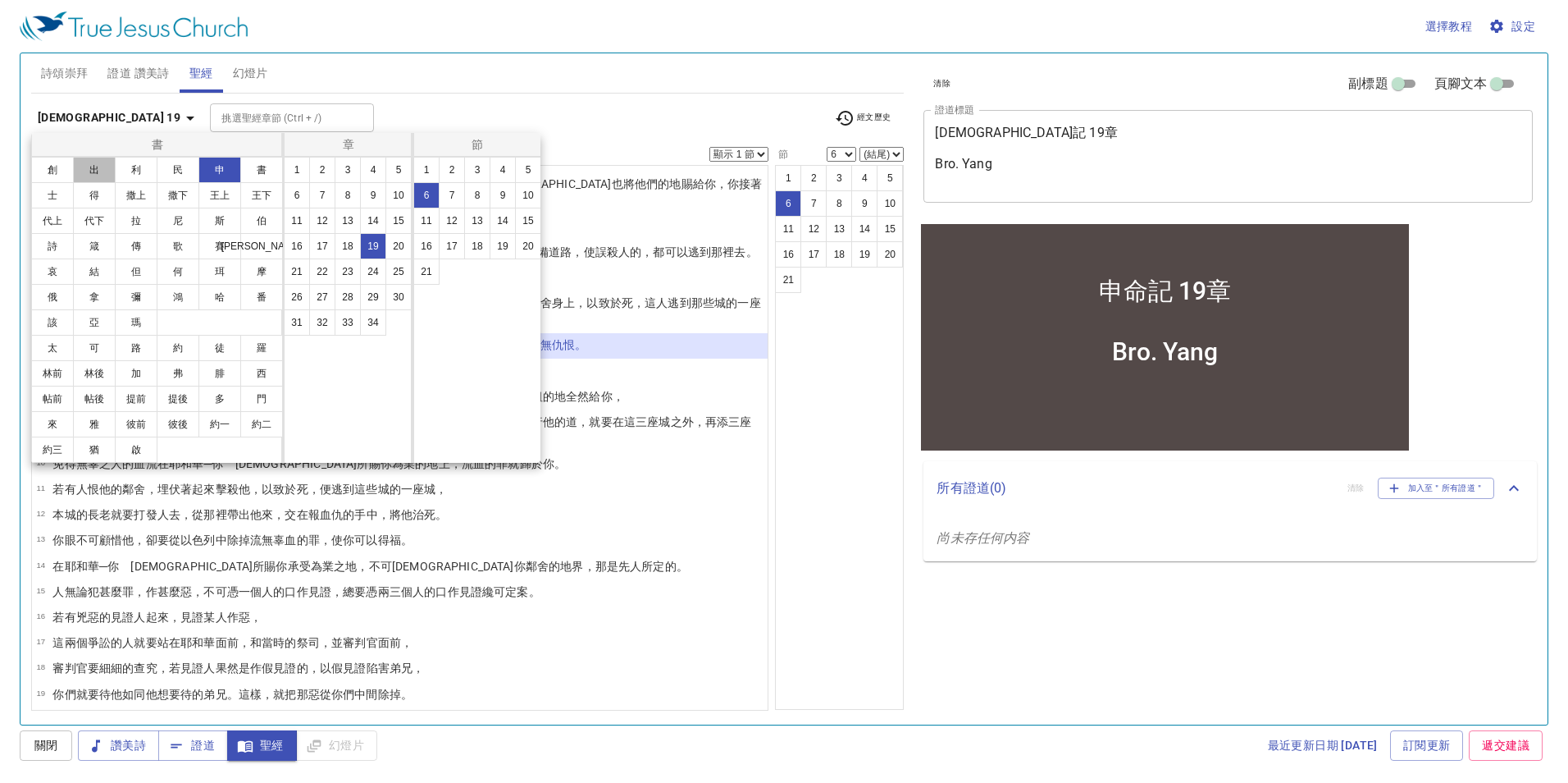
click at [94, 167] on button "出" at bounding box center [94, 169] width 43 height 26
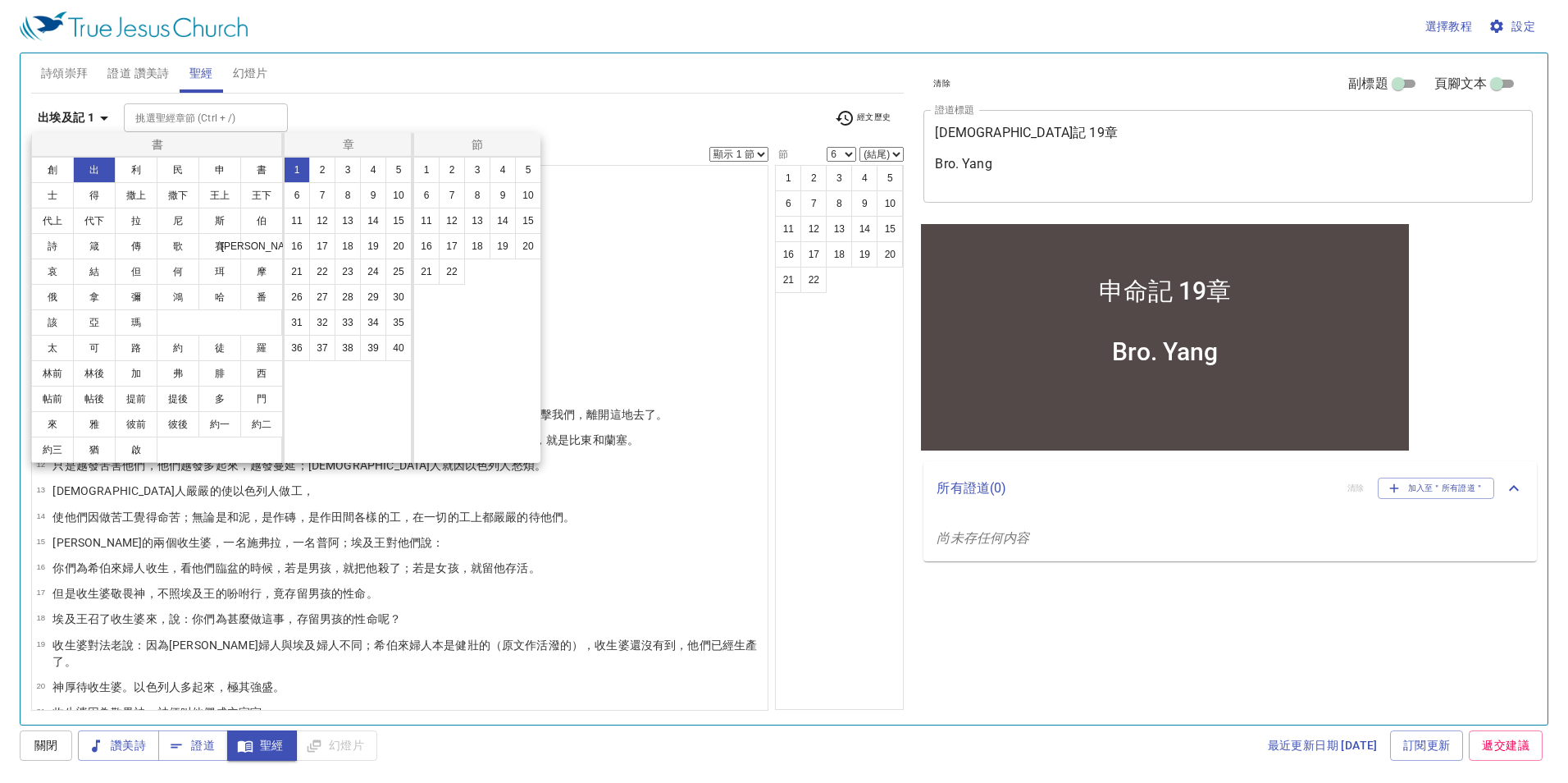
click at [392, 248] on button "20" at bounding box center [398, 245] width 26 height 26
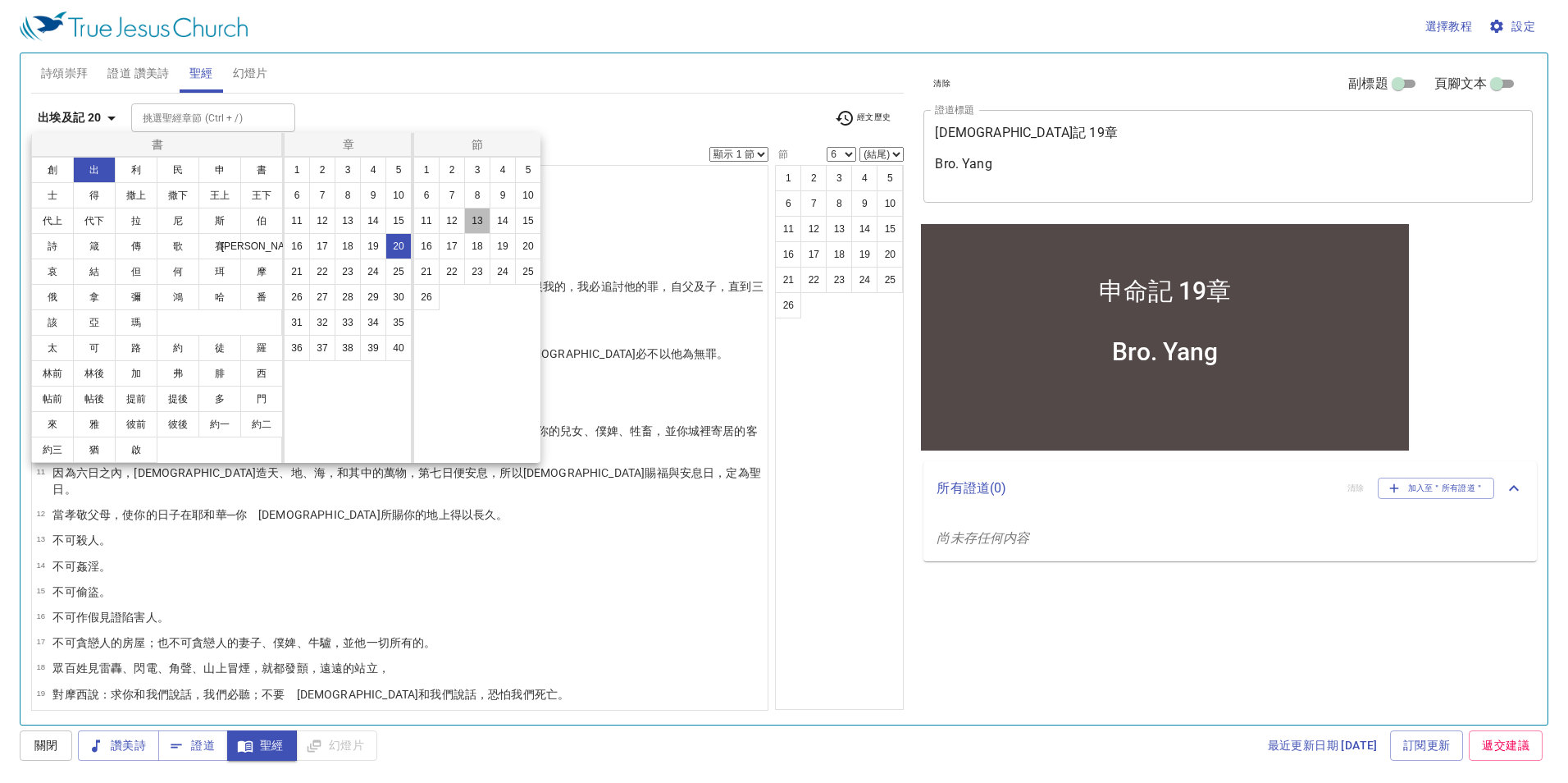
click at [478, 218] on button "13" at bounding box center [476, 220] width 26 height 26
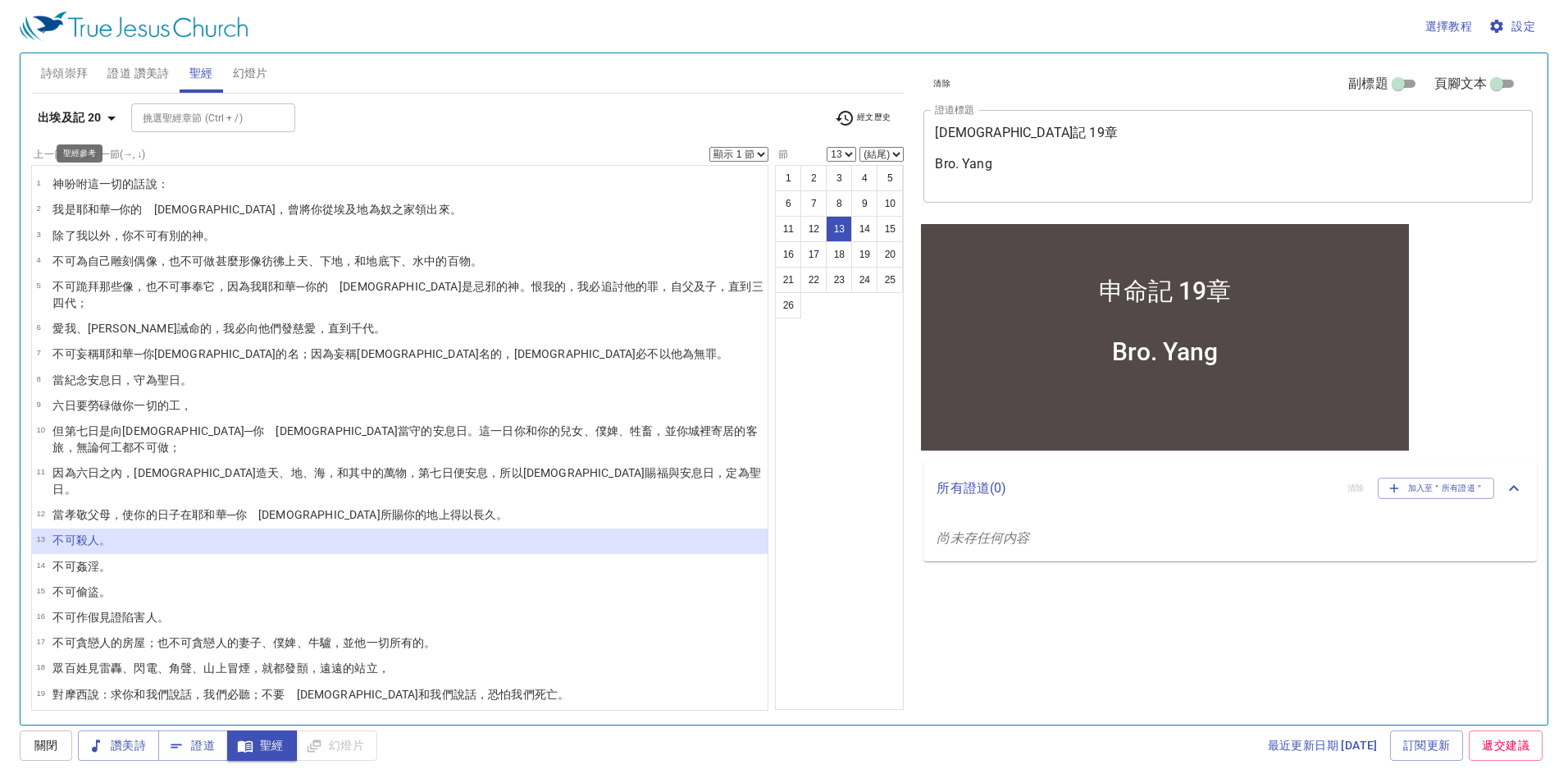
click at [95, 123] on b "出埃及記 20" at bounding box center [69, 117] width 64 height 20
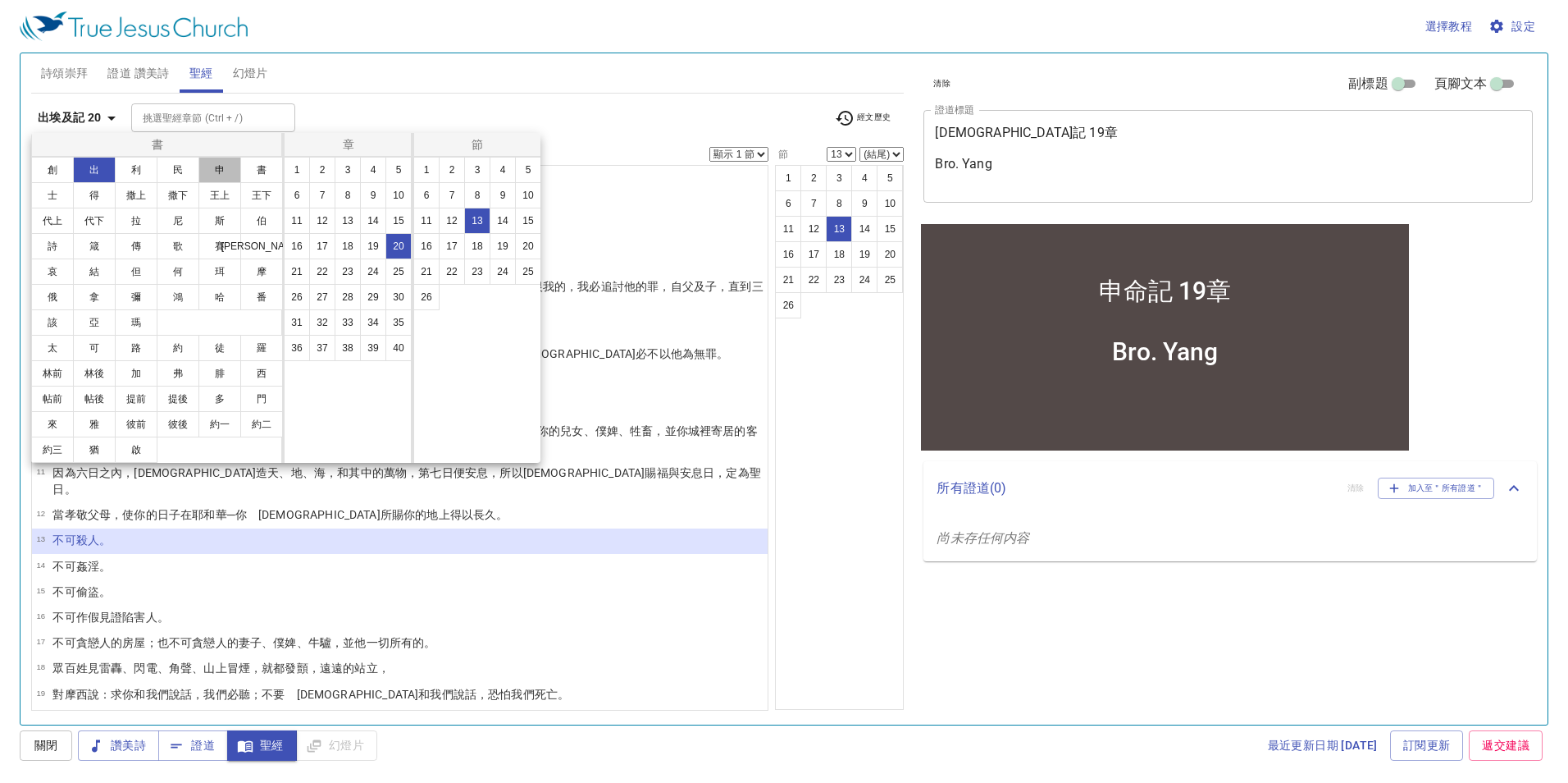
click at [214, 161] on button "申" at bounding box center [219, 169] width 43 height 26
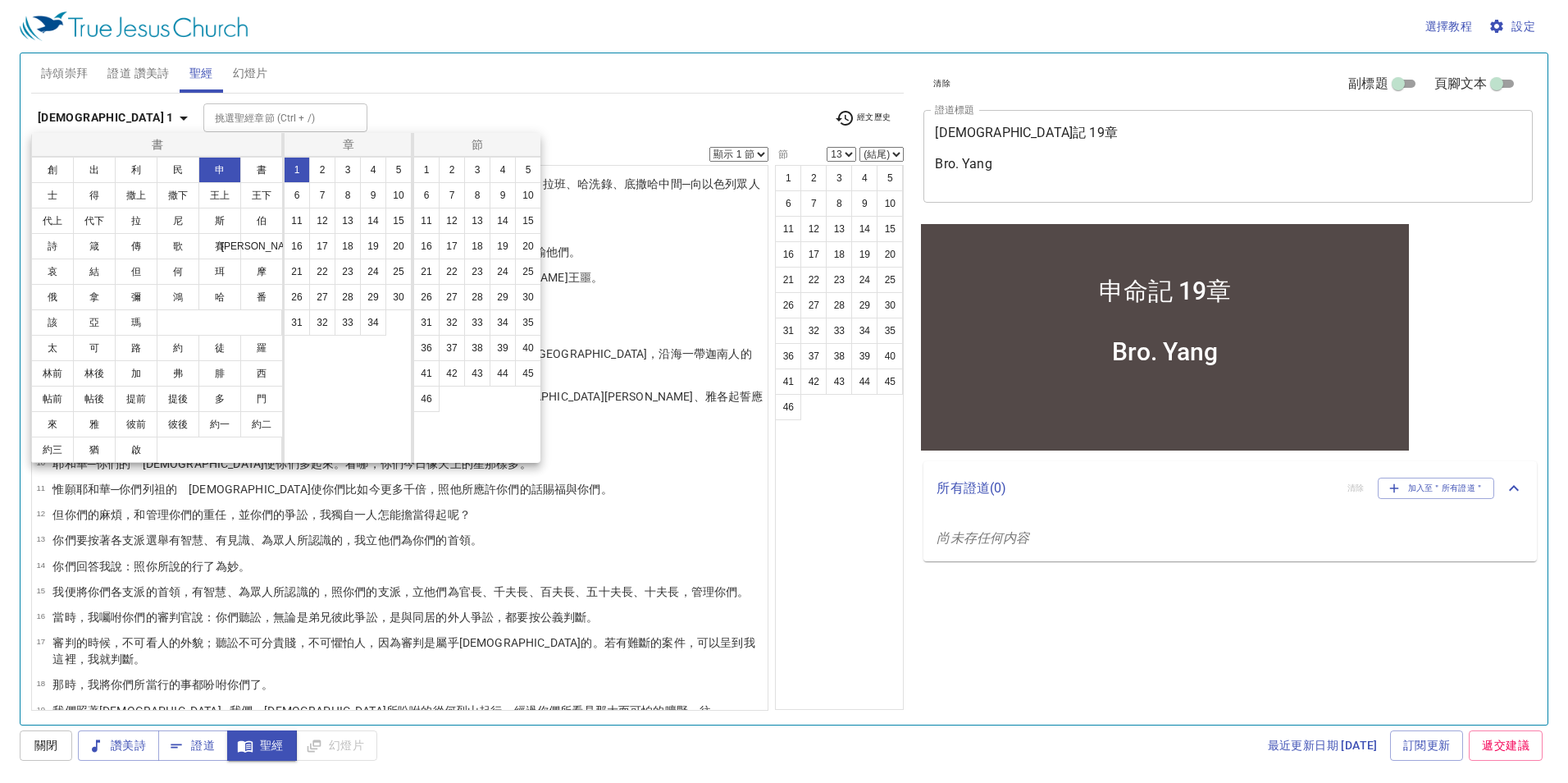
click at [373, 255] on button "19" at bounding box center [373, 245] width 26 height 26
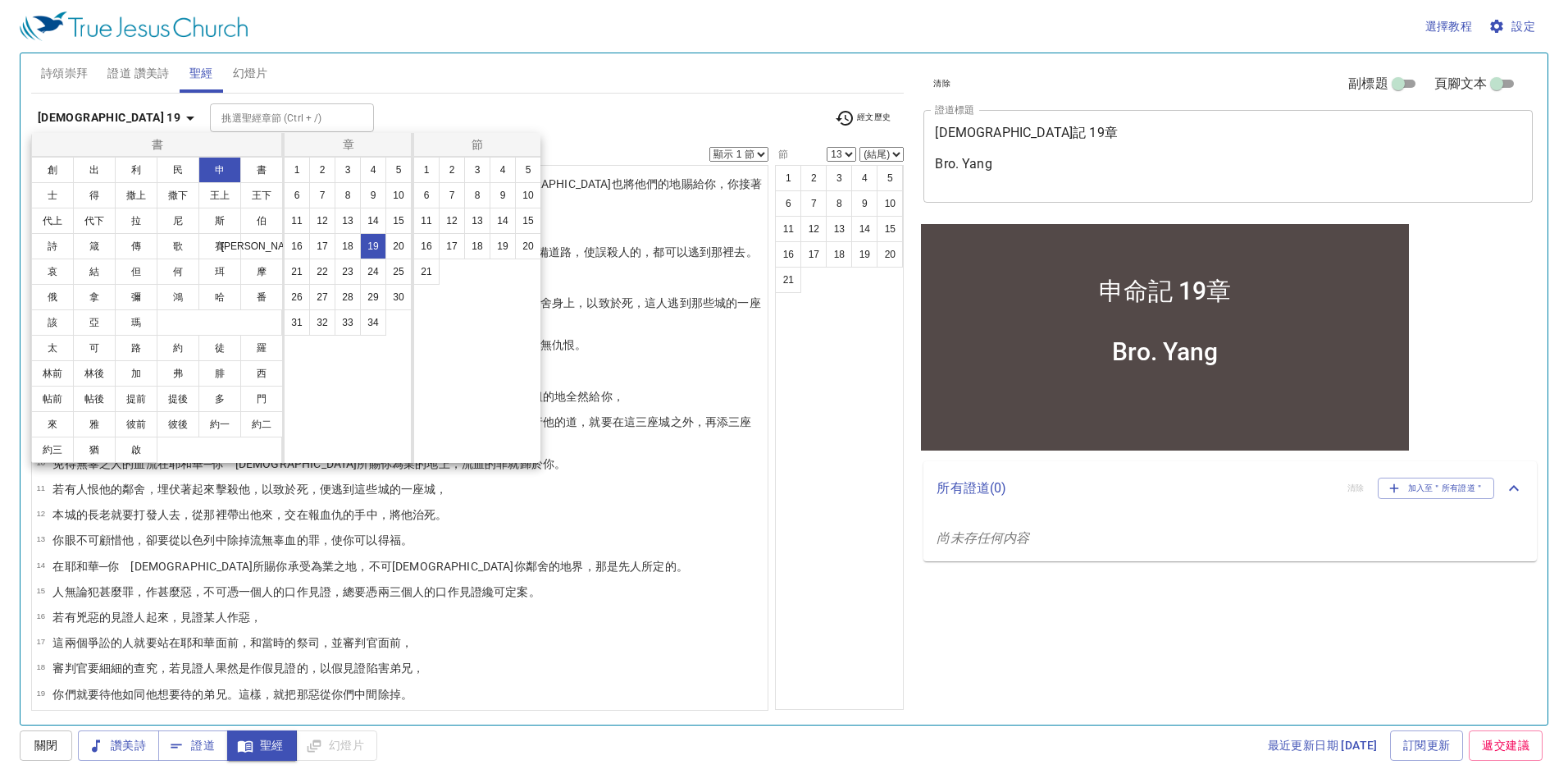
click at [721, 359] on div at bounding box center [784, 391] width 1568 height 783
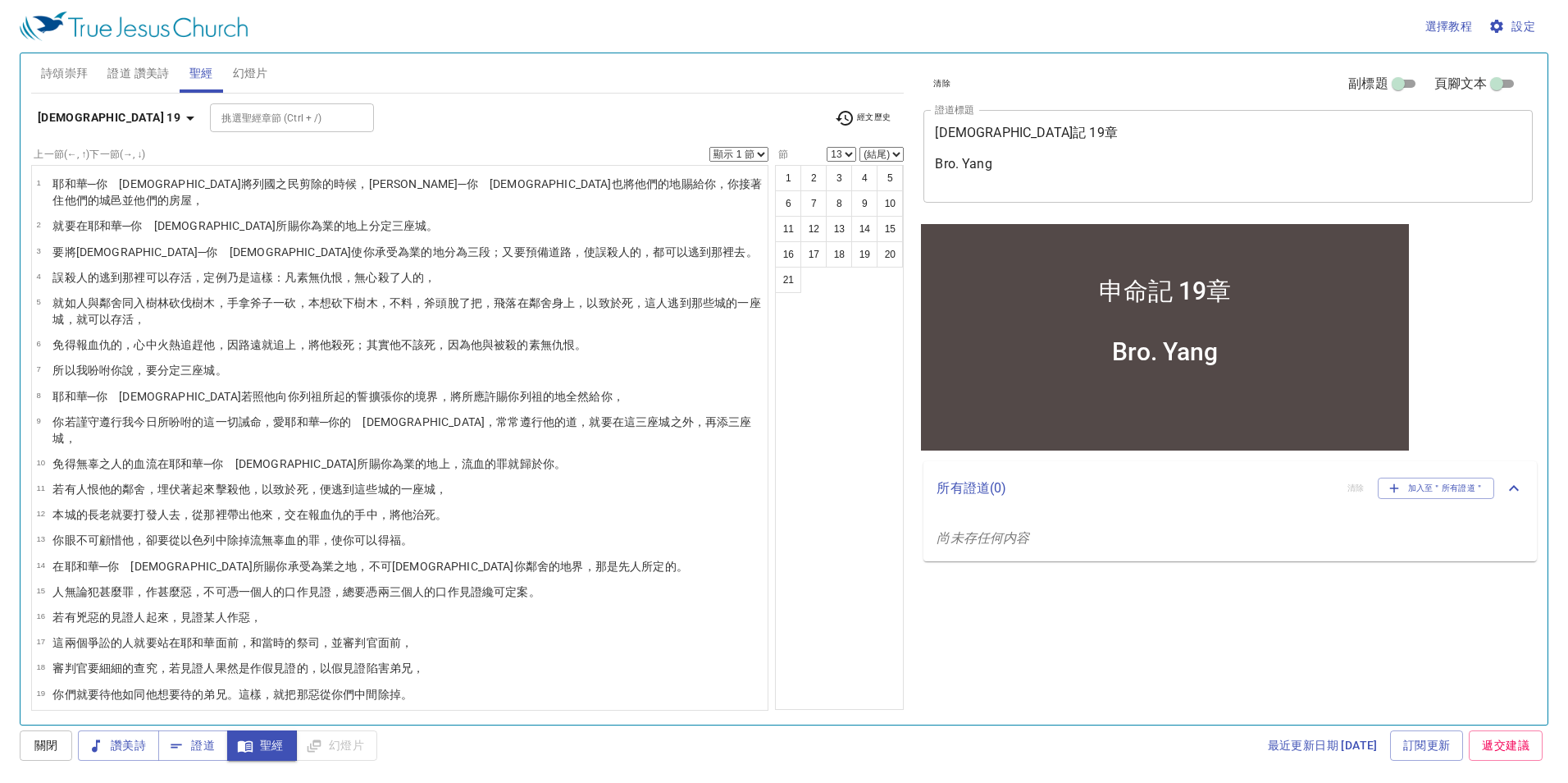
click at [567, 338] on wh8032 "仇恨 。" at bounding box center [568, 345] width 34 height 13
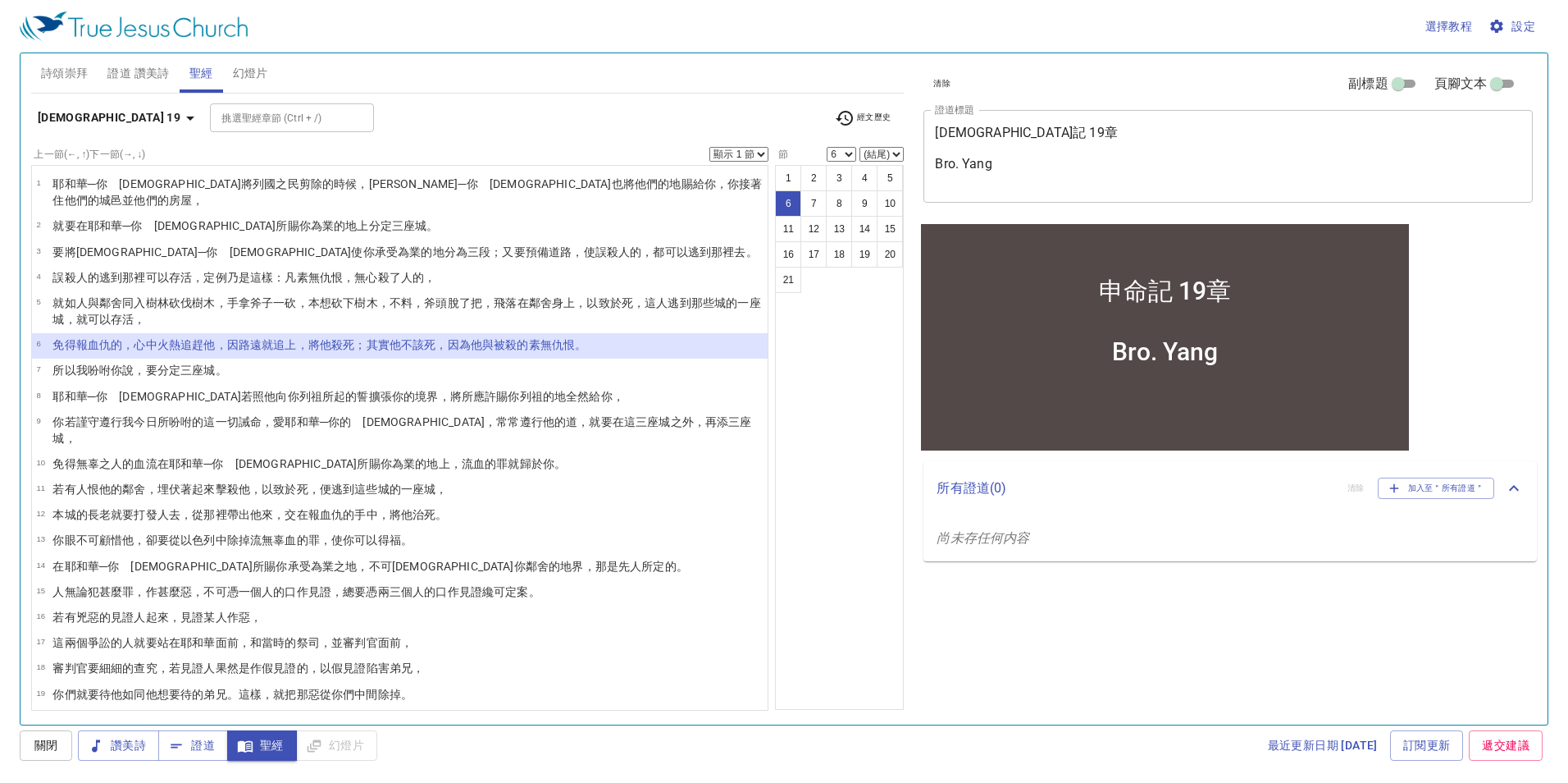
click at [199, 363] on wh7969 "座城 。" at bounding box center [208, 370] width 34 height 13
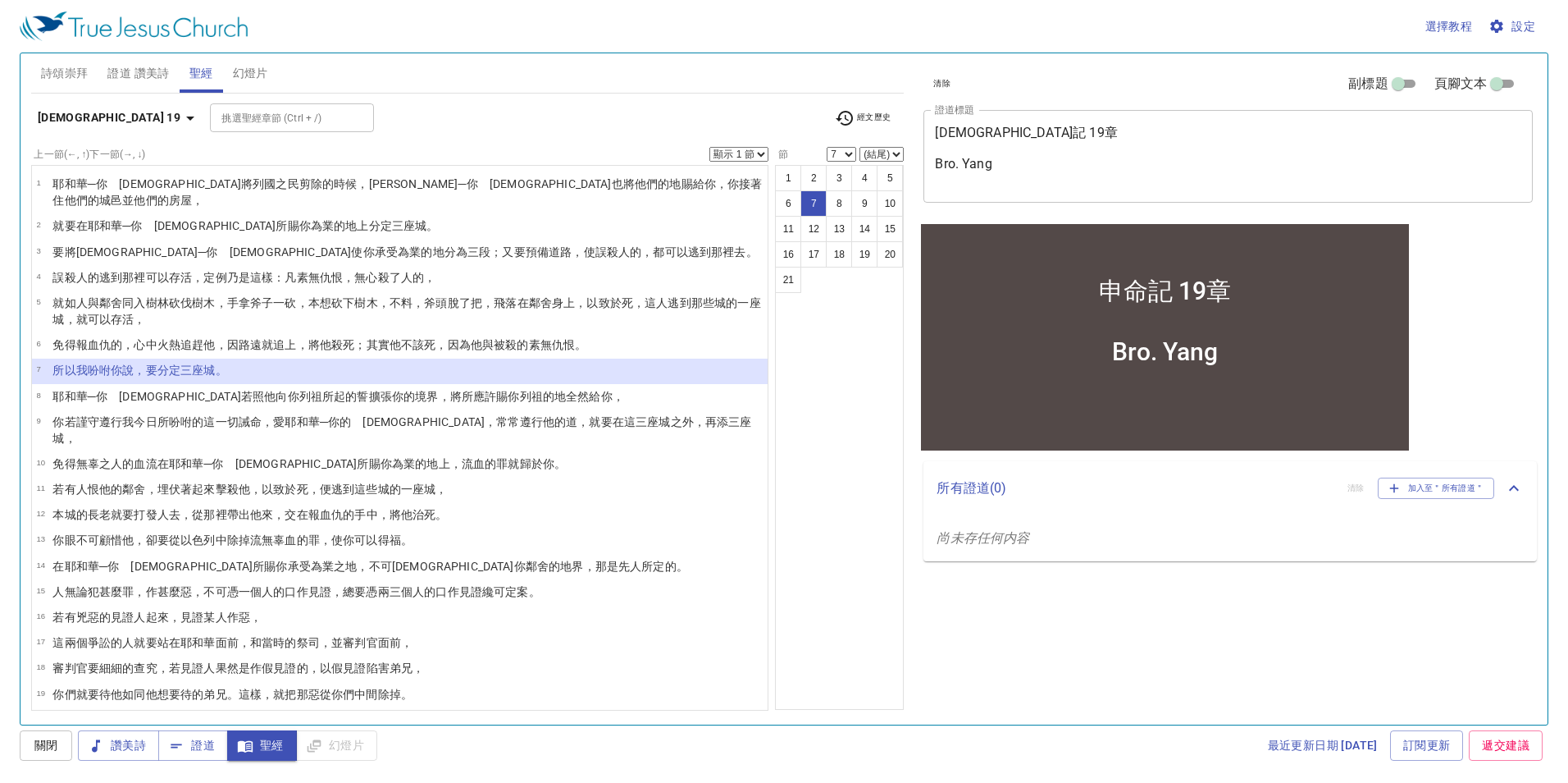
click at [574, 338] on wh8032 "仇恨 。" at bounding box center [568, 345] width 34 height 13
select select "6"
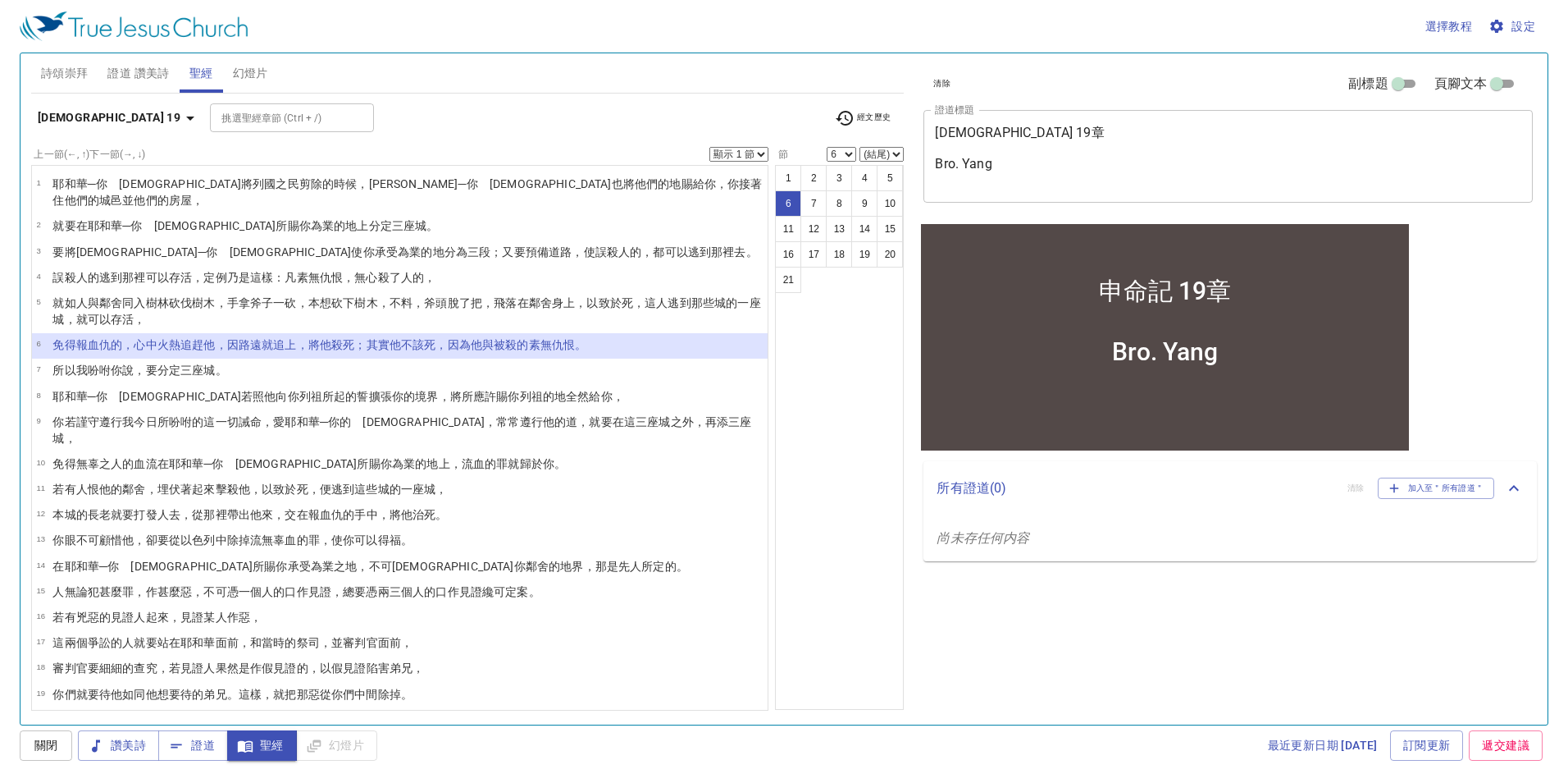
click at [392, 389] on wh7337 "你的境界 ，將所應許 賜 你列祖 的地 全然給 你，" at bounding box center [507, 396] width 232 height 13
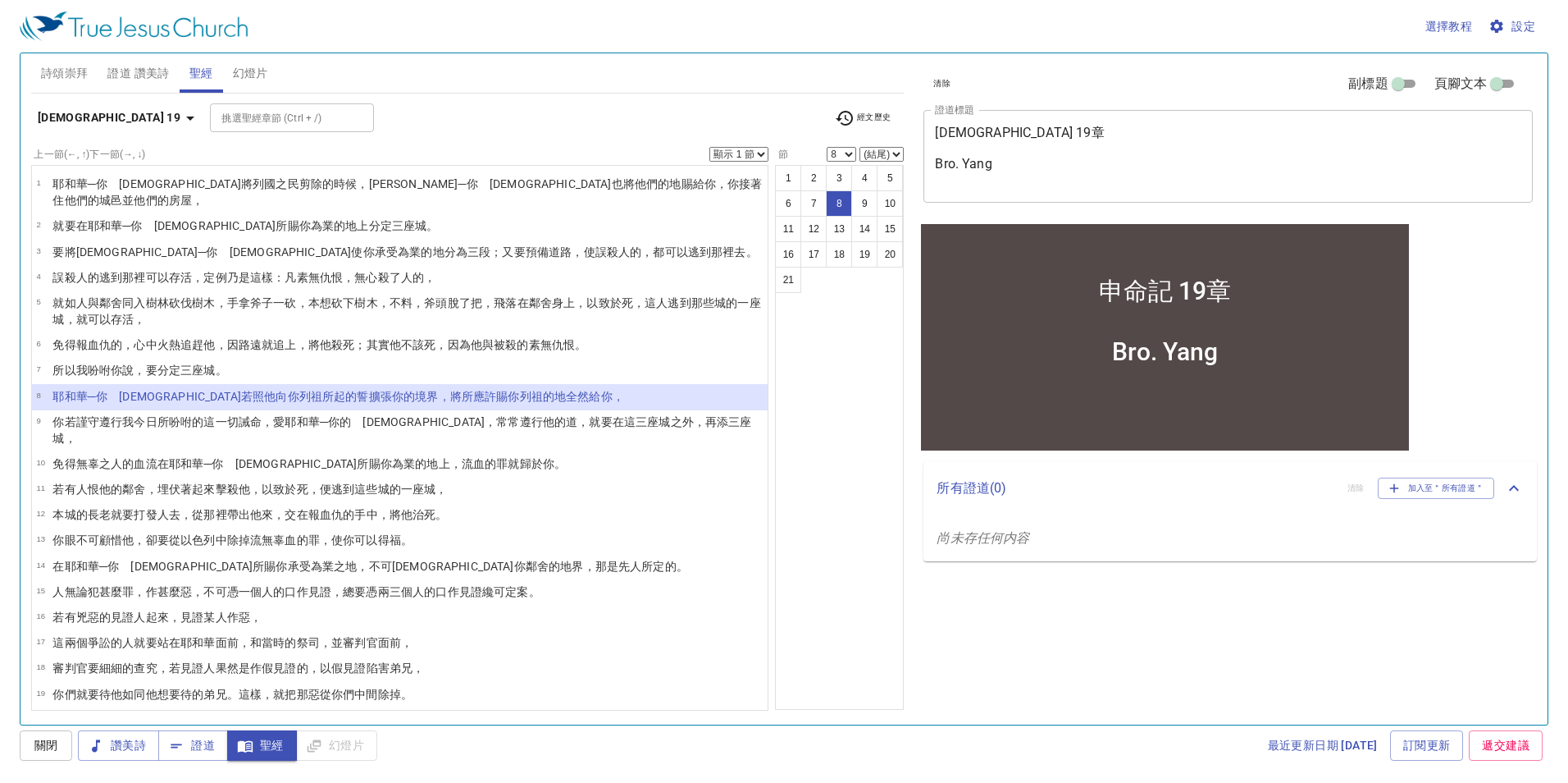
click at [547, 415] on wh7969 "座城之外，再添 三 座城 ，" at bounding box center [402, 430] width 699 height 29
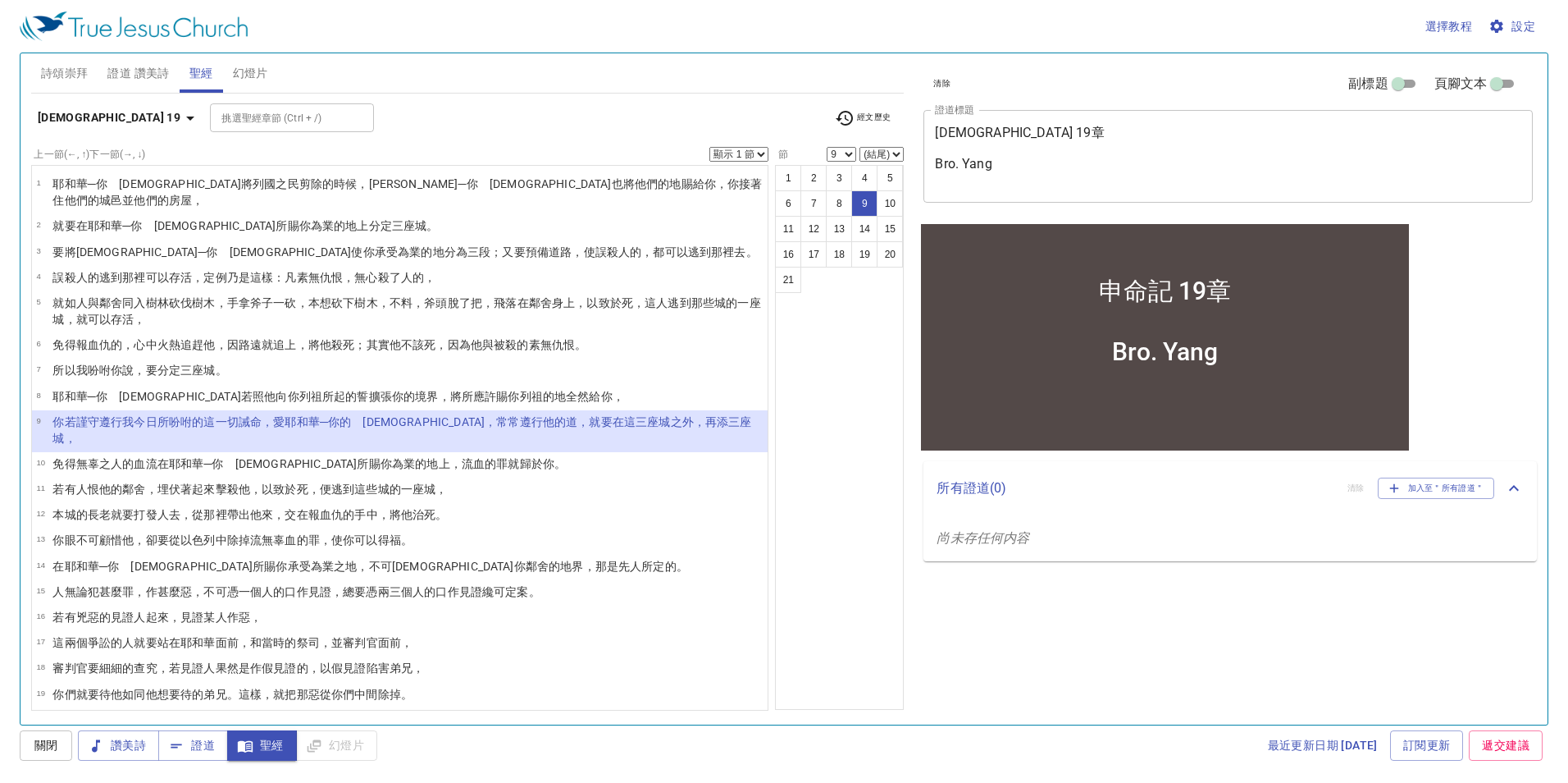
click at [485, 457] on wh1818 "的罪就歸於你。" at bounding box center [525, 464] width 81 height 13
select select "10"
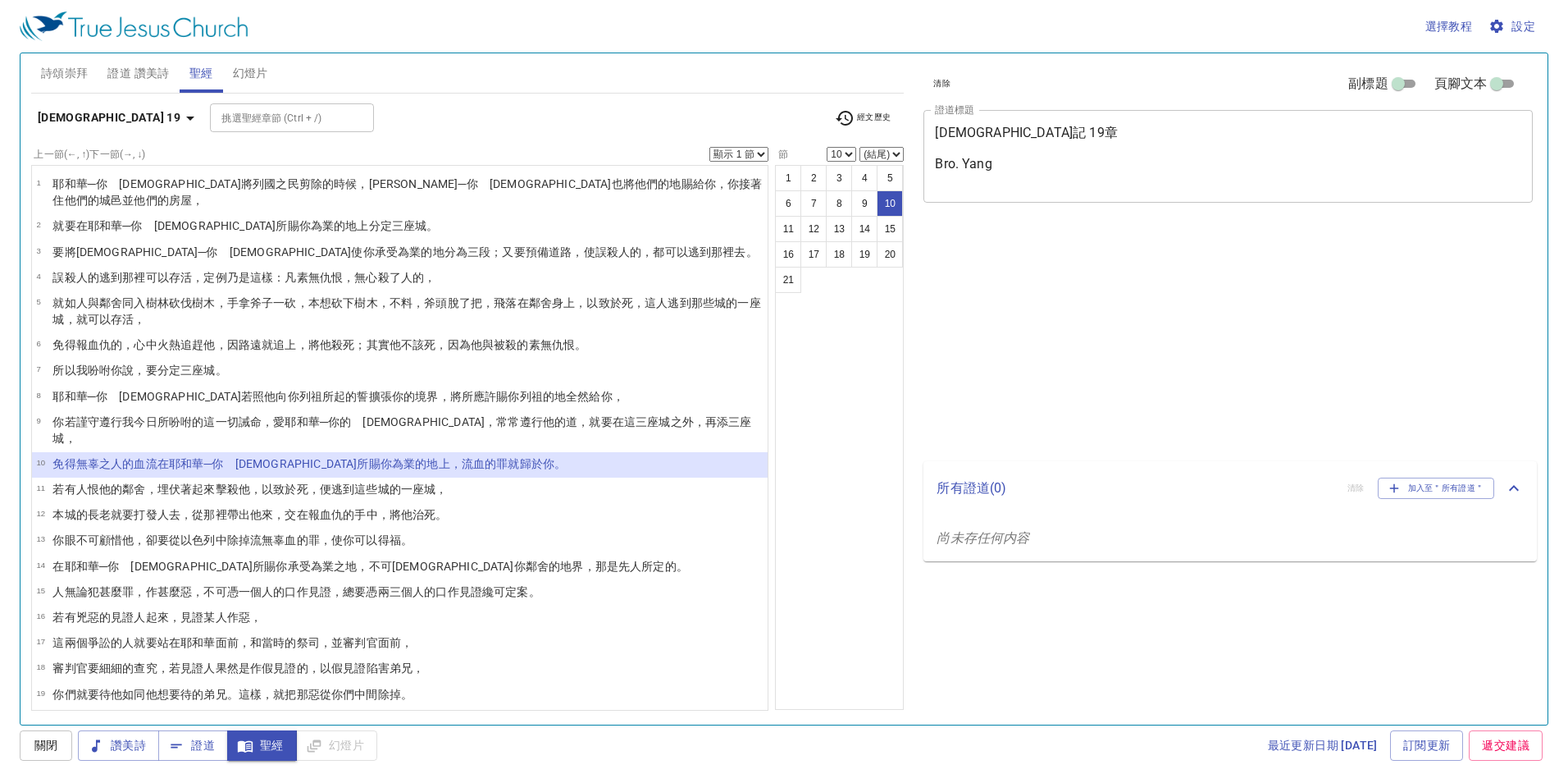
select select "10"
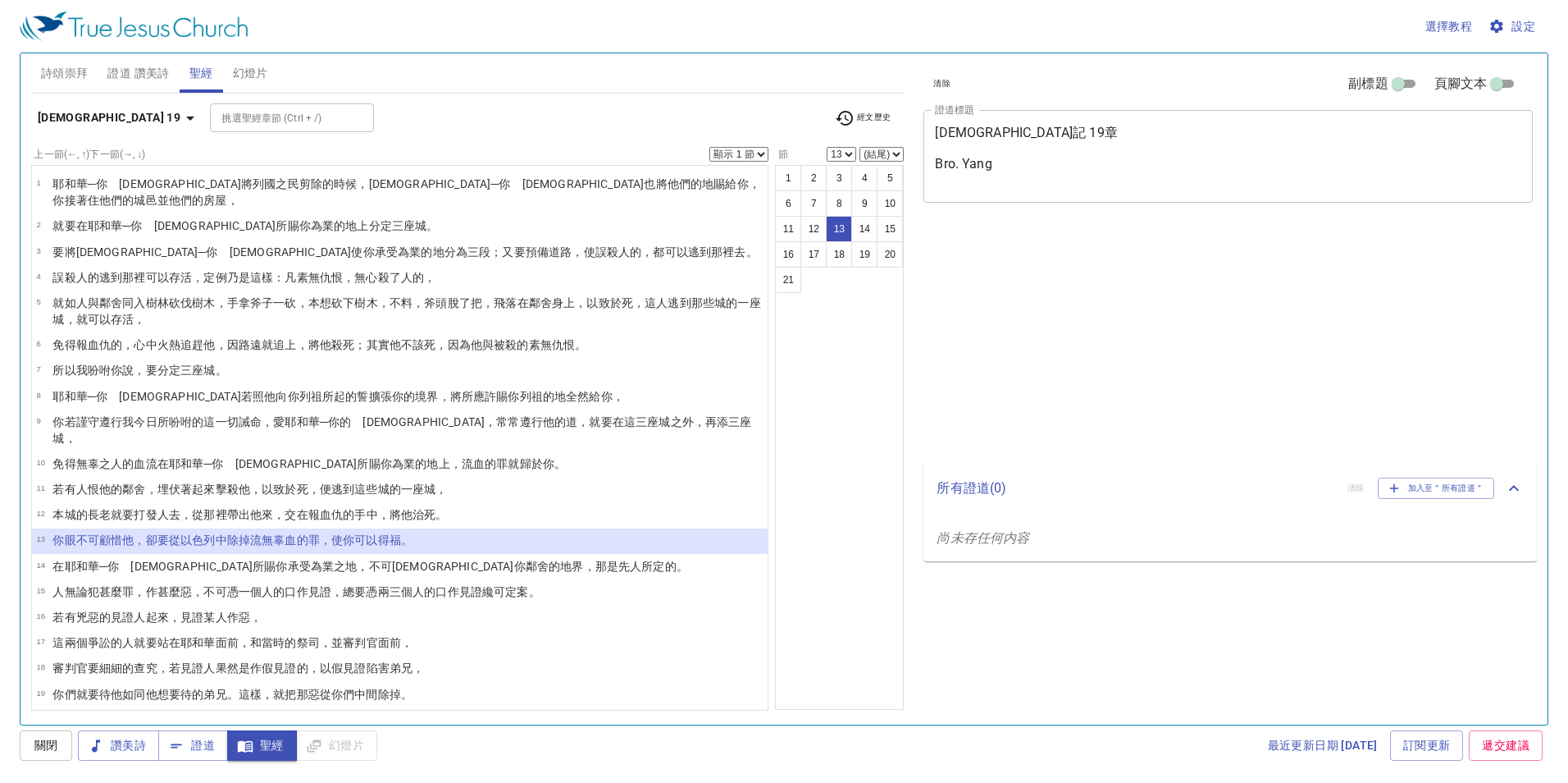
select select "13"
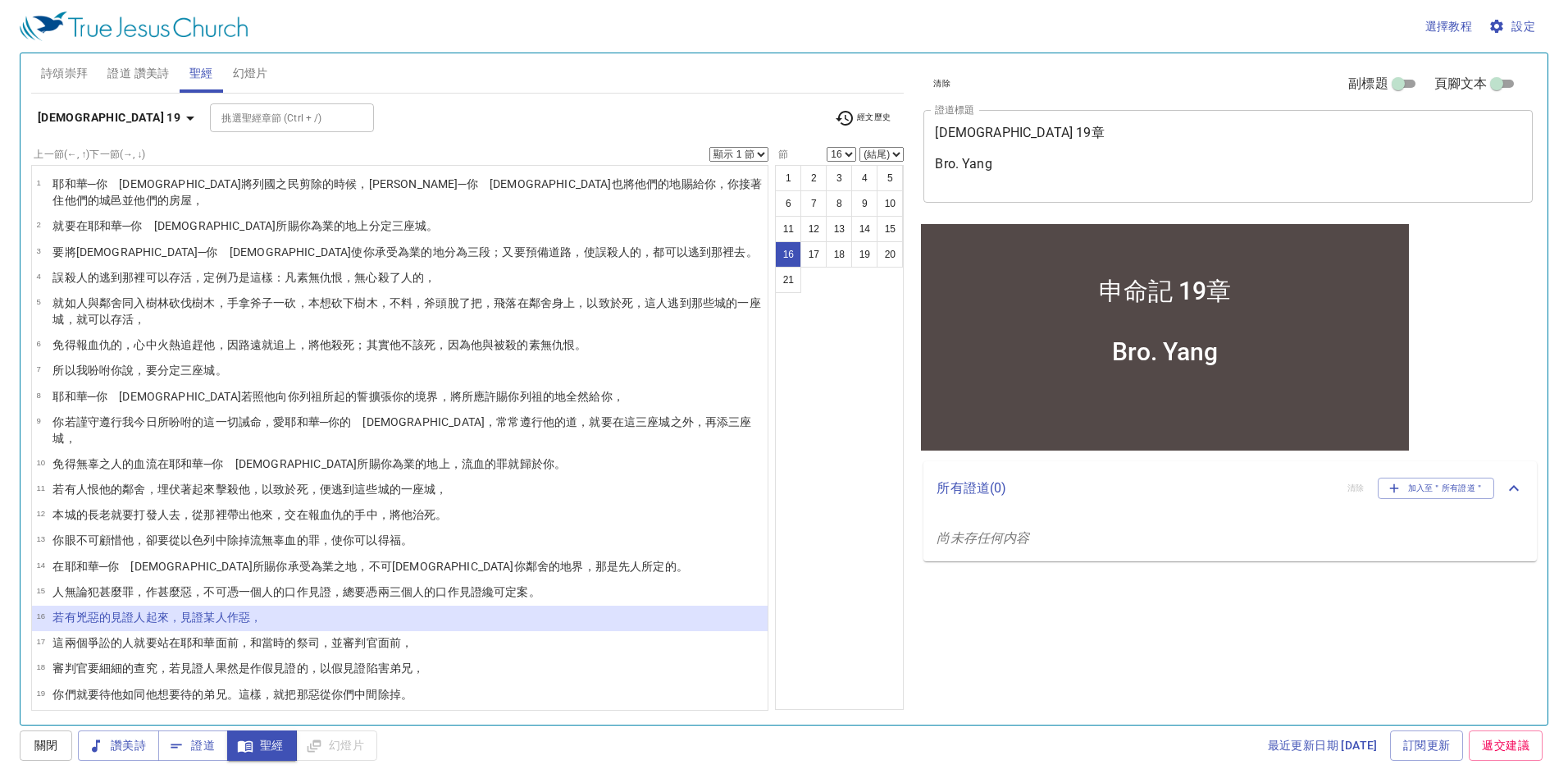
click at [105, 636] on wh8147 "個爭訟 的人 就要站 在耶和華 面前 ，和當時 的祭司 ，並審判官 面前 ，" at bounding box center [244, 642] width 337 height 13
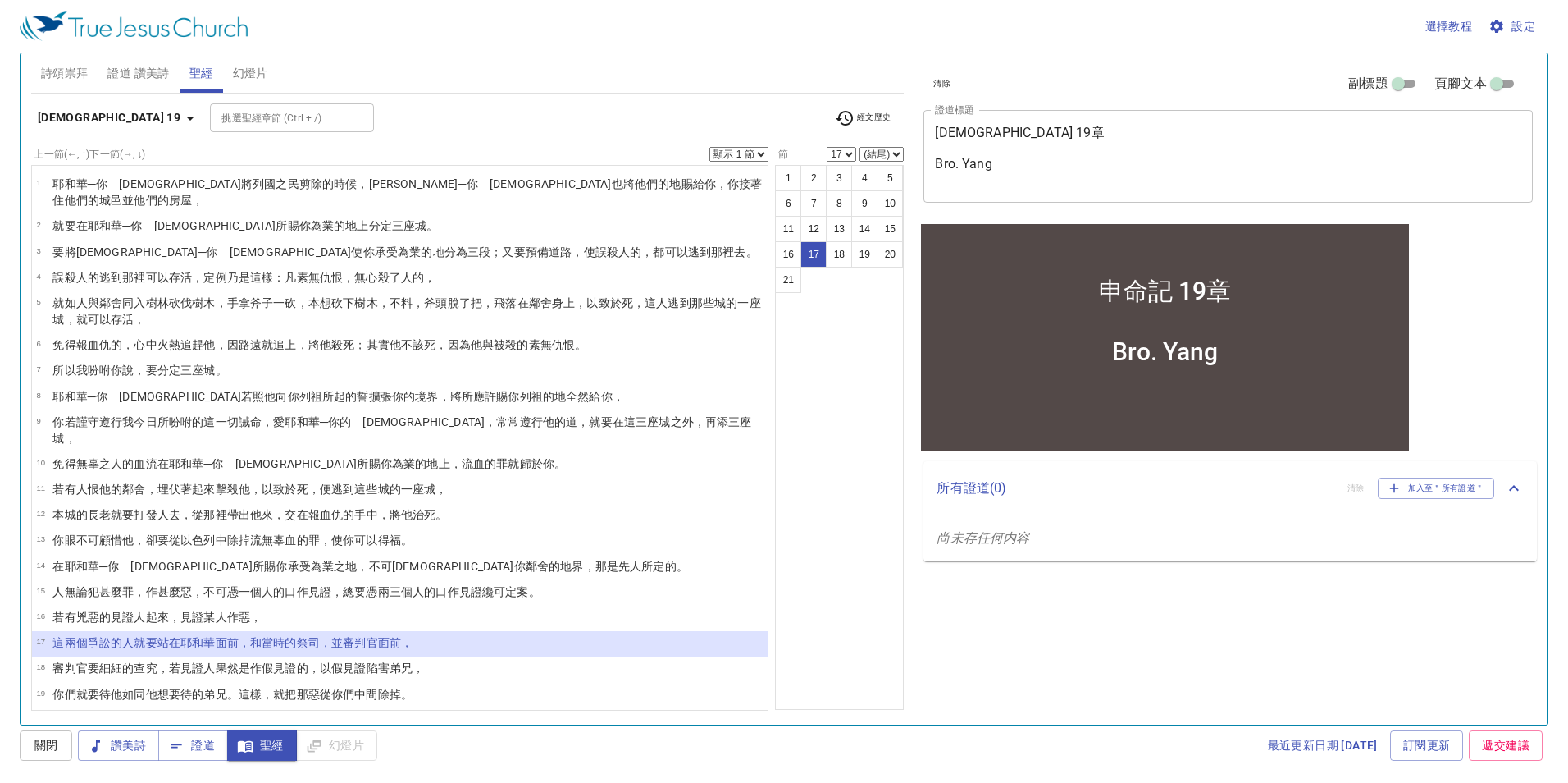
click at [414, 506] on p "本城 的長老 就要打發 人去，從那裡帶出 他來，交 在報 血 仇的手 中，將他治死 。" at bounding box center [249, 514] width 394 height 17
select select "12"
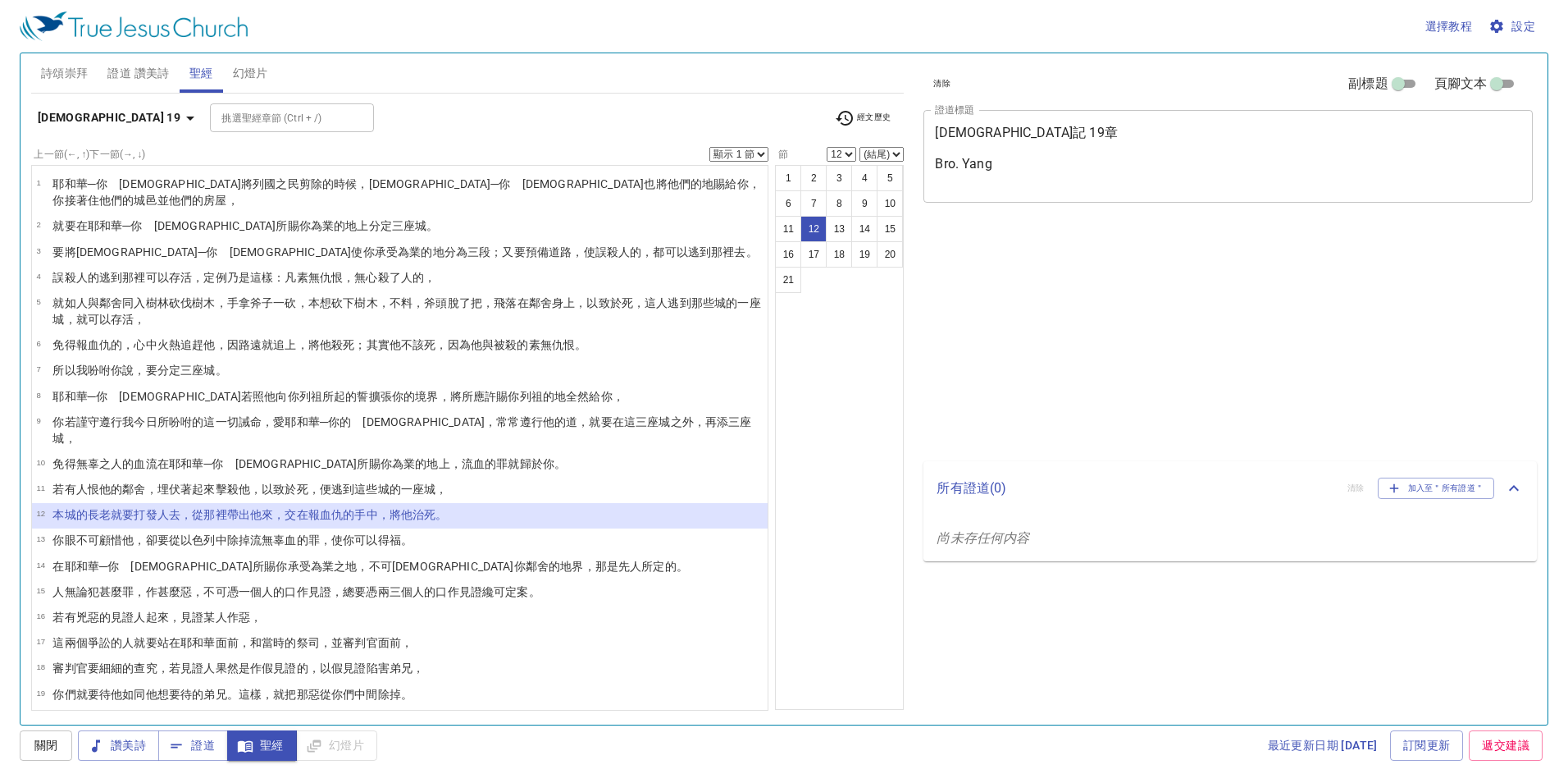
select select "12"
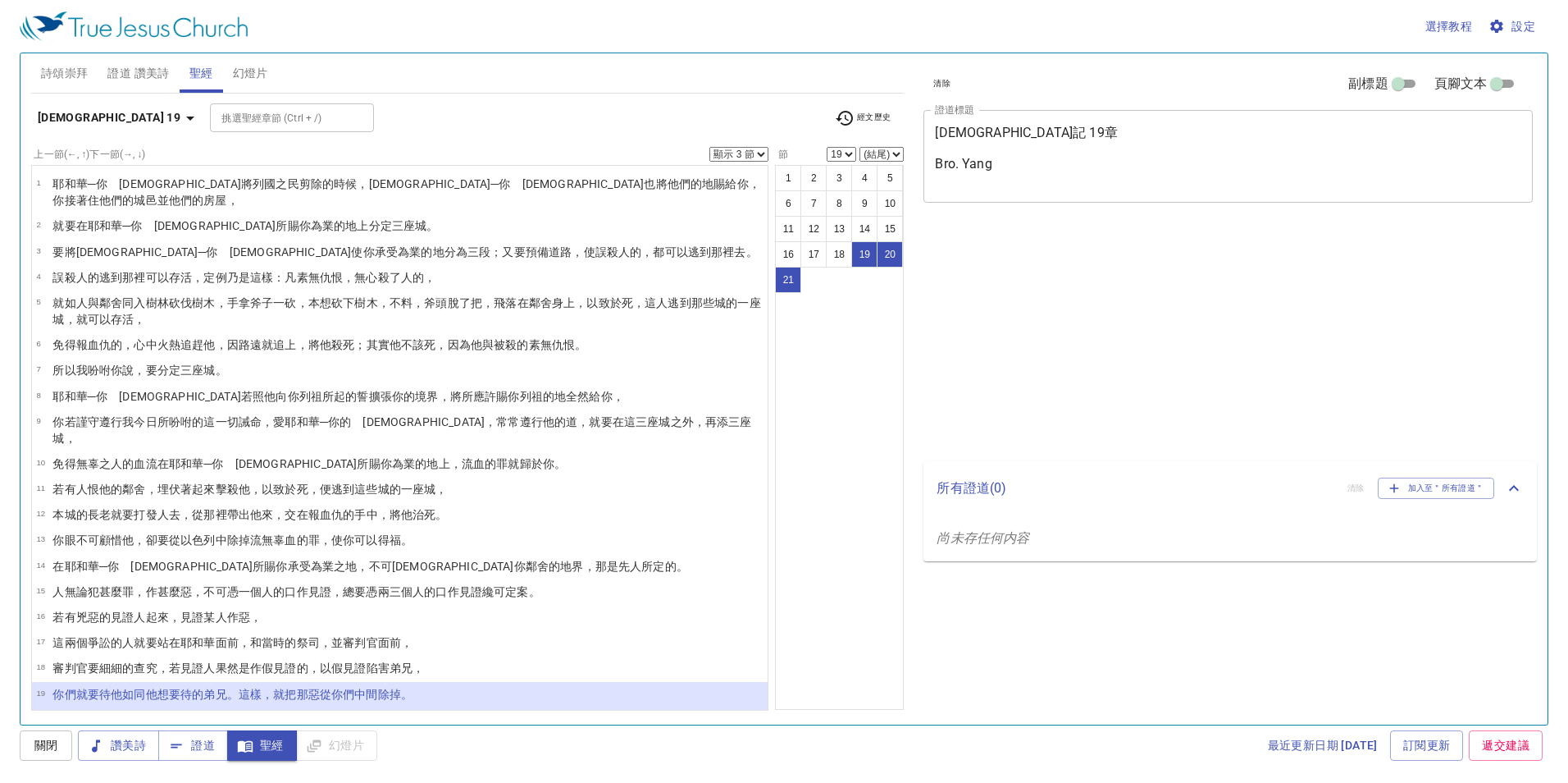
select select "3"
select select "19"
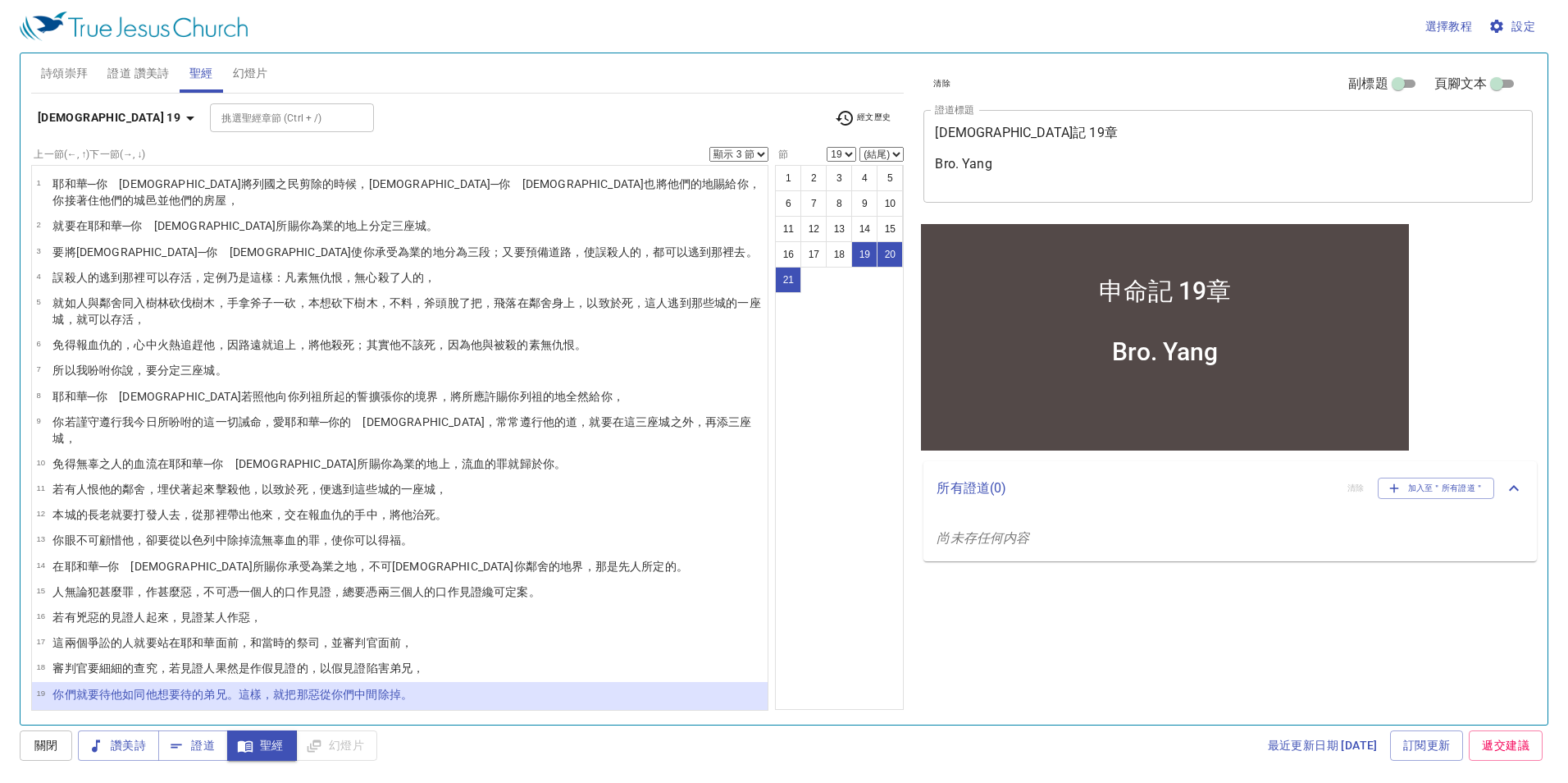
scroll to position [23, 0]
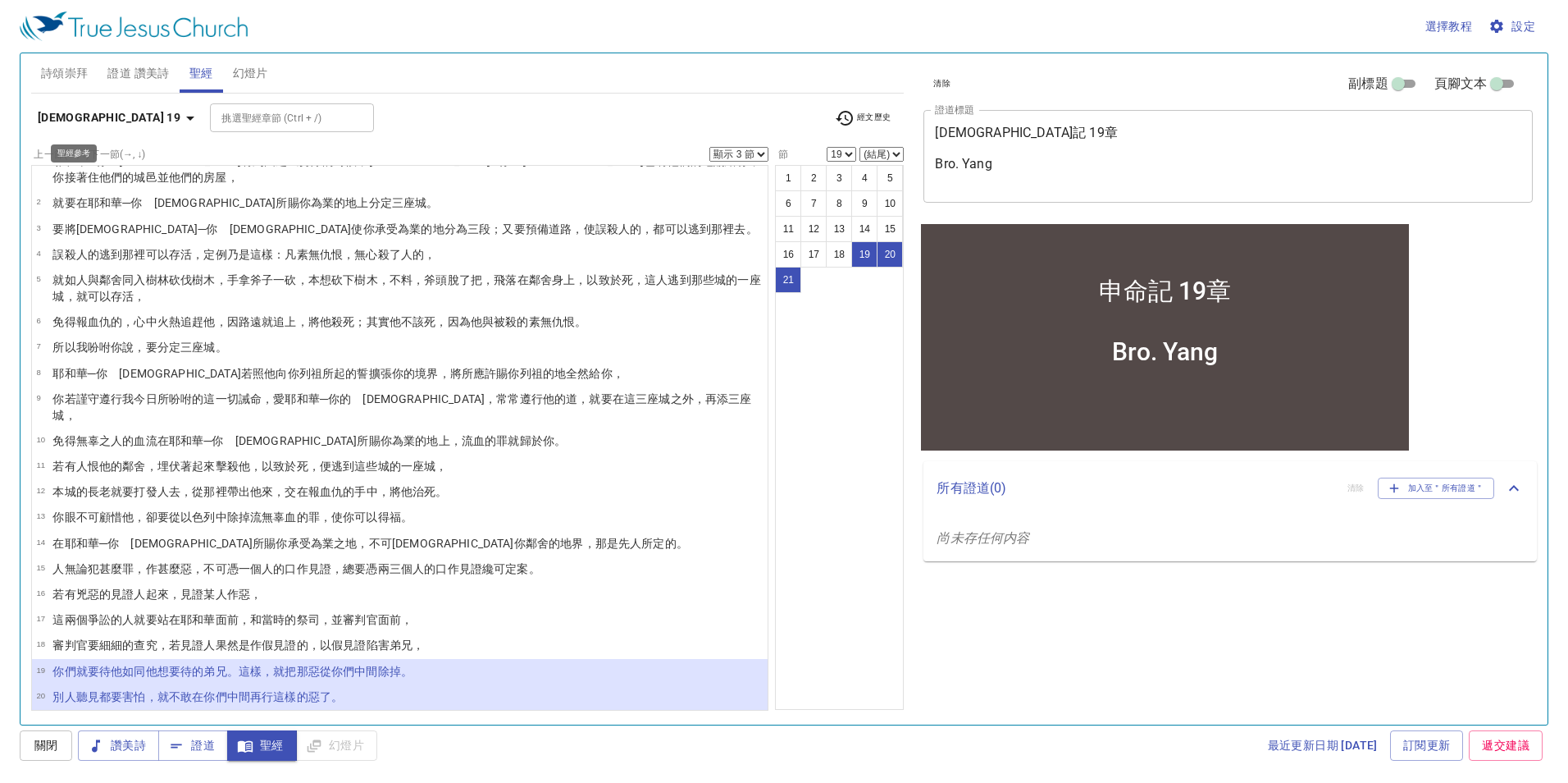
click at [71, 107] on b "[DEMOGRAPHIC_DATA] 19" at bounding box center [109, 117] width 142 height 20
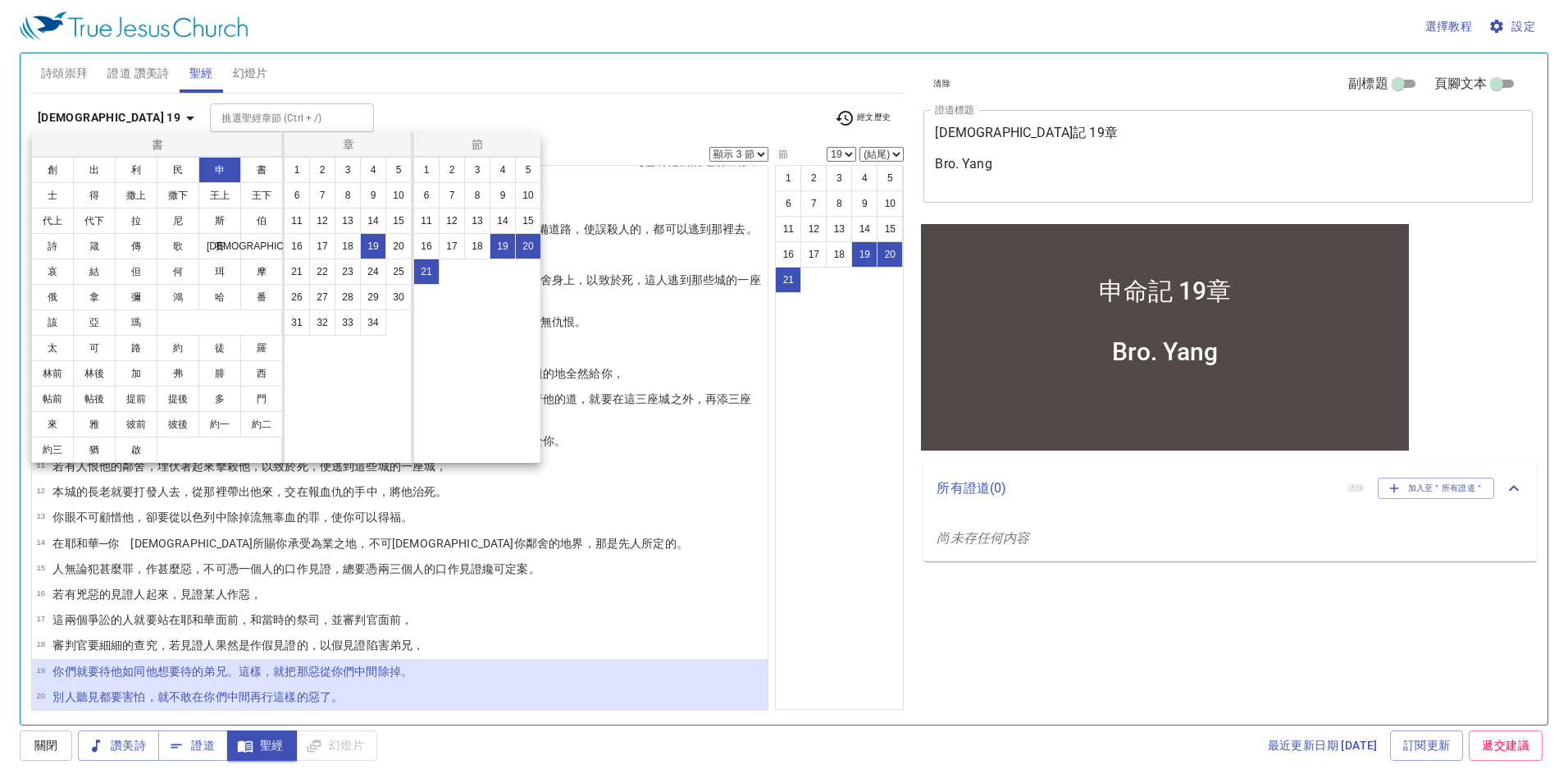
click at [208, 424] on button "約一" at bounding box center [219, 424] width 43 height 26
select select "1"
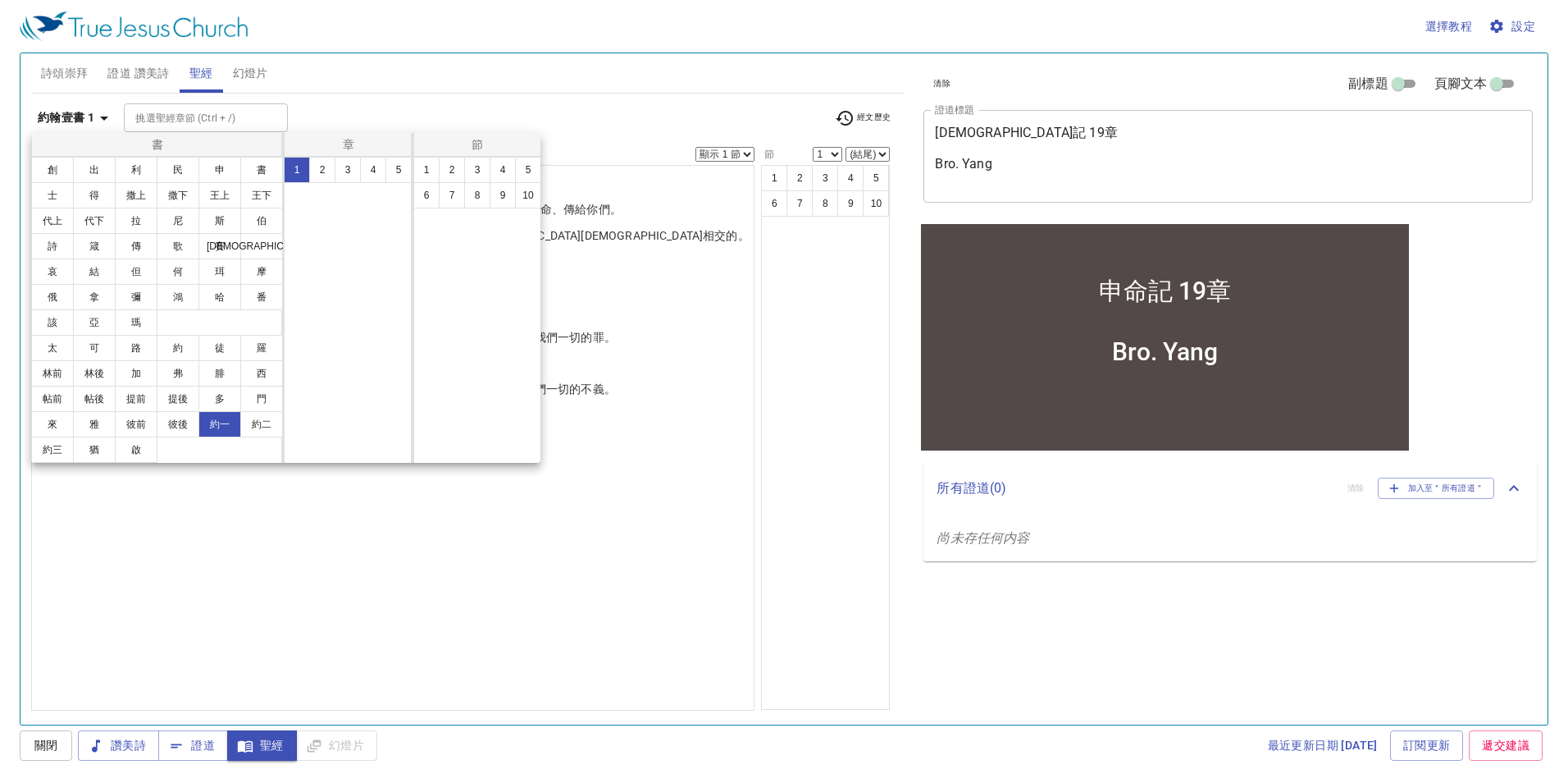
click at [371, 168] on button "4" at bounding box center [373, 169] width 26 height 26
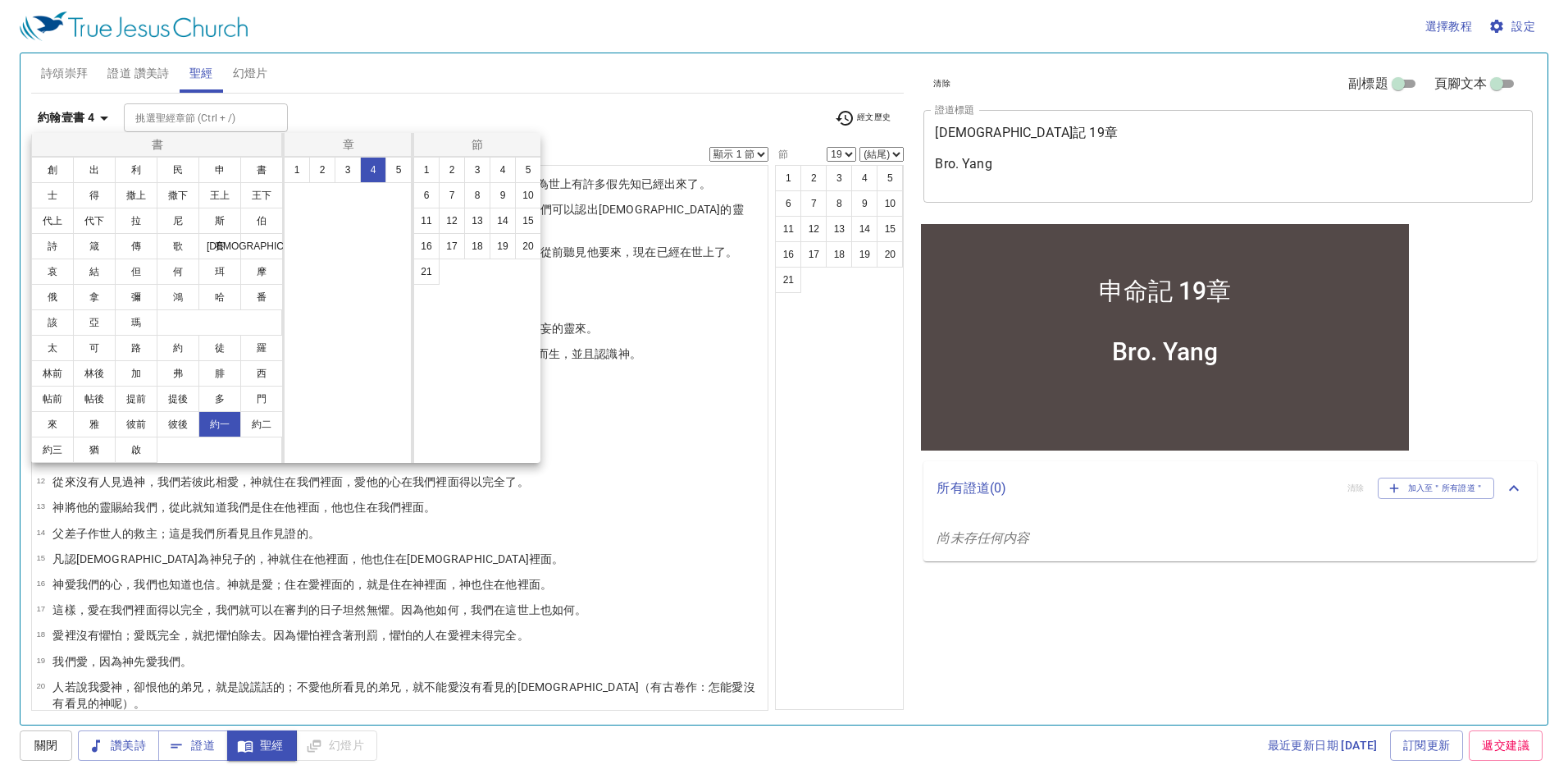
click at [480, 245] on button "18" at bounding box center [476, 245] width 26 height 26
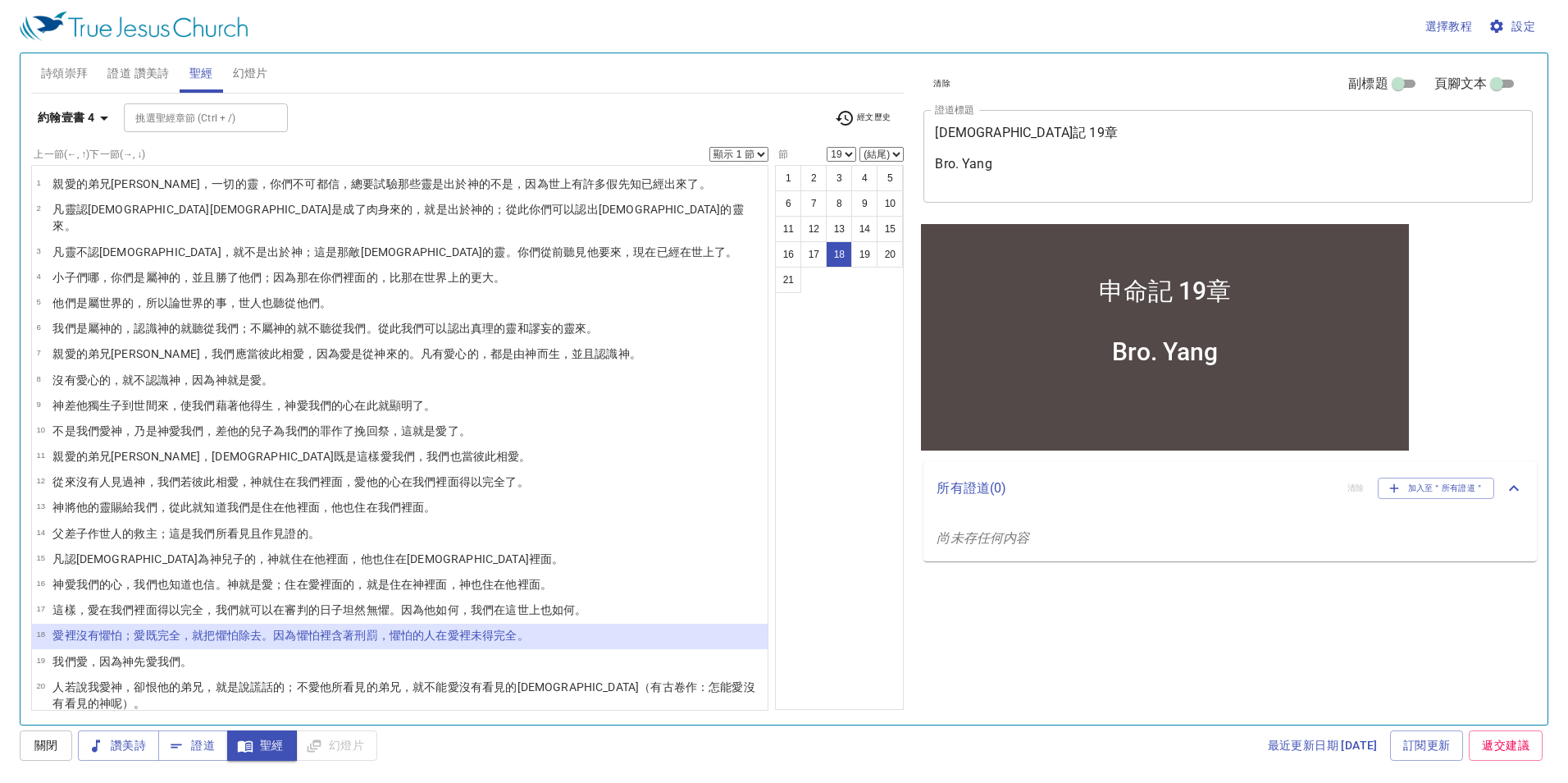
select select "18"
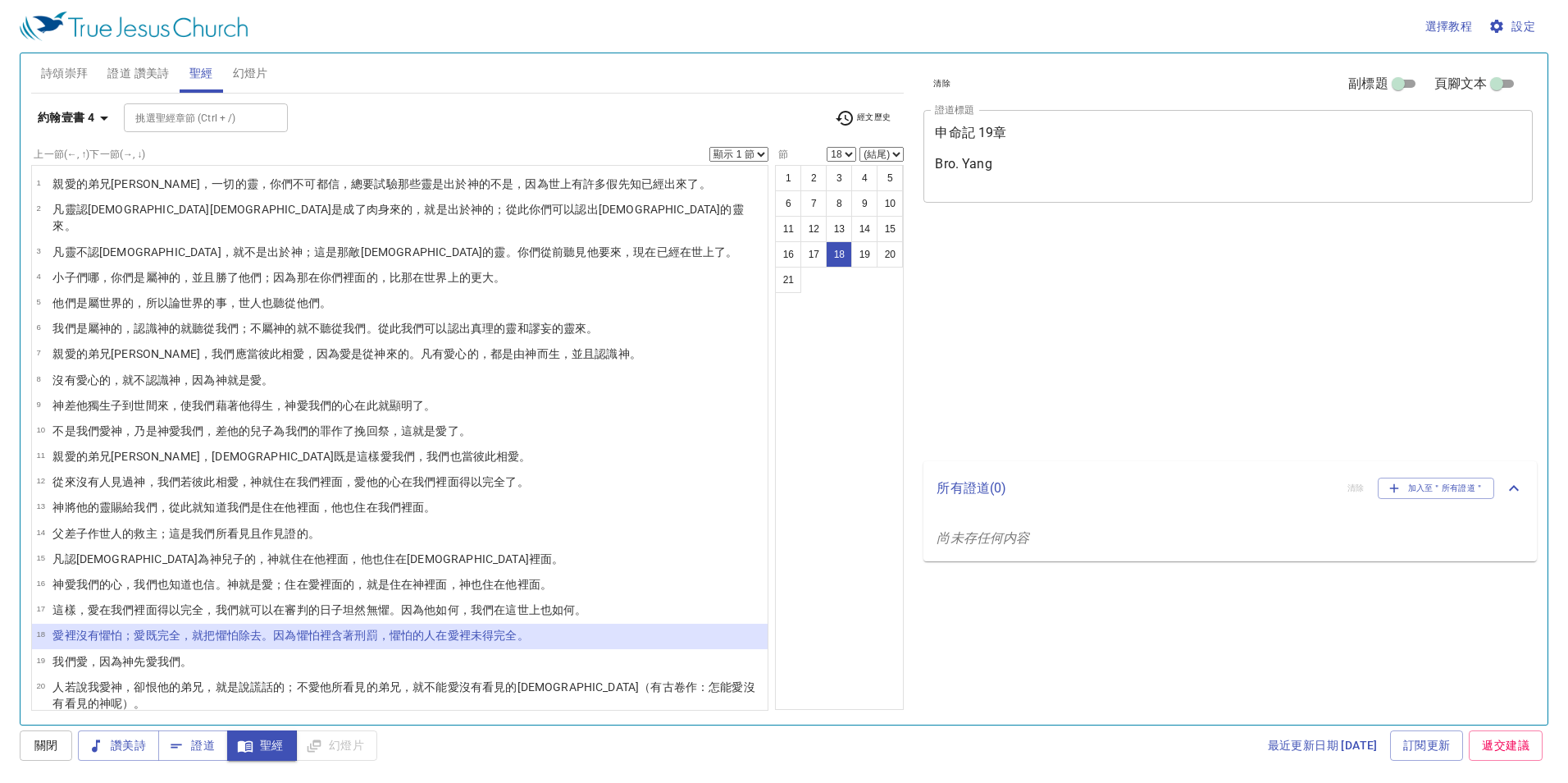
select select "18"
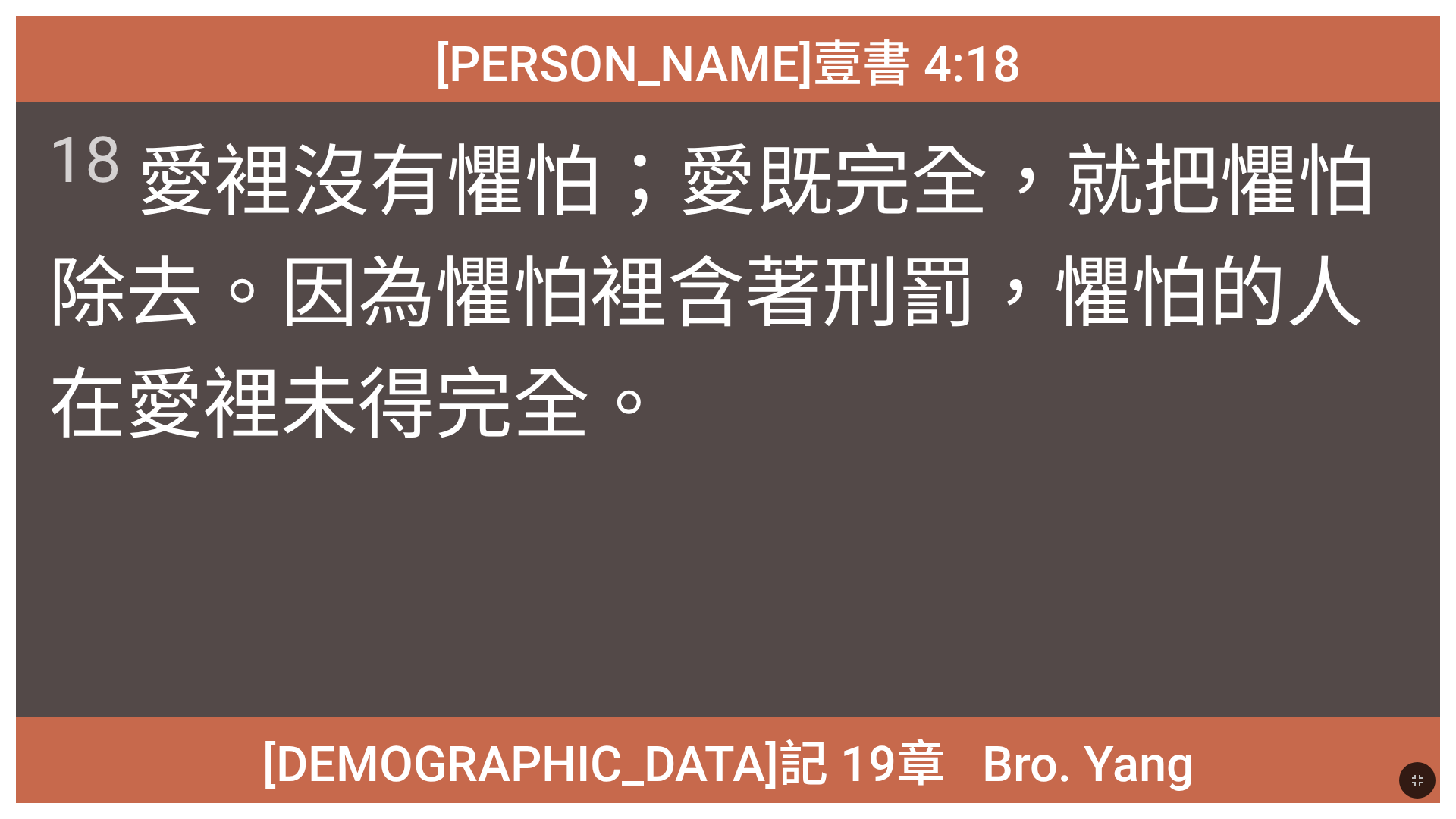
click at [1427, 787] on button "button" at bounding box center [1417, 780] width 36 height 36
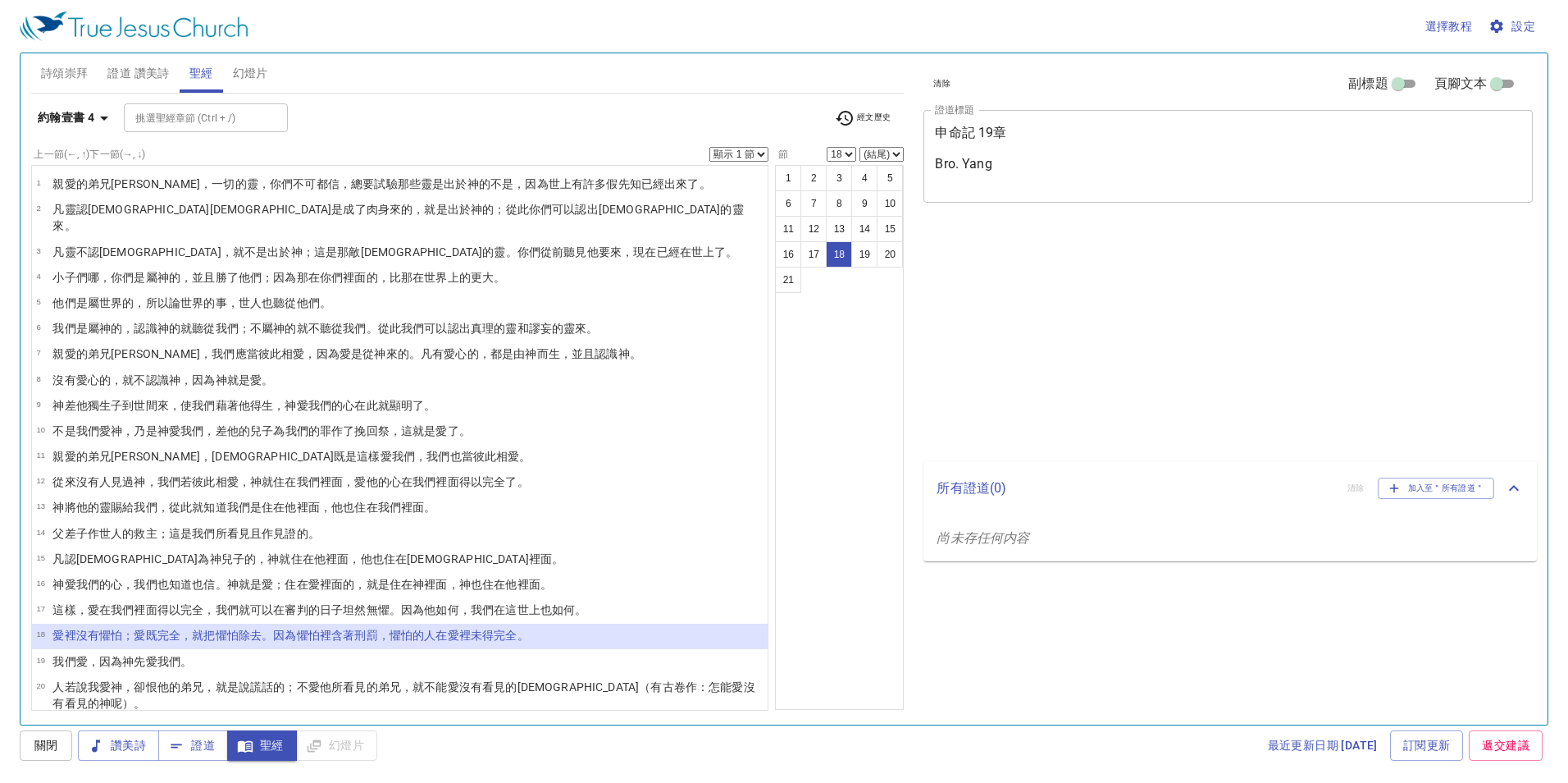
select select "18"
